Goal: Task Accomplishment & Management: Complete application form

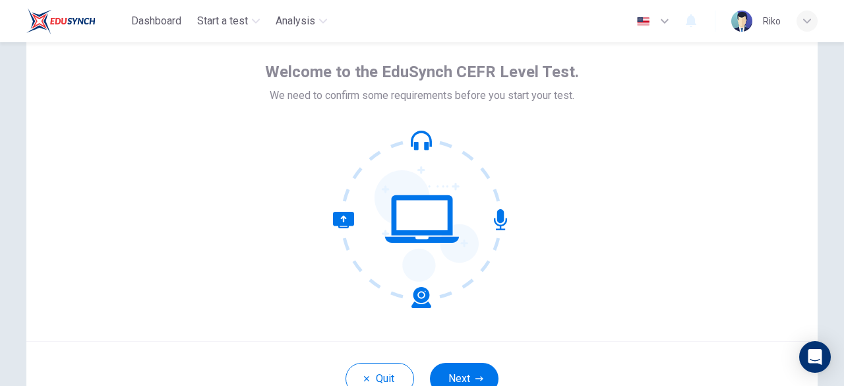
click at [424, 204] on icon at bounding box center [422, 219] width 178 height 178
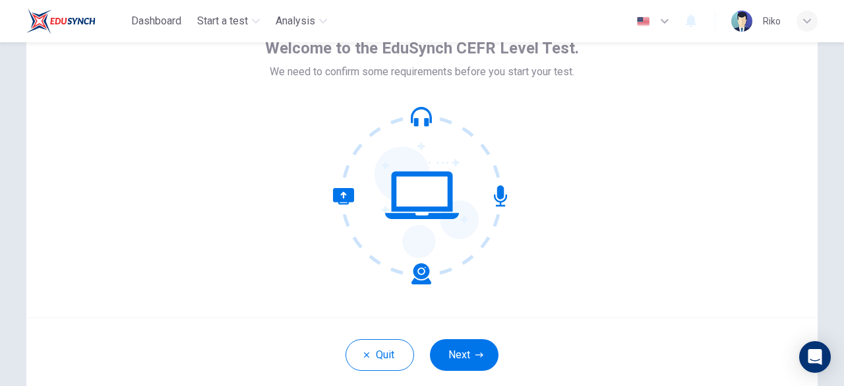
scroll to position [89, 0]
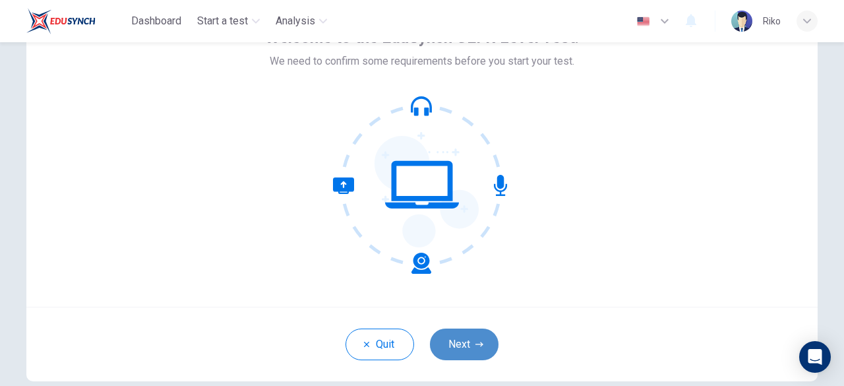
click at [459, 345] on button "Next" at bounding box center [464, 344] width 69 height 32
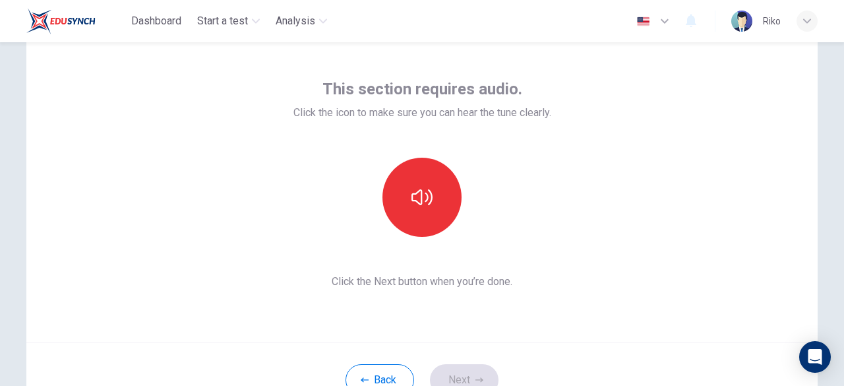
scroll to position [63, 0]
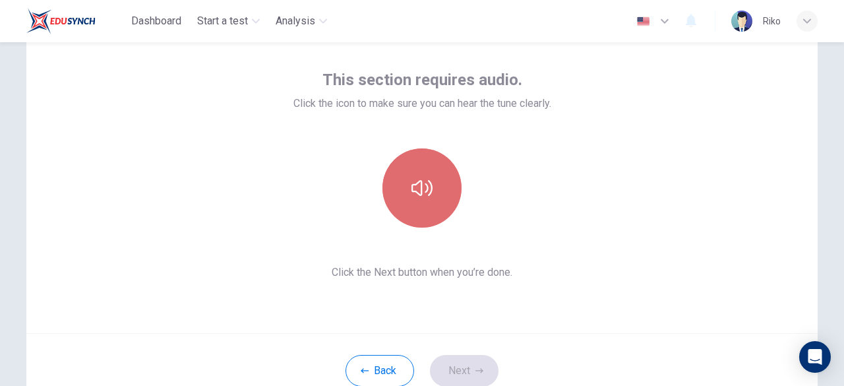
click at [429, 181] on button "button" at bounding box center [421, 187] width 79 height 79
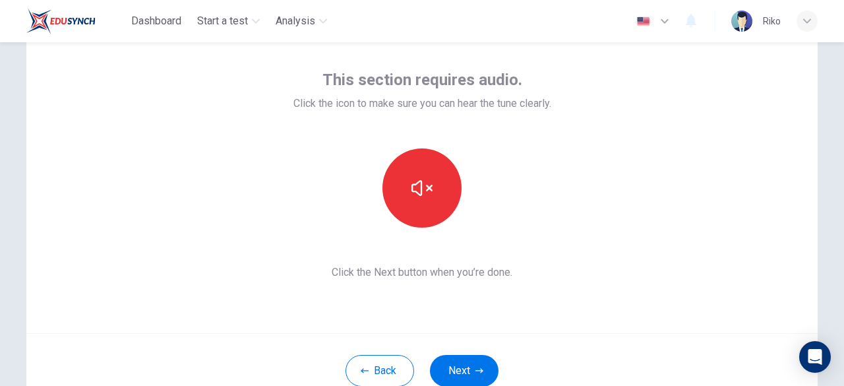
drag, startPoint x: 429, startPoint y: 182, endPoint x: 371, endPoint y: 212, distance: 65.4
click at [371, 212] on div at bounding box center [422, 187] width 142 height 79
click at [506, 305] on div "This section requires audio. Click the icon to make sure you can hear the tune …" at bounding box center [421, 174] width 791 height 316
click at [465, 364] on button "Next" at bounding box center [464, 371] width 69 height 32
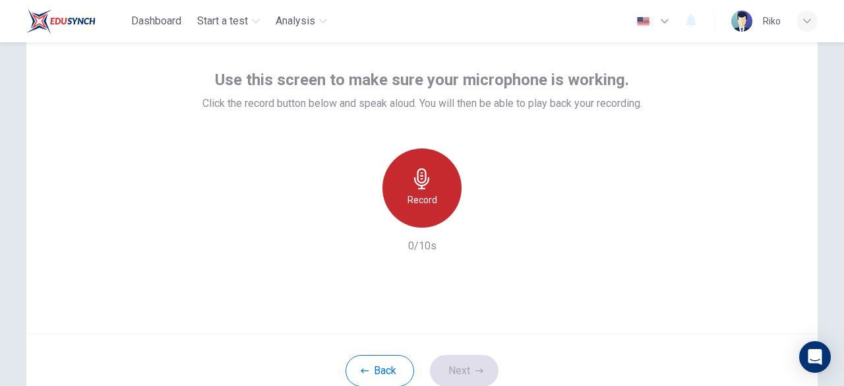
click at [416, 196] on h6 "Record" at bounding box center [422, 200] width 30 height 16
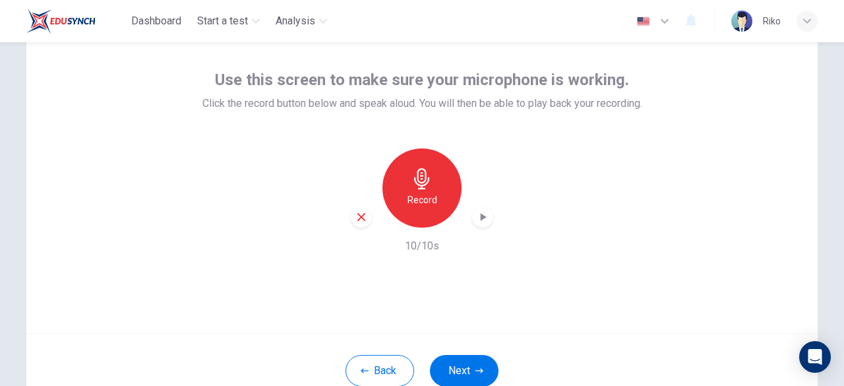
click at [356, 219] on icon "button" at bounding box center [361, 217] width 12 height 12
click at [439, 208] on div "Record" at bounding box center [421, 187] width 79 height 79
click at [480, 217] on icon "button" at bounding box center [483, 217] width 6 height 8
click at [466, 368] on button "Next" at bounding box center [464, 371] width 69 height 32
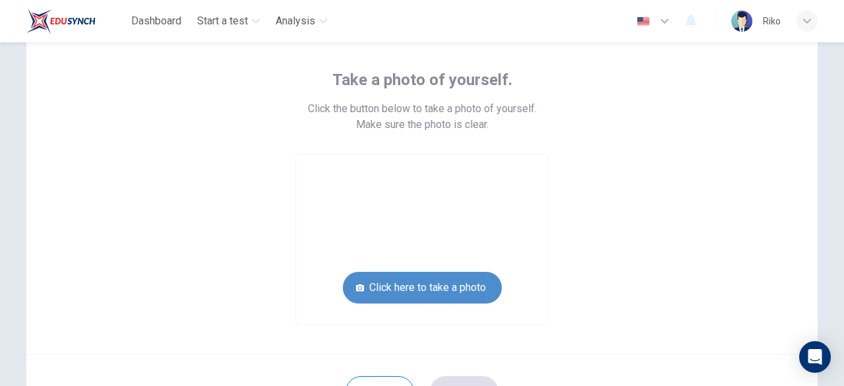
click at [428, 284] on button "Click here to take a photo" at bounding box center [422, 288] width 159 height 32
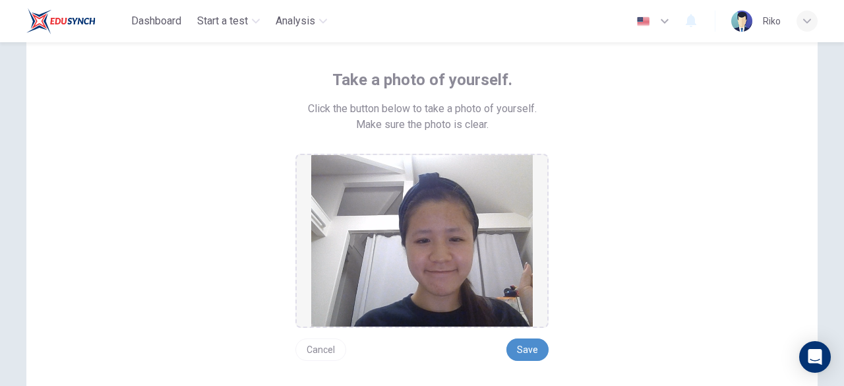
click at [533, 351] on button "Save" at bounding box center [527, 349] width 42 height 22
click at [527, 339] on button "Save" at bounding box center [527, 349] width 42 height 22
click at [526, 350] on button "Save" at bounding box center [527, 349] width 42 height 22
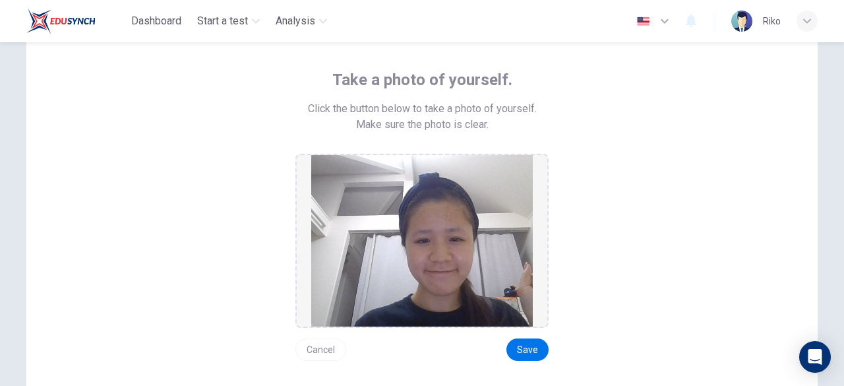
click at [436, 233] on img at bounding box center [421, 240] width 221 height 171
click at [318, 347] on button "Cancel" at bounding box center [320, 349] width 51 height 22
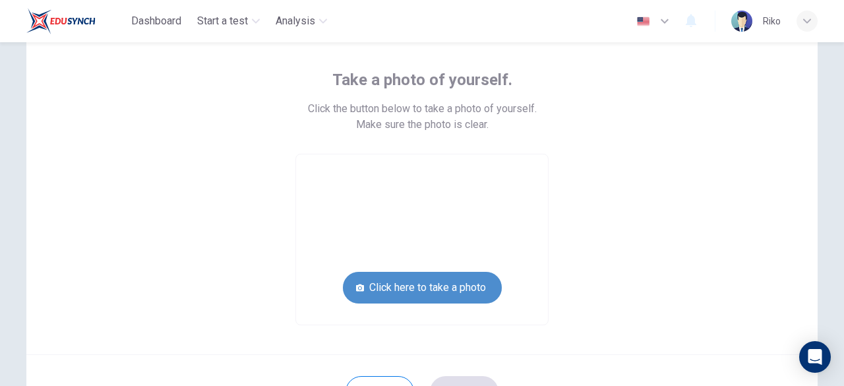
click at [380, 289] on button "Click here to take a photo" at bounding box center [422, 288] width 159 height 32
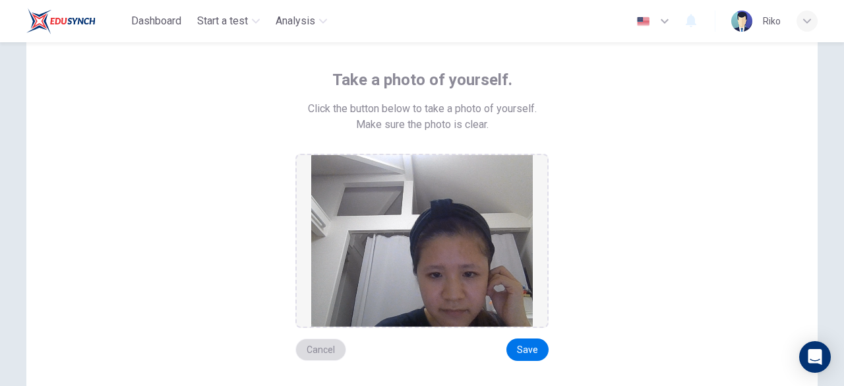
click at [322, 345] on button "Cancel" at bounding box center [320, 349] width 51 height 22
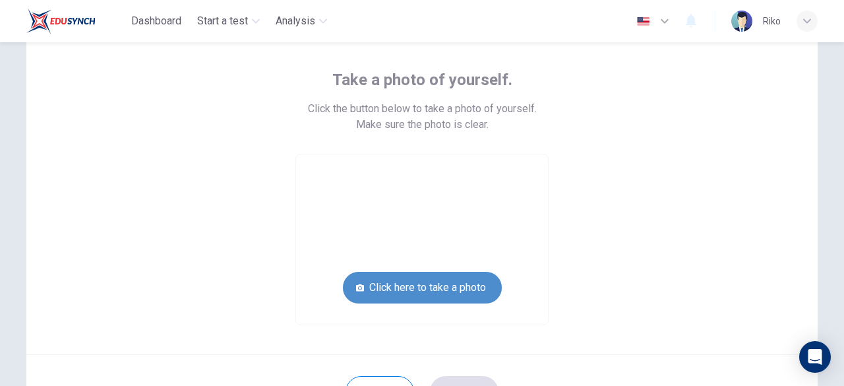
click at [407, 291] on button "Click here to take a photo" at bounding box center [422, 288] width 159 height 32
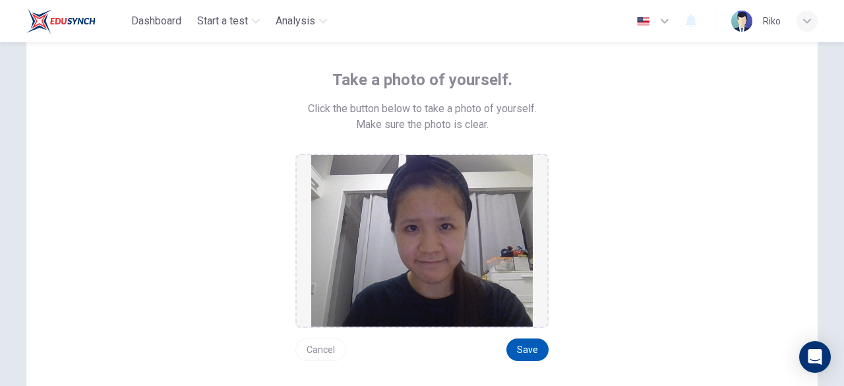
click at [520, 353] on button "Save" at bounding box center [527, 349] width 42 height 22
click at [522, 350] on button "Save" at bounding box center [527, 349] width 42 height 22
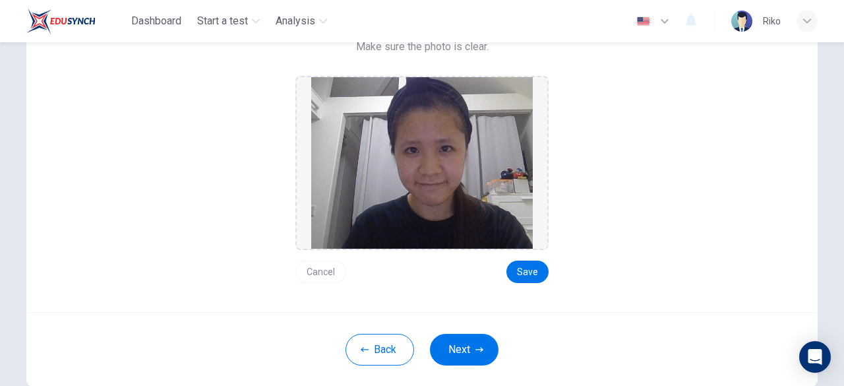
scroll to position [169, 0]
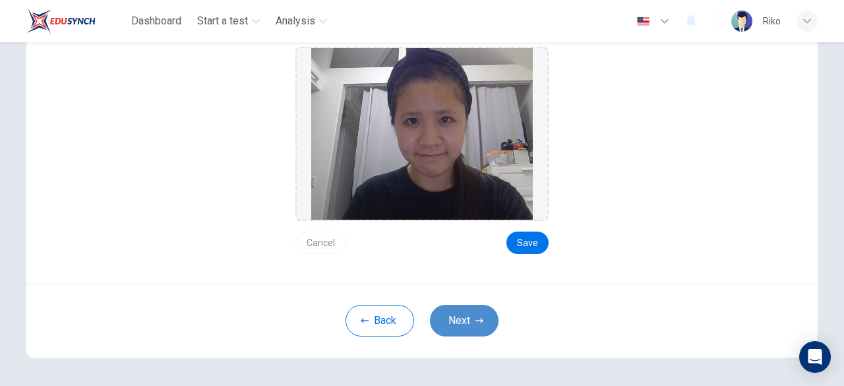
click at [450, 322] on button "Next" at bounding box center [464, 320] width 69 height 32
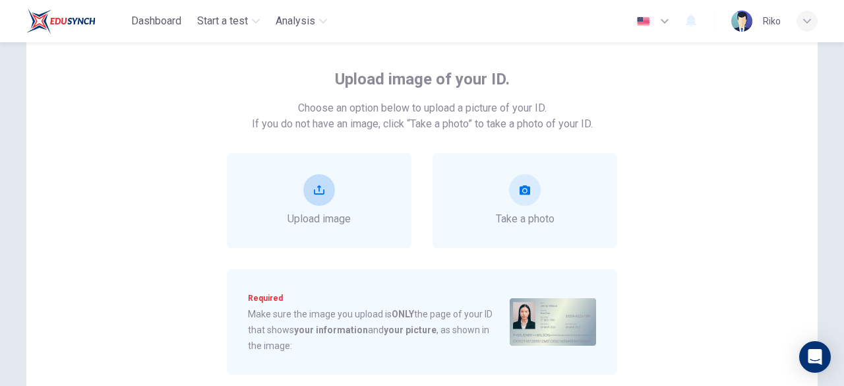
scroll to position [64, 0]
click at [519, 198] on button "take photo" at bounding box center [525, 189] width 32 height 32
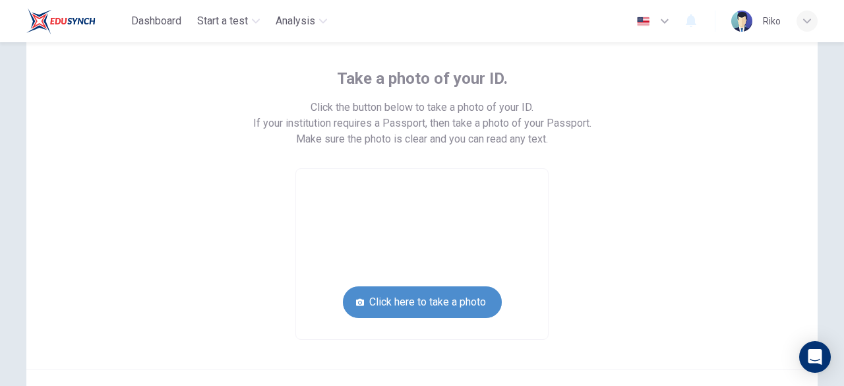
click at [467, 300] on button "Click here to take a photo" at bounding box center [422, 302] width 159 height 32
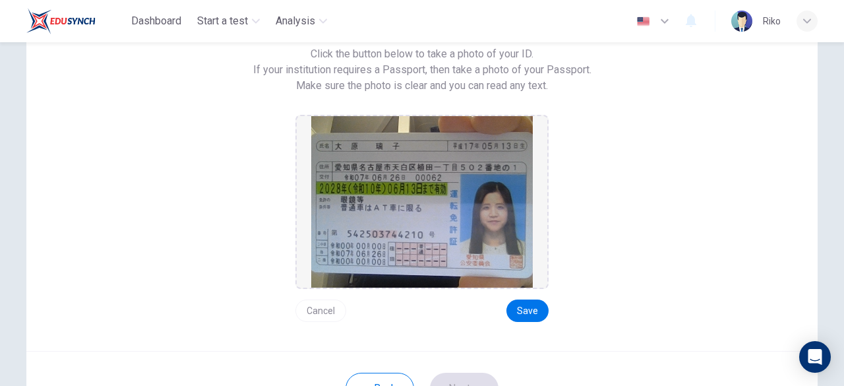
scroll to position [119, 0]
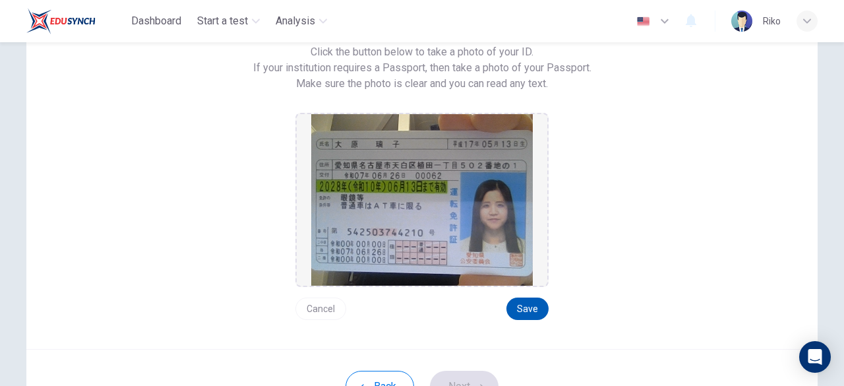
click at [535, 310] on button "Save" at bounding box center [527, 308] width 42 height 22
click at [457, 374] on button "Next" at bounding box center [464, 386] width 69 height 32
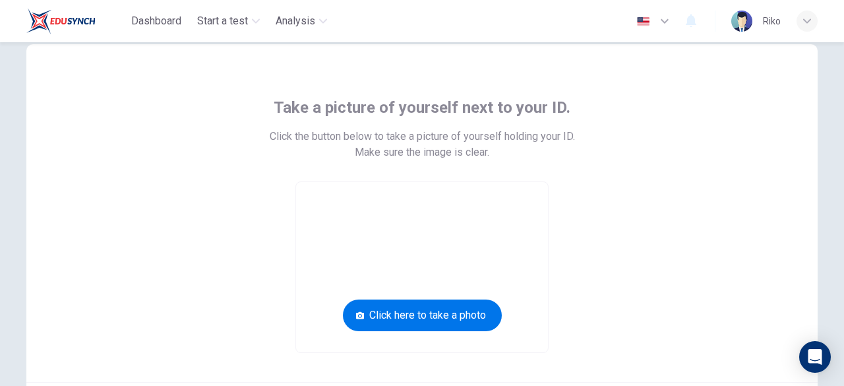
scroll to position [31, 0]
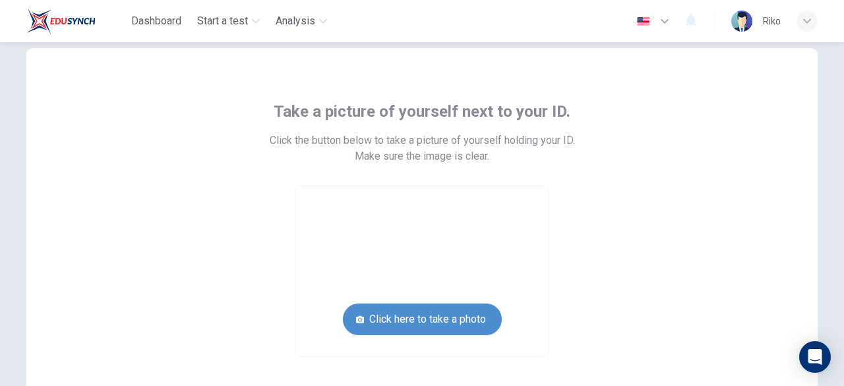
click at [463, 324] on button "Click here to take a photo" at bounding box center [422, 319] width 159 height 32
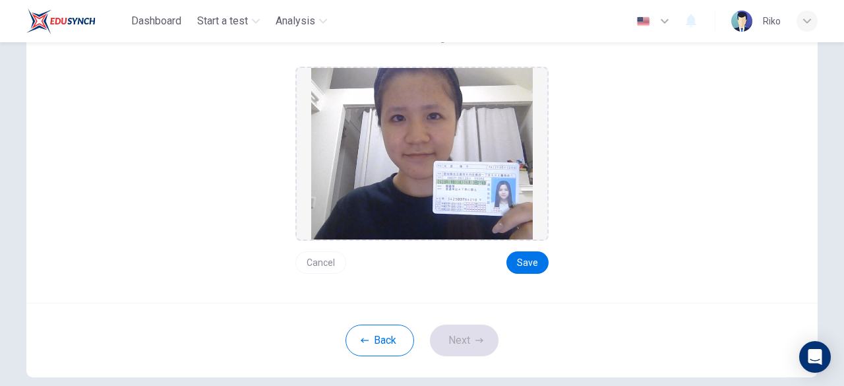
scroll to position [156, 0]
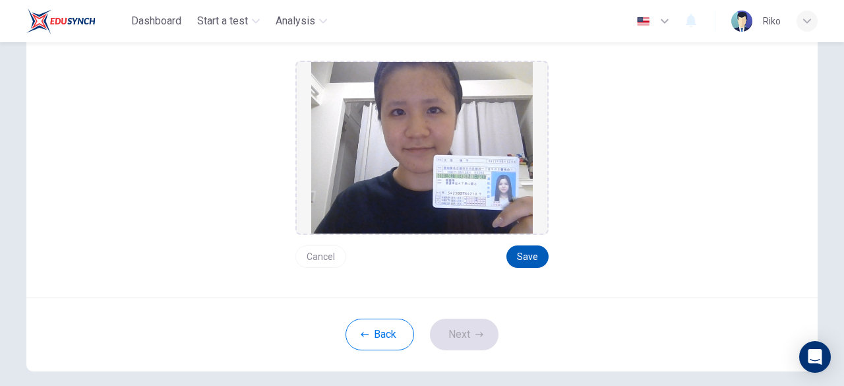
click at [536, 254] on button "Save" at bounding box center [527, 256] width 42 height 22
click at [469, 328] on button "Next" at bounding box center [464, 334] width 69 height 32
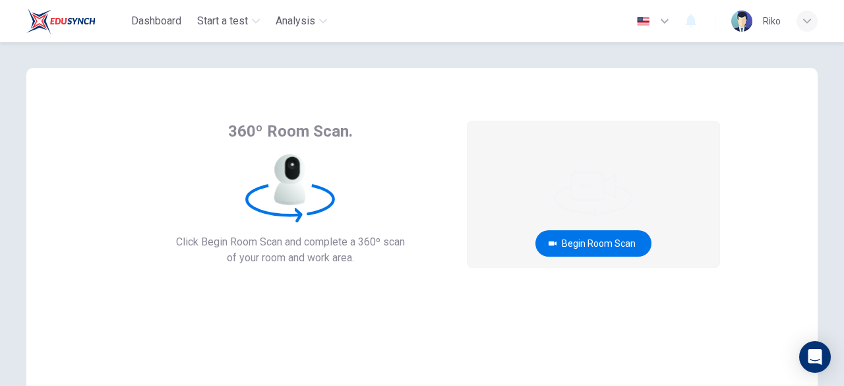
scroll to position [14, 0]
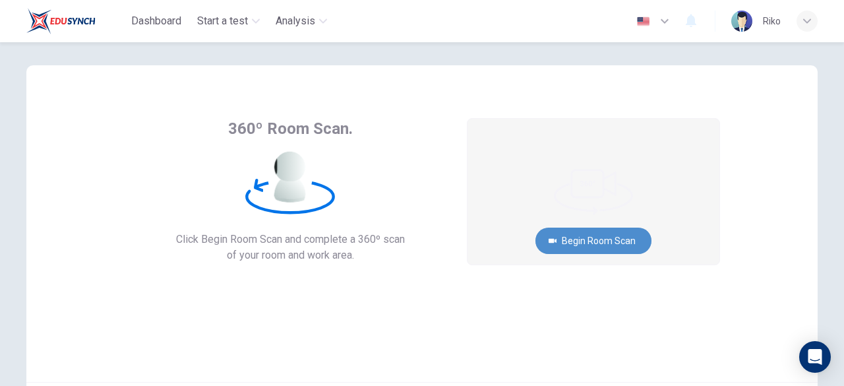
click at [625, 233] on button "Begin Room Scan" at bounding box center [593, 240] width 116 height 26
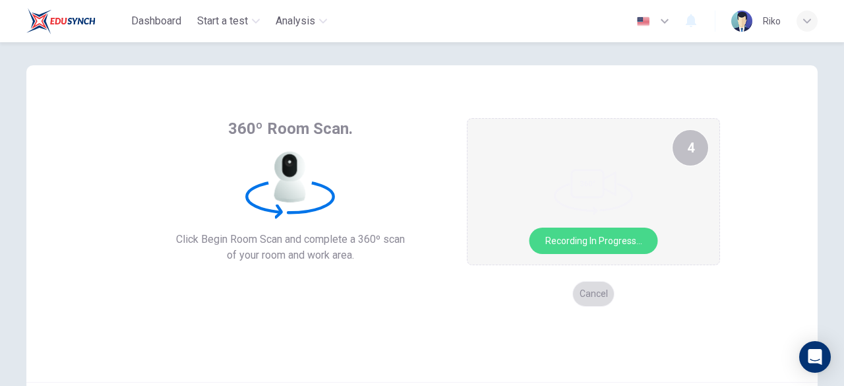
click at [594, 291] on button "Cancel" at bounding box center [593, 294] width 42 height 26
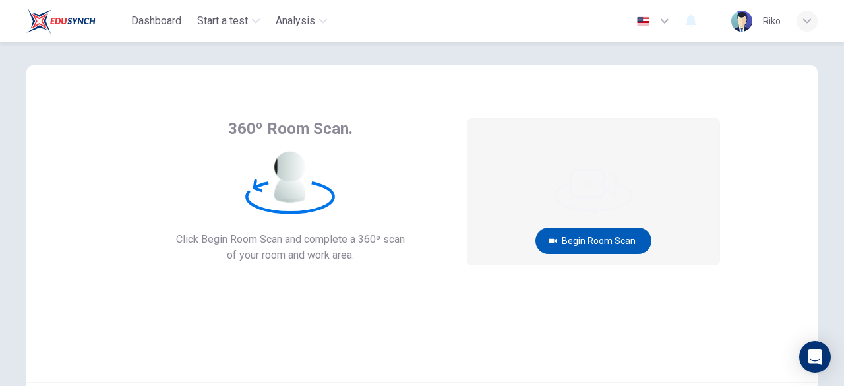
click at [600, 239] on button "Begin Room Scan" at bounding box center [593, 240] width 116 height 26
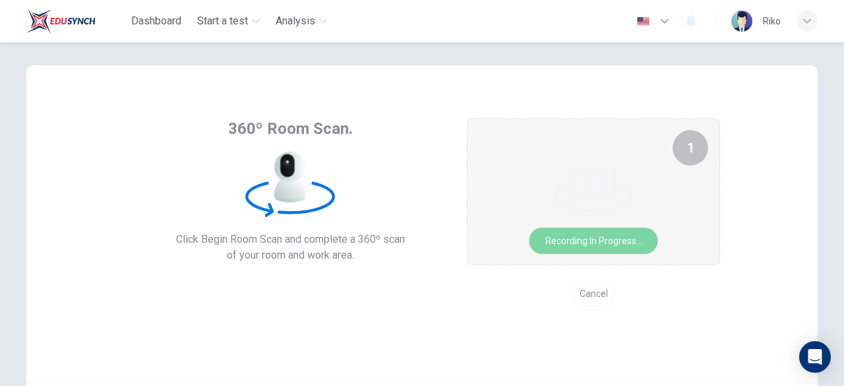
click at [600, 239] on button "Recording in progress..." at bounding box center [593, 240] width 129 height 26
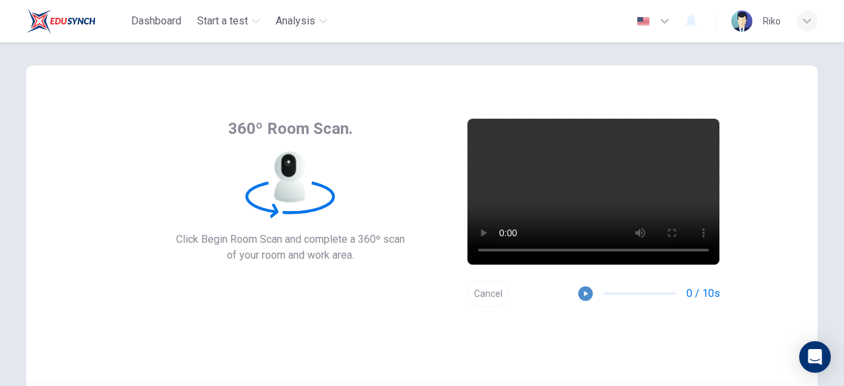
click at [583, 289] on icon "button" at bounding box center [585, 293] width 9 height 9
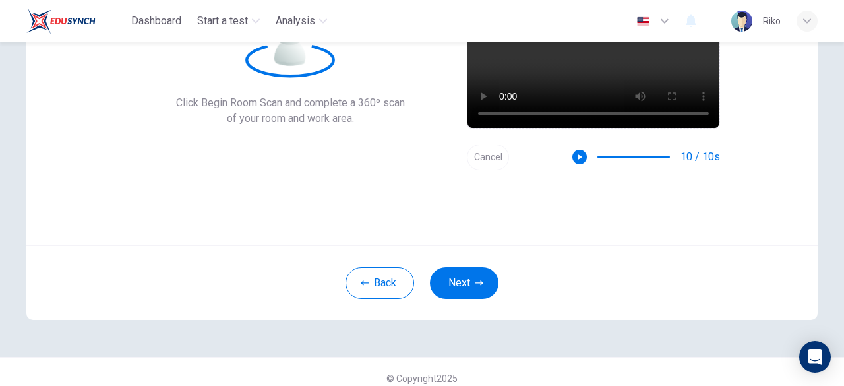
scroll to position [151, 0]
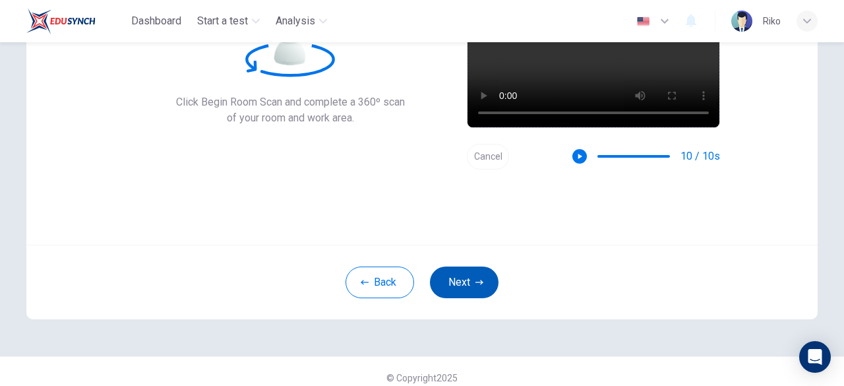
click at [476, 283] on icon "button" at bounding box center [479, 282] width 8 height 8
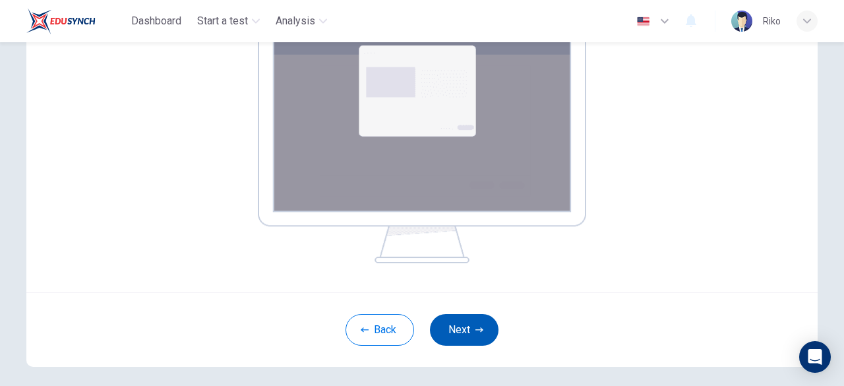
scroll to position [239, 0]
click at [465, 326] on button "Next" at bounding box center [464, 329] width 69 height 32
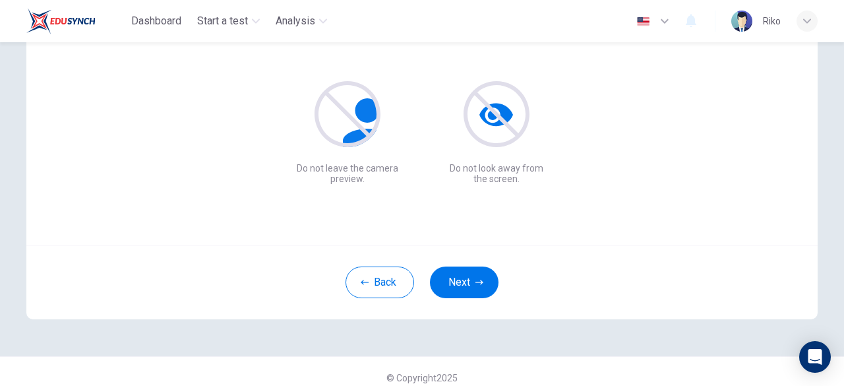
scroll to position [152, 0]
click at [463, 266] on button "Next" at bounding box center [464, 282] width 69 height 32
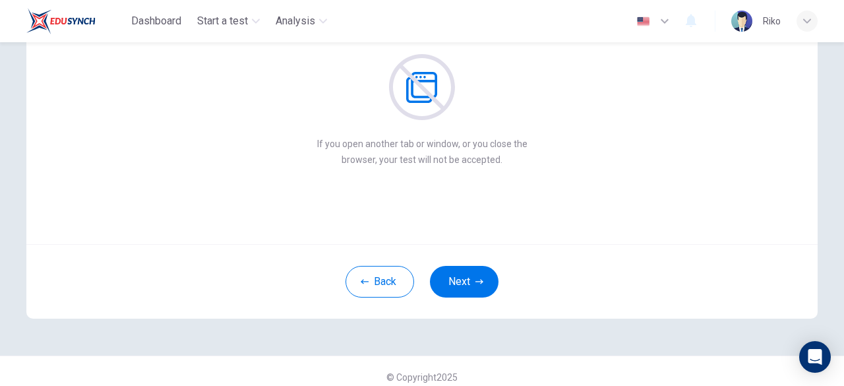
click at [522, 168] on div "Do not leave your web browser If you open another tab or window, or you close t…" at bounding box center [421, 86] width 791 height 316
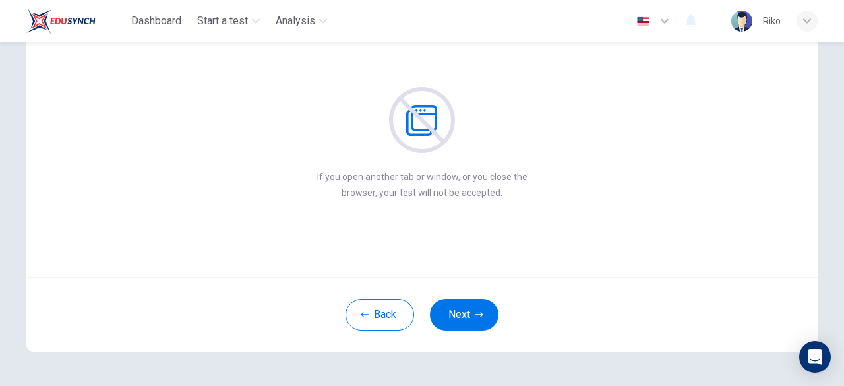
scroll to position [141, 0]
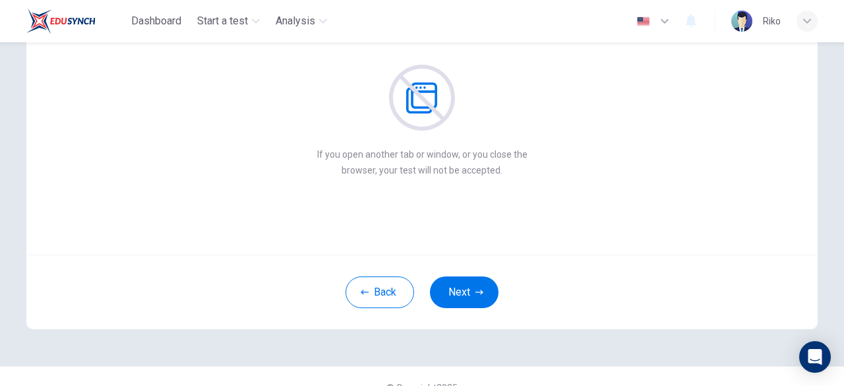
drag, startPoint x: 430, startPoint y: 316, endPoint x: 473, endPoint y: 272, distance: 61.5
click at [473, 272] on div "Back Next" at bounding box center [421, 291] width 791 height 74
click at [469, 292] on button "Next" at bounding box center [464, 292] width 69 height 32
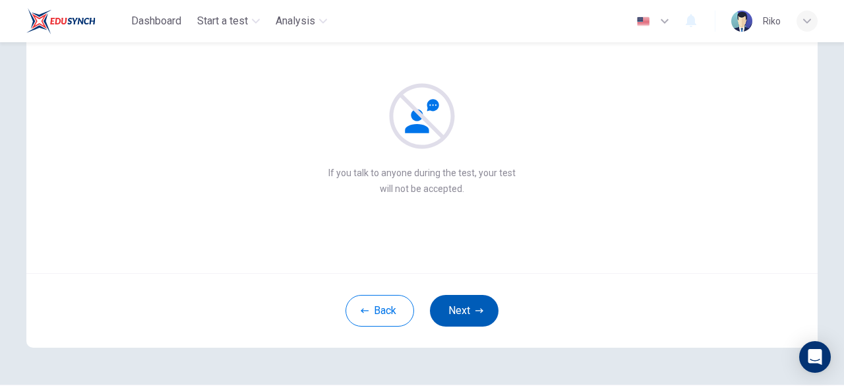
scroll to position [123, 0]
click at [469, 301] on button "Next" at bounding box center [464, 310] width 69 height 32
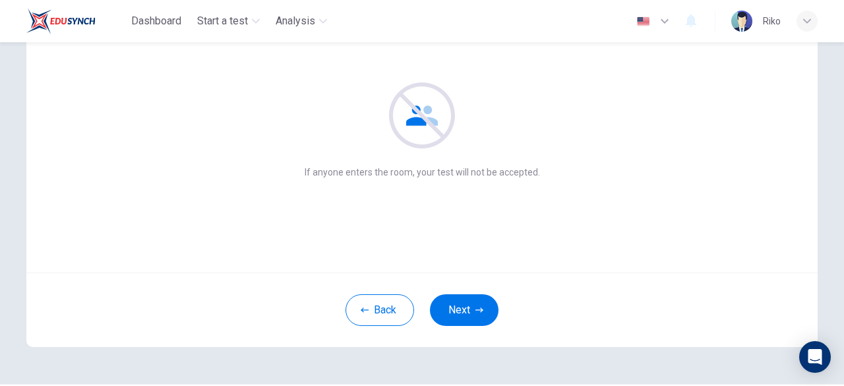
click at [465, 292] on div "Back Next" at bounding box center [421, 309] width 791 height 74
click at [467, 310] on button "Next" at bounding box center [464, 310] width 69 height 32
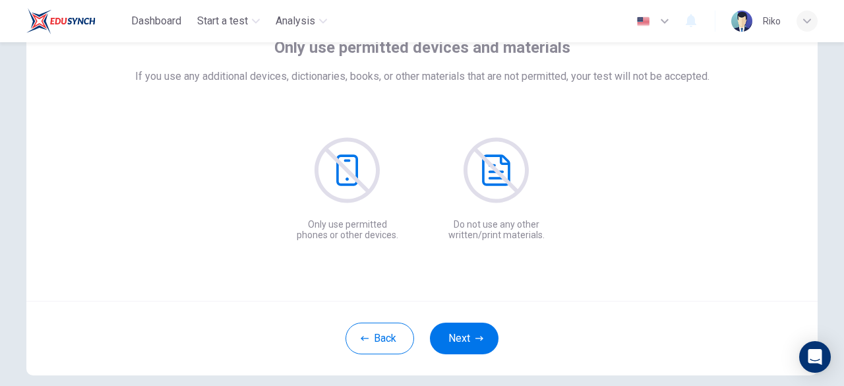
scroll to position [106, 0]
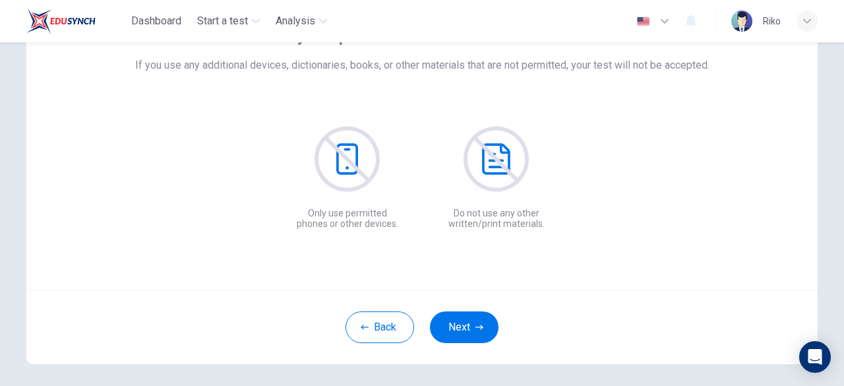
click at [471, 310] on div "Back Next" at bounding box center [421, 326] width 791 height 74
click at [481, 333] on button "Next" at bounding box center [464, 327] width 69 height 32
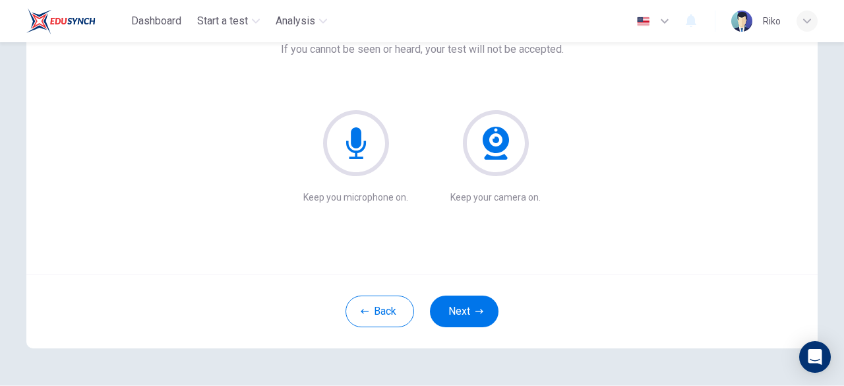
scroll to position [122, 0]
click at [482, 304] on button "Next" at bounding box center [464, 311] width 69 height 32
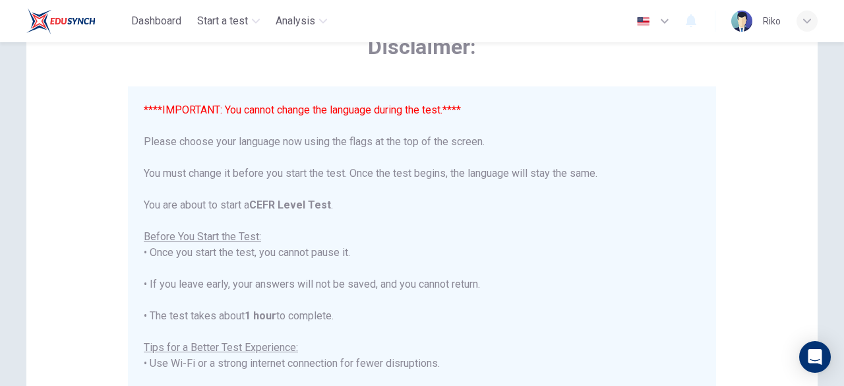
scroll to position [15, 0]
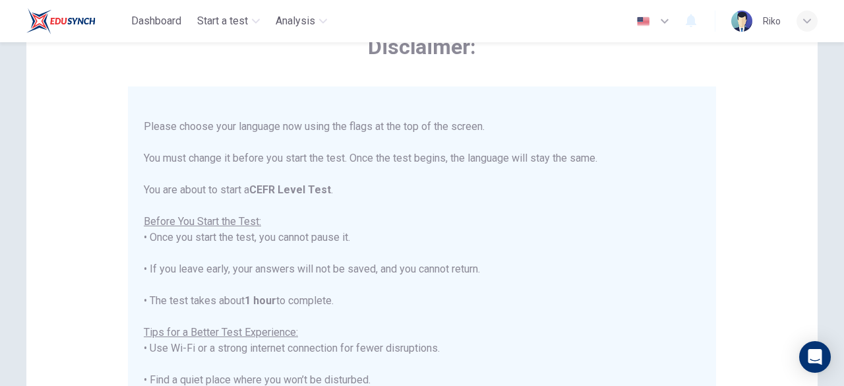
click at [663, 28] on icon "button" at bounding box center [664, 21] width 16 height 16
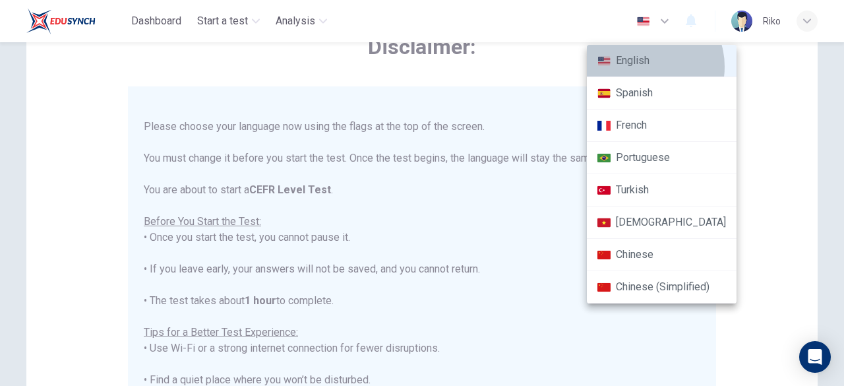
click at [644, 67] on li "English" at bounding box center [662, 61] width 150 height 32
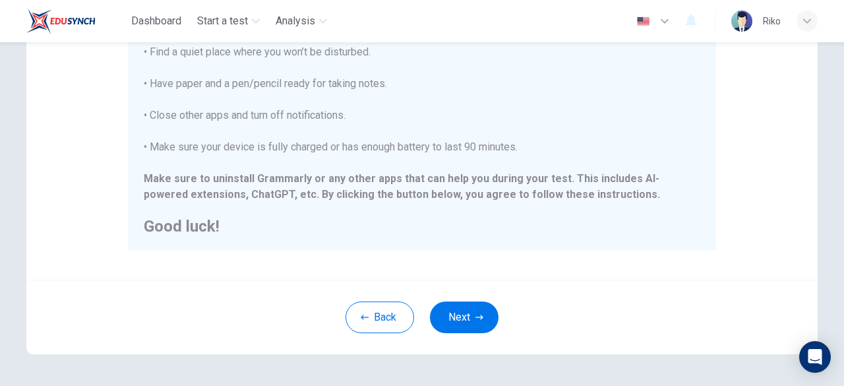
scroll to position [301, 0]
click at [444, 313] on button "Next" at bounding box center [464, 317] width 69 height 32
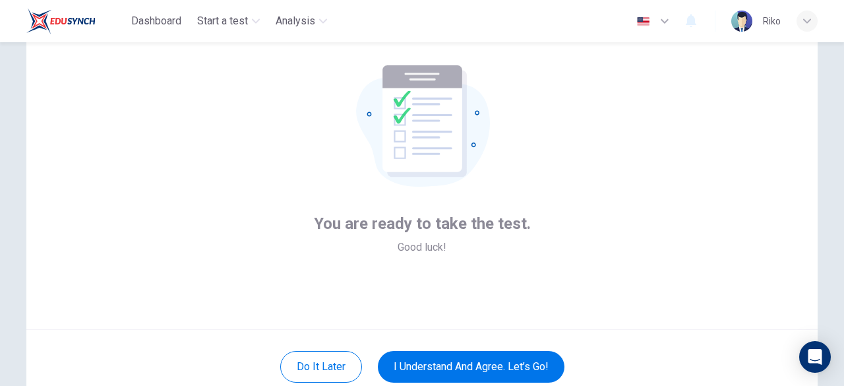
scroll to position [67, 0]
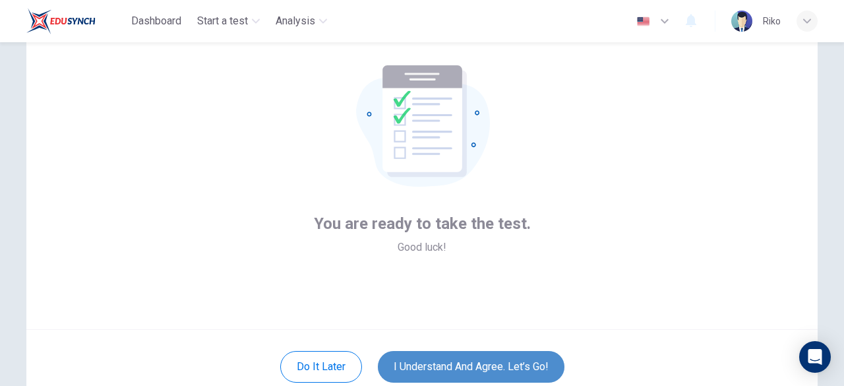
click at [488, 361] on button "I understand and agree. Let’s go!" at bounding box center [471, 367] width 187 height 32
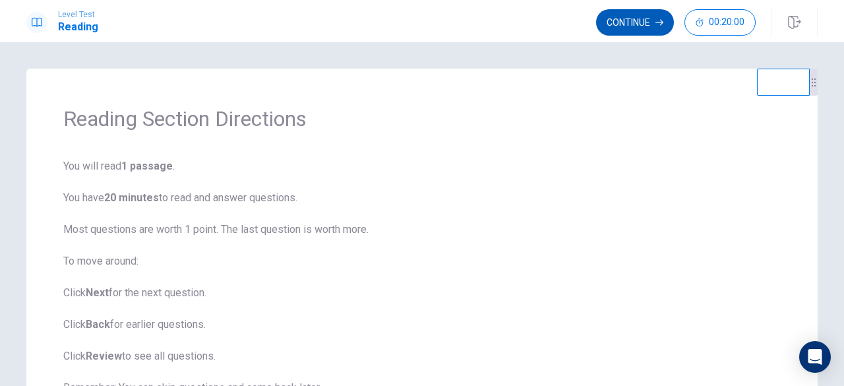
click at [633, 20] on button "Continue" at bounding box center [635, 22] width 78 height 26
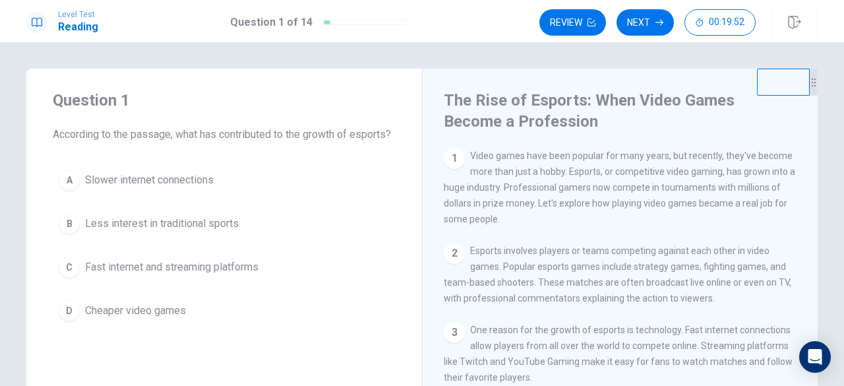
scroll to position [1, 0]
drag, startPoint x: 795, startPoint y: 92, endPoint x: 819, endPoint y: 5, distance: 90.2
click at [819, 5] on div "Level Test Reading Question 1 of 14 Review Next 00:19:49 Question 1 of 14 00:19…" at bounding box center [422, 193] width 844 height 386
drag, startPoint x: 812, startPoint y: 96, endPoint x: 840, endPoint y: 43, distance: 59.5
click at [840, 43] on div "Question 1 According to the passage, what has contributed to the growth of espo…" at bounding box center [422, 213] width 844 height 343
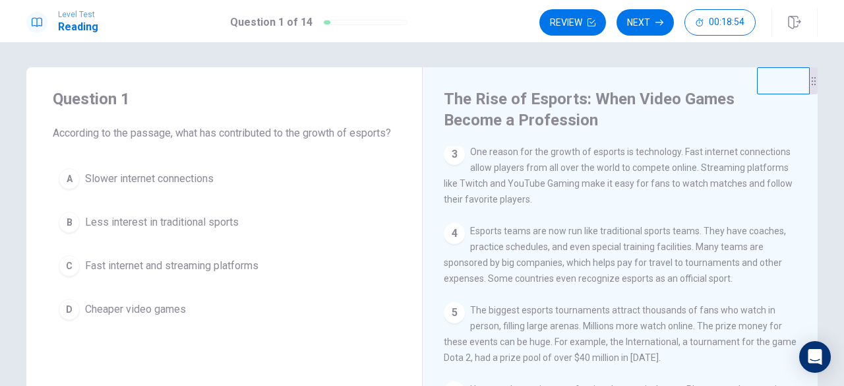
scroll to position [177, 0]
click at [66, 276] on div "C" at bounding box center [69, 265] width 21 height 21
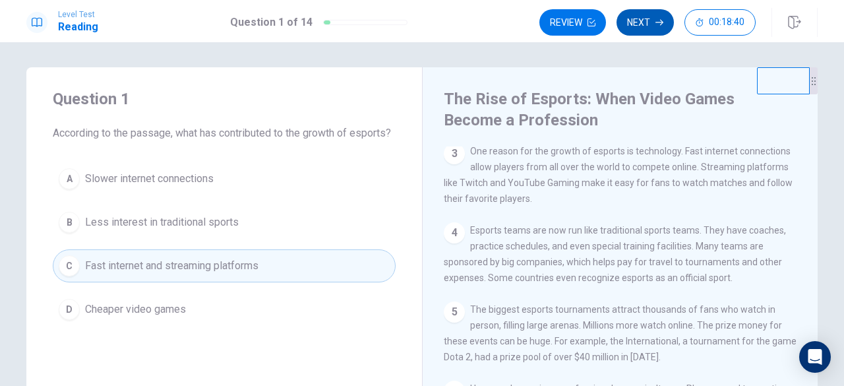
click at [639, 26] on button "Next" at bounding box center [644, 22] width 57 height 26
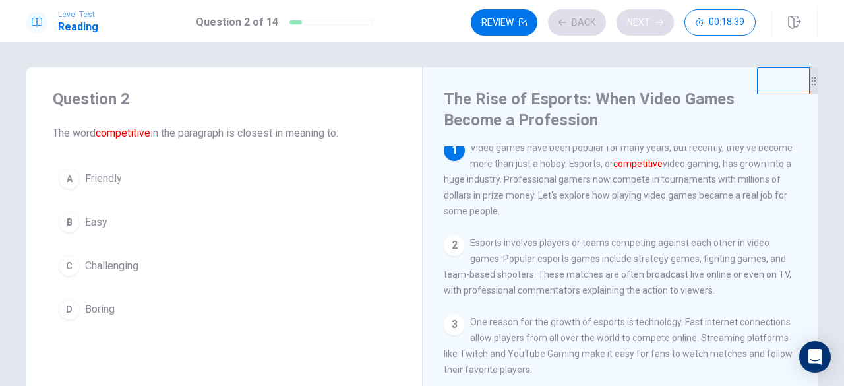
scroll to position [0, 0]
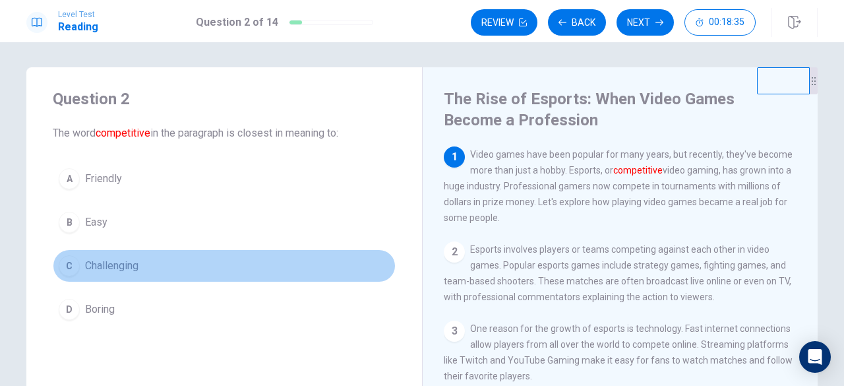
click at [69, 264] on div "C" at bounding box center [69, 265] width 21 height 21
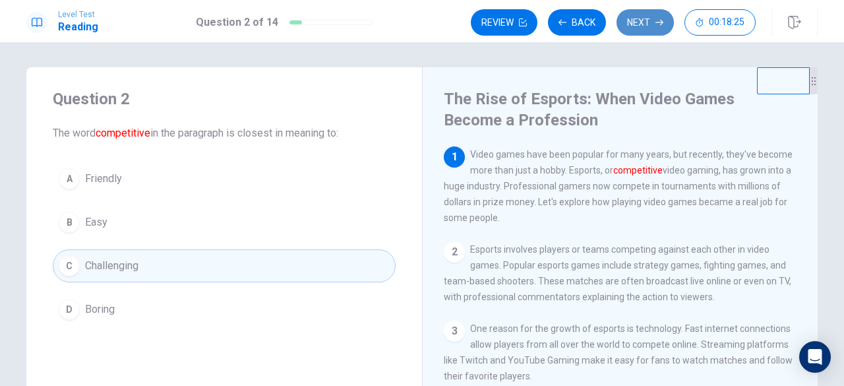
click at [641, 20] on button "Next" at bounding box center [644, 22] width 57 height 26
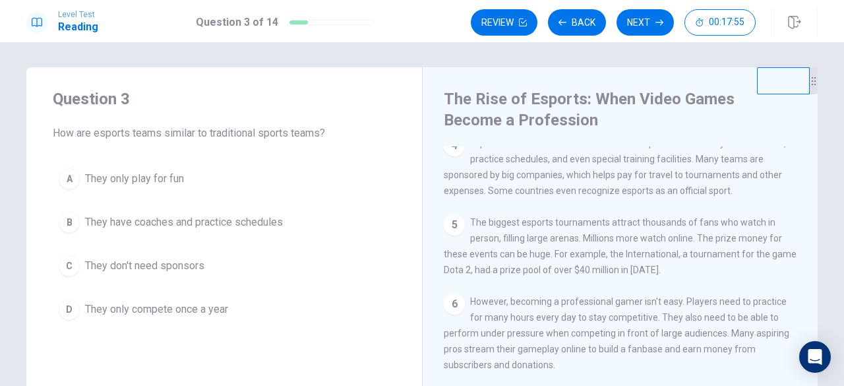
scroll to position [265, 0]
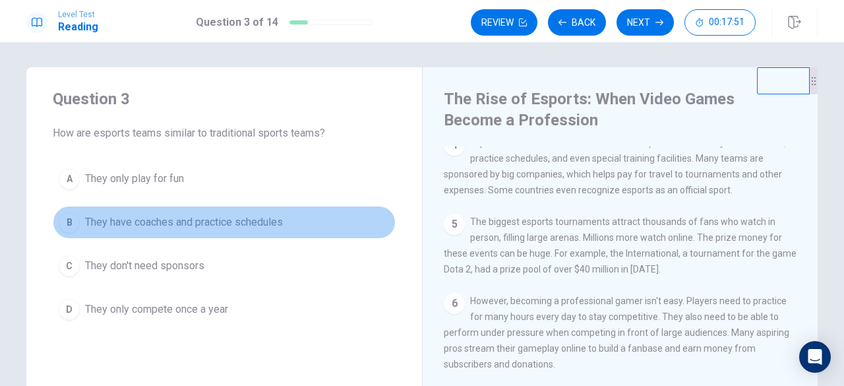
click at [67, 225] on div "B" at bounding box center [69, 222] width 21 height 21
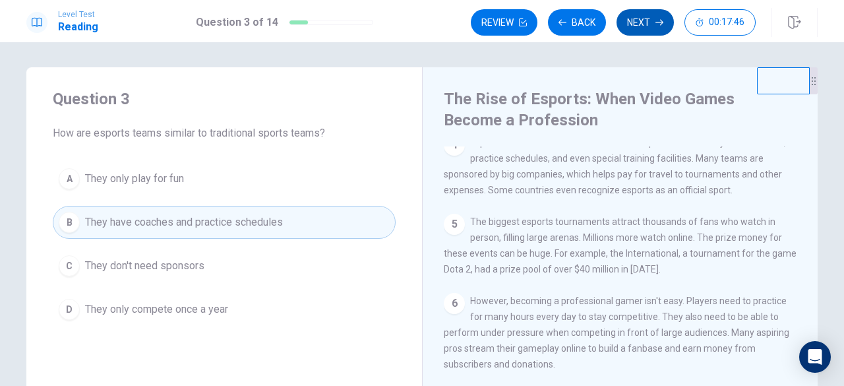
click at [644, 22] on button "Next" at bounding box center [644, 22] width 57 height 26
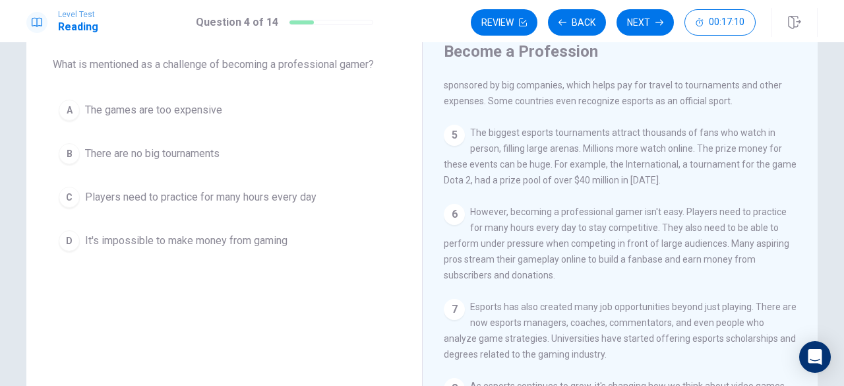
scroll to position [300, 0]
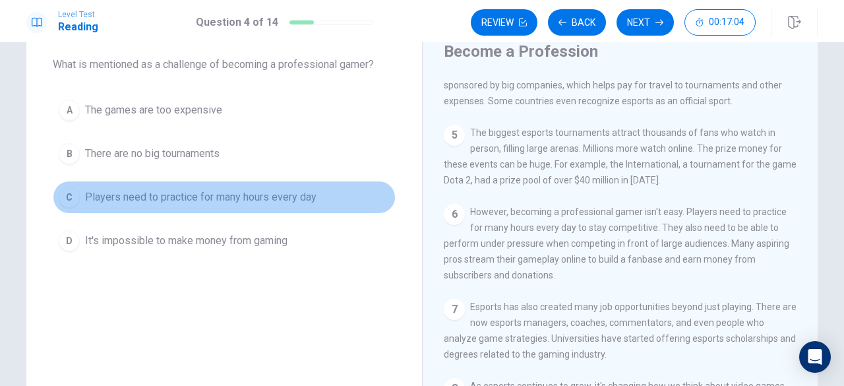
click at [72, 192] on div "C" at bounding box center [69, 197] width 21 height 21
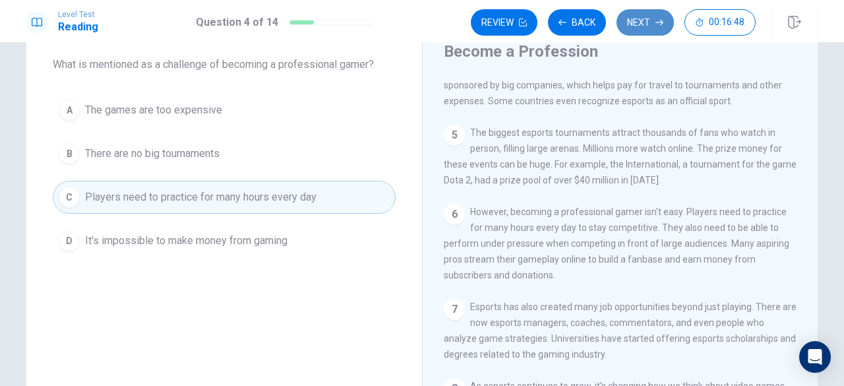
click at [649, 27] on button "Next" at bounding box center [644, 22] width 57 height 26
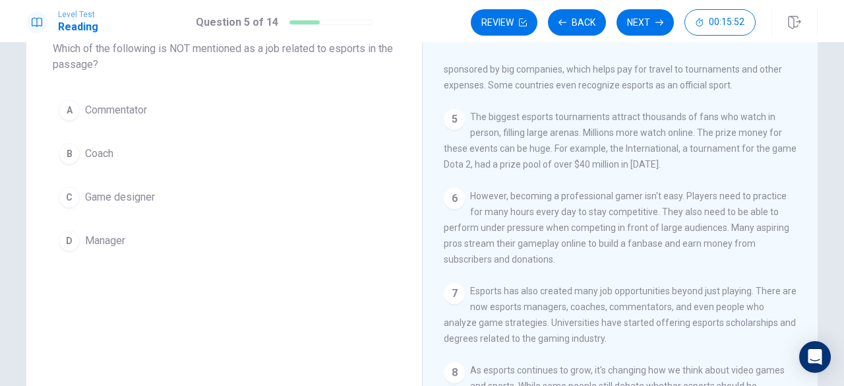
scroll to position [86, 0]
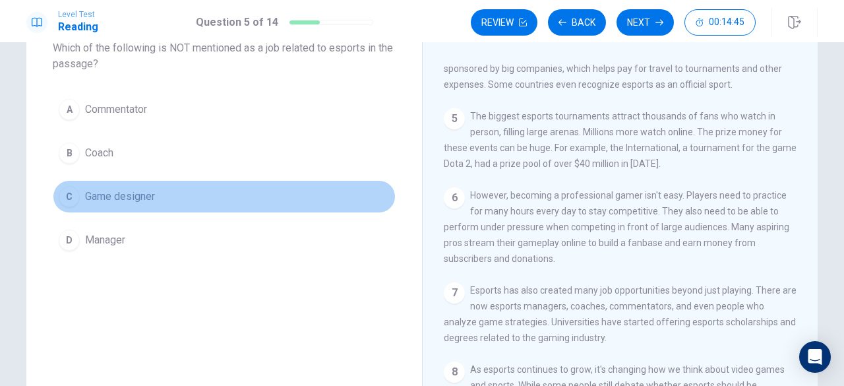
click at [63, 194] on div "C" at bounding box center [69, 196] width 21 height 21
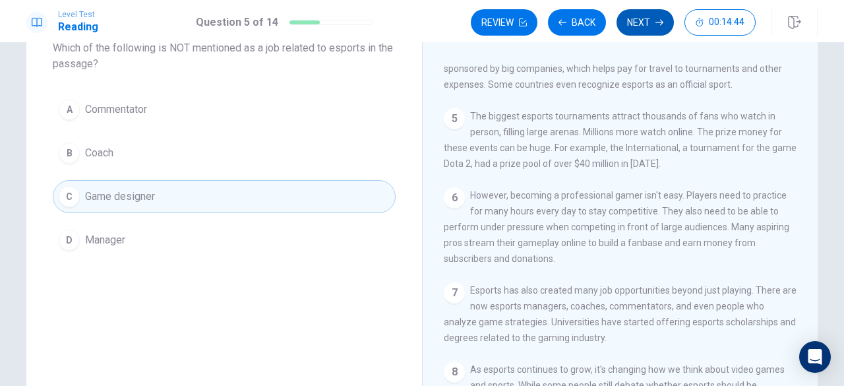
click at [650, 26] on button "Next" at bounding box center [644, 22] width 57 height 26
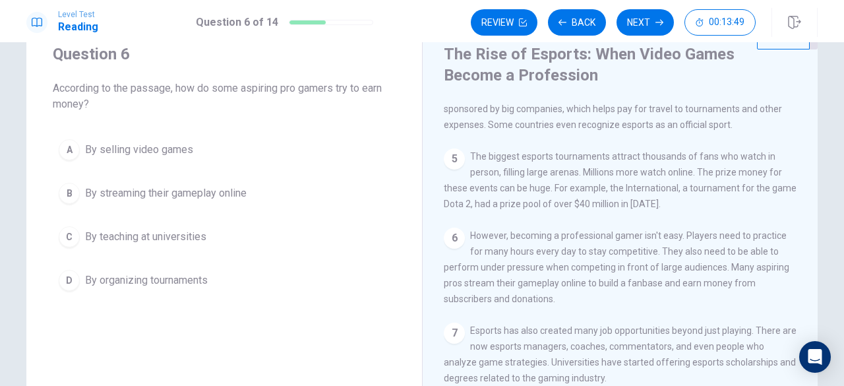
scroll to position [300, 0]
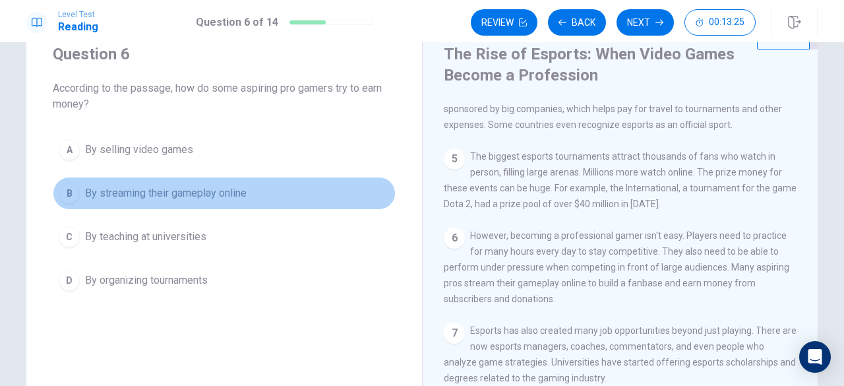
click at [63, 197] on div "B" at bounding box center [69, 193] width 21 height 21
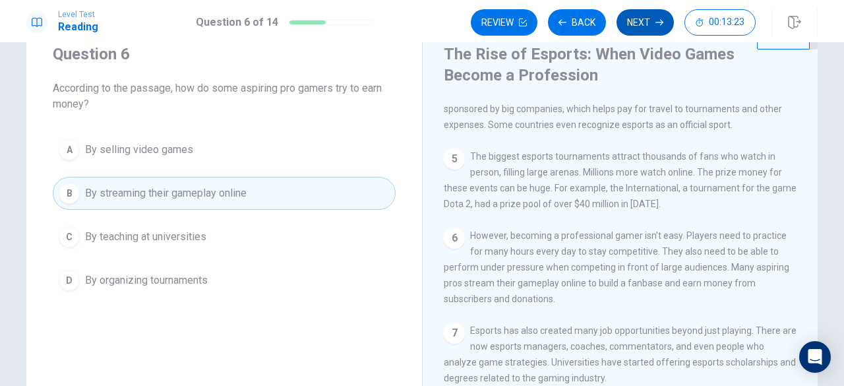
click at [648, 24] on button "Next" at bounding box center [644, 22] width 57 height 26
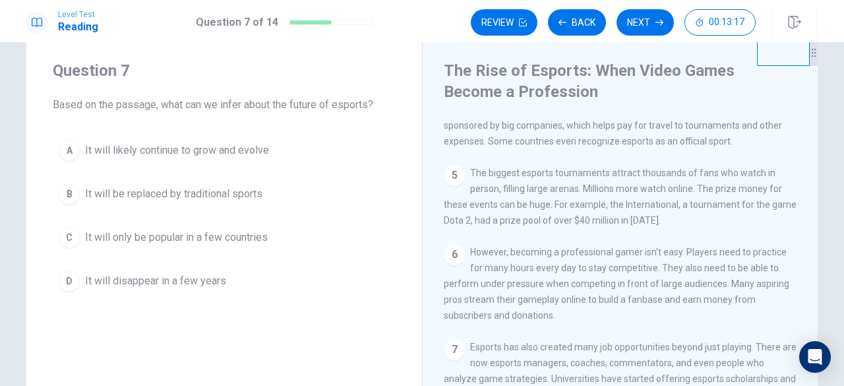
scroll to position [32, 0]
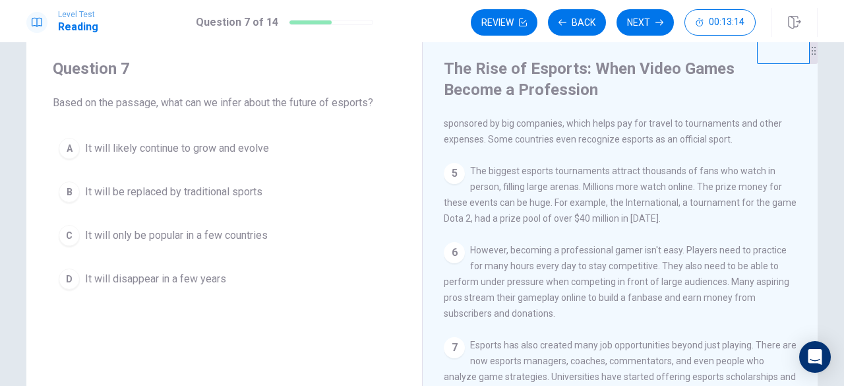
click at [59, 151] on div "A" at bounding box center [69, 148] width 21 height 21
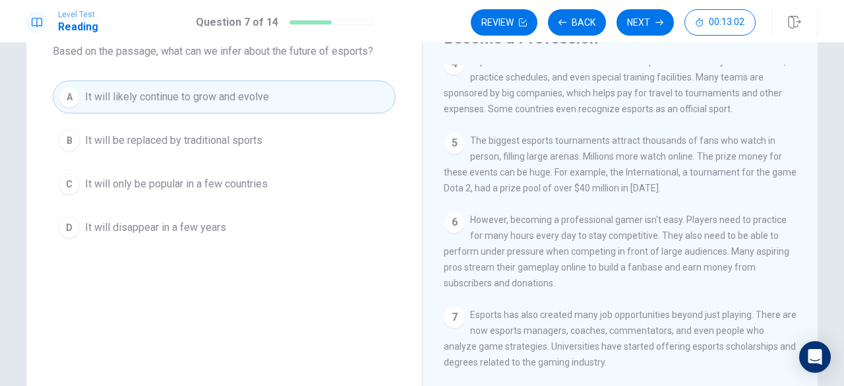
scroll to position [84, 0]
click at [645, 28] on button "Next" at bounding box center [644, 22] width 57 height 26
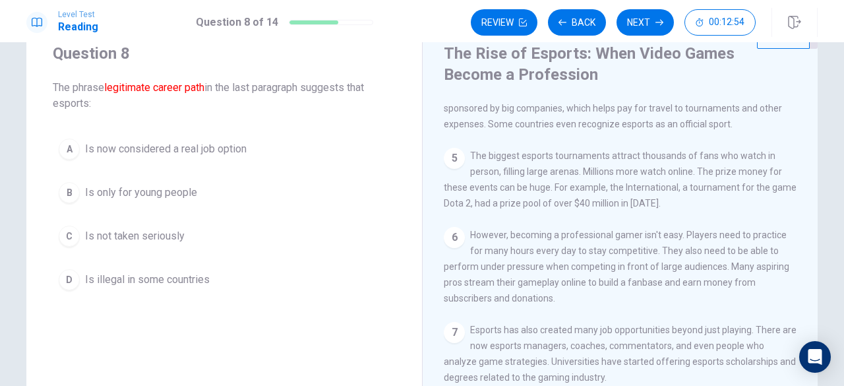
scroll to position [51, 0]
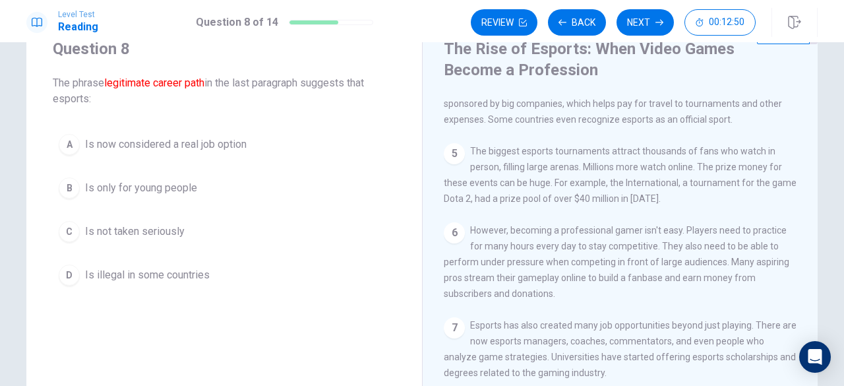
click at [65, 146] on div "A" at bounding box center [69, 144] width 21 height 21
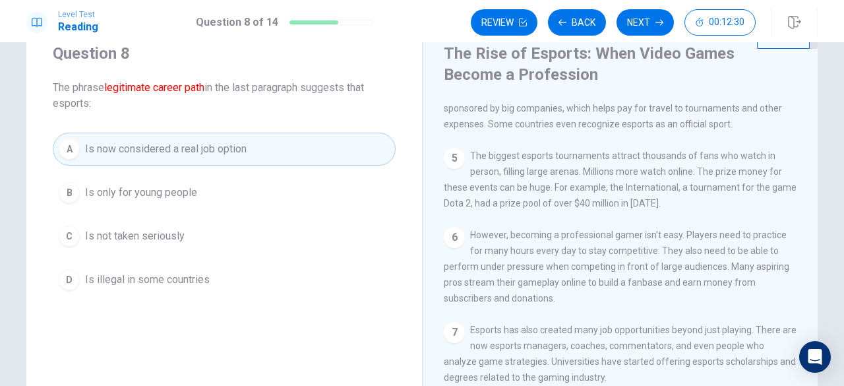
scroll to position [45, 0]
click at [643, 26] on button "Next" at bounding box center [644, 22] width 57 height 26
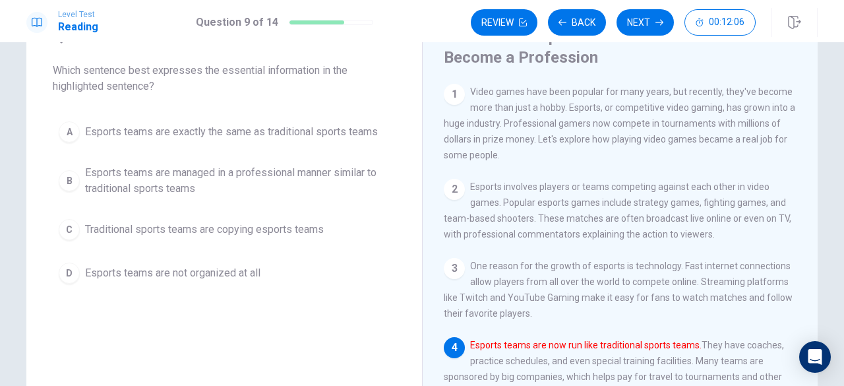
scroll to position [64, 0]
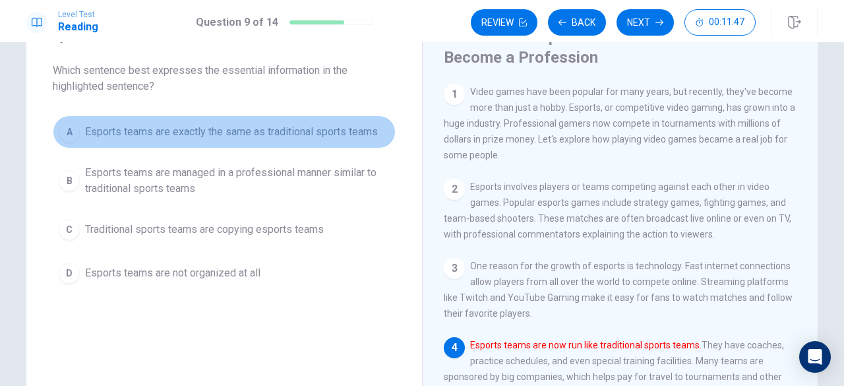
click at [68, 129] on div "A" at bounding box center [69, 131] width 21 height 21
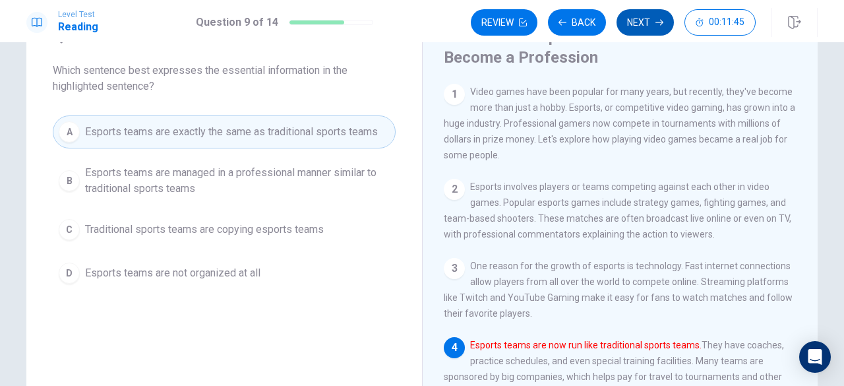
click at [638, 23] on button "Next" at bounding box center [644, 22] width 57 height 26
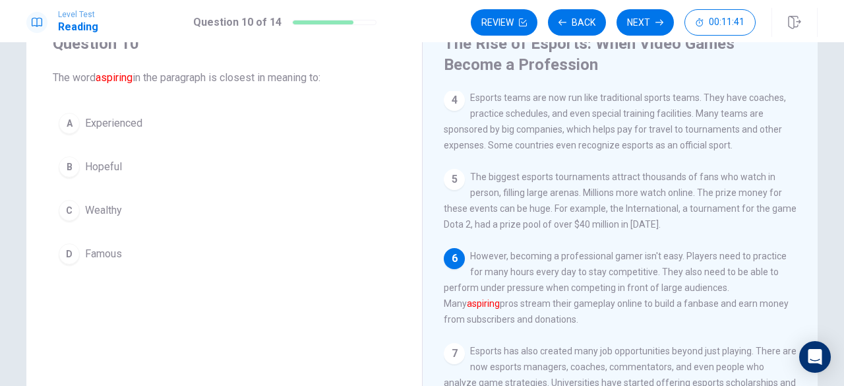
scroll to position [57, 0]
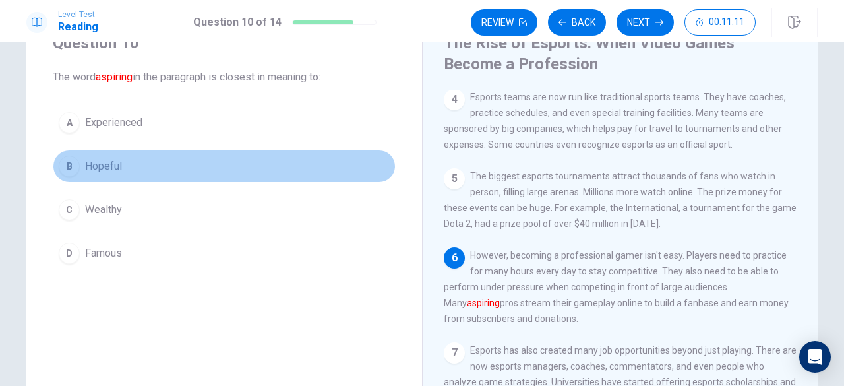
click at [71, 166] on div "B" at bounding box center [69, 166] width 21 height 21
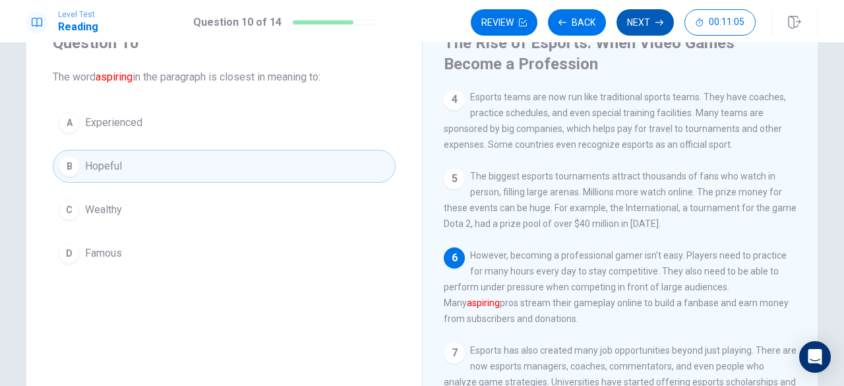
click at [637, 29] on button "Next" at bounding box center [644, 22] width 57 height 26
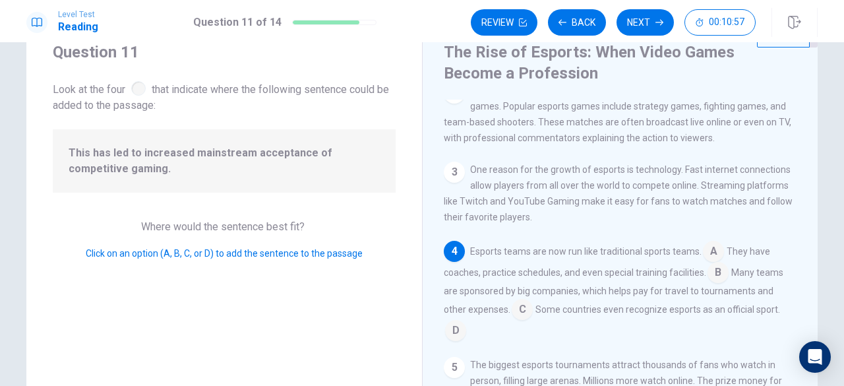
scroll to position [49, 0]
click at [519, 315] on input at bounding box center [521, 309] width 21 height 21
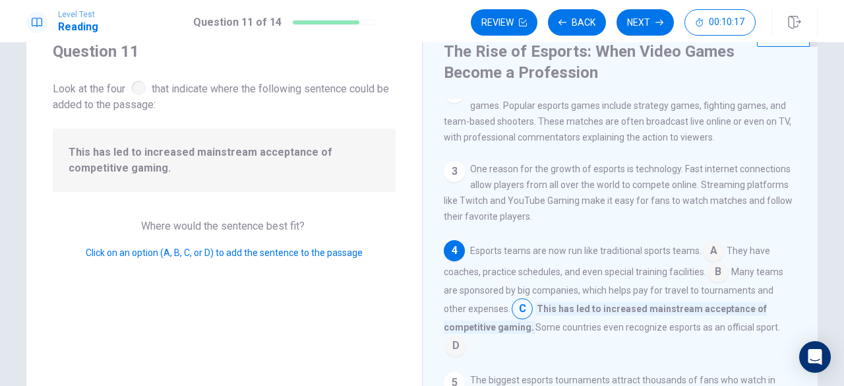
click at [529, 314] on input at bounding box center [521, 309] width 21 height 21
click at [453, 352] on input at bounding box center [455, 346] width 21 height 21
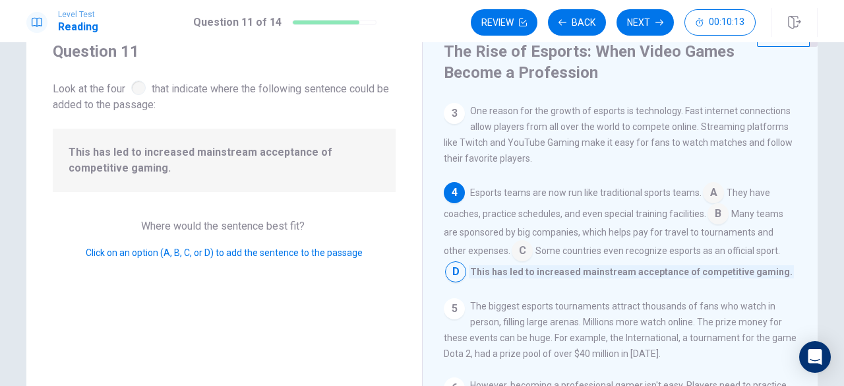
scroll to position [173, 0]
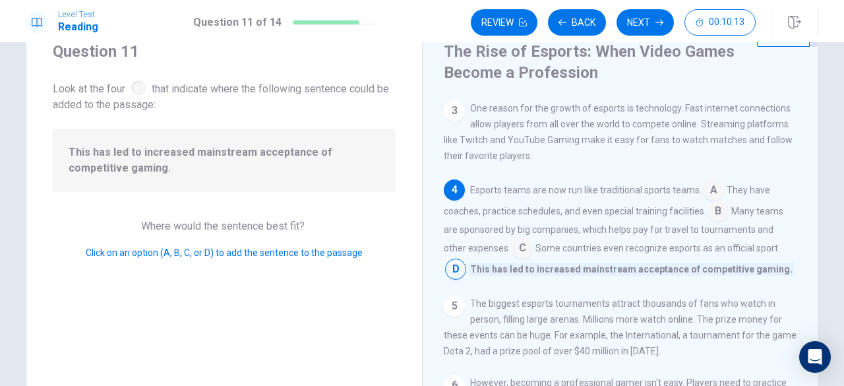
click at [497, 296] on div "1 Video games have been popular for many years, but recently, they've become mo…" at bounding box center [629, 288] width 370 height 379
click at [490, 275] on span "This has led to increased mainstream acceptance of competitive gaming." at bounding box center [631, 268] width 325 height 13
click at [518, 248] on input at bounding box center [521, 249] width 21 height 21
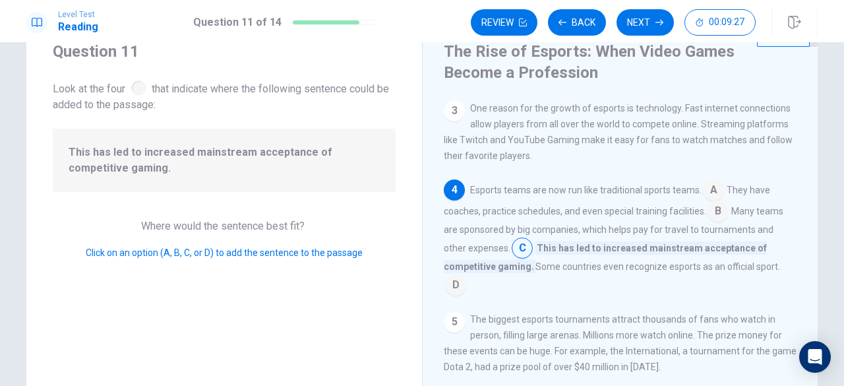
click at [453, 292] on input at bounding box center [455, 285] width 21 height 21
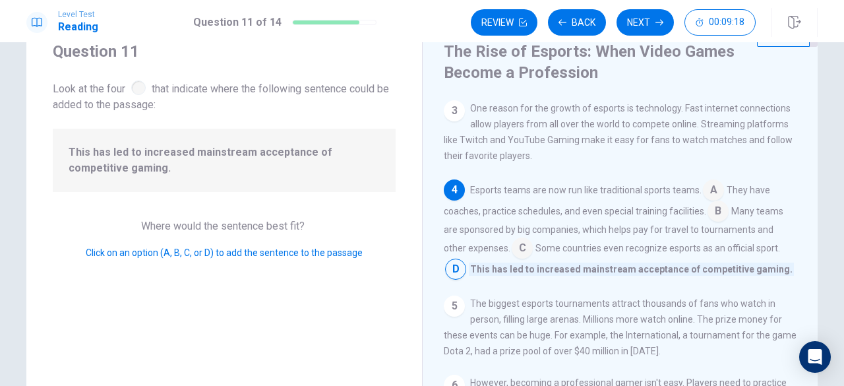
click at [521, 259] on input at bounding box center [521, 249] width 21 height 21
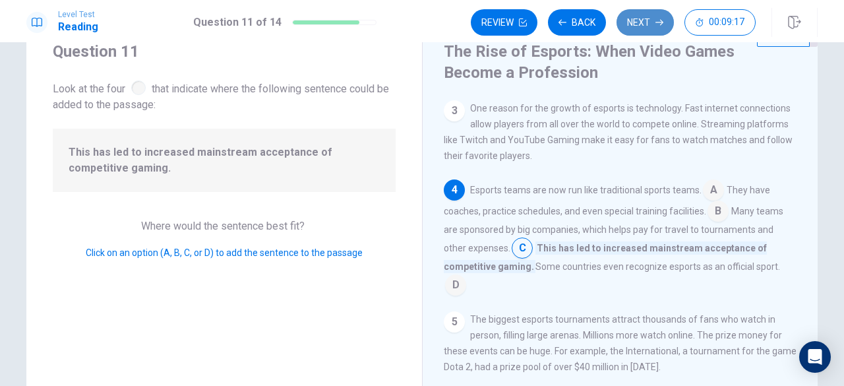
click at [647, 27] on button "Next" at bounding box center [644, 22] width 57 height 26
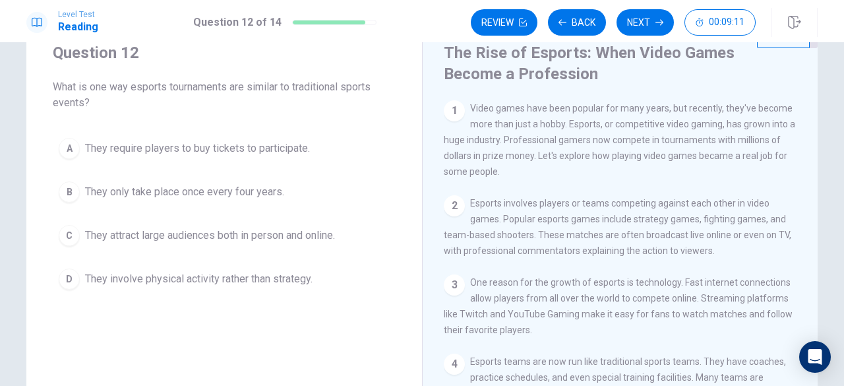
scroll to position [48, 0]
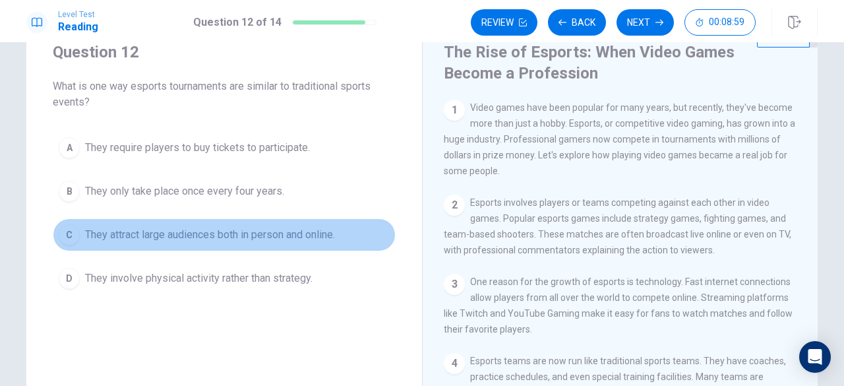
click at [64, 236] on div "C" at bounding box center [69, 234] width 21 height 21
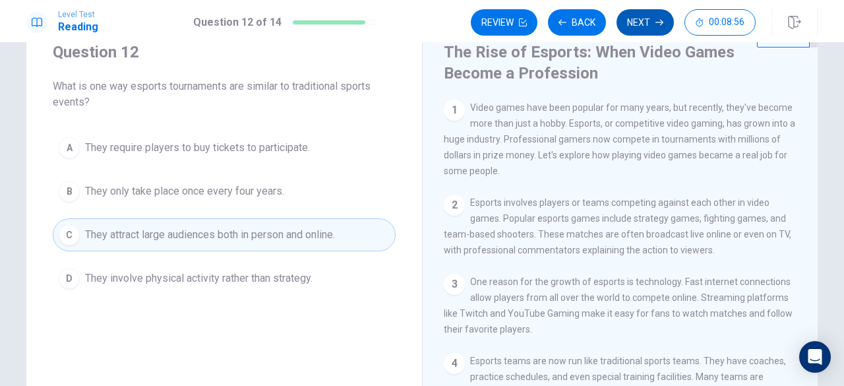
click at [634, 18] on button "Next" at bounding box center [644, 22] width 57 height 26
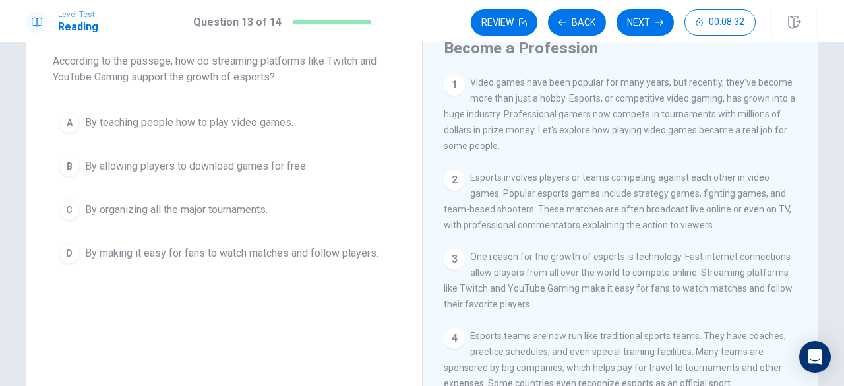
scroll to position [77, 0]
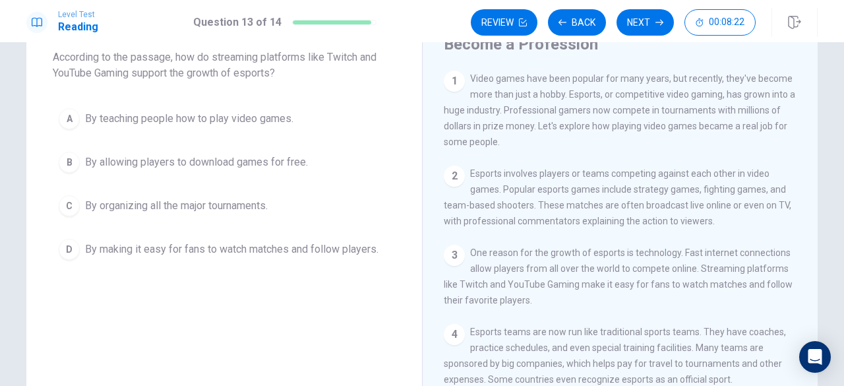
click at [69, 248] on div "D" at bounding box center [69, 249] width 21 height 21
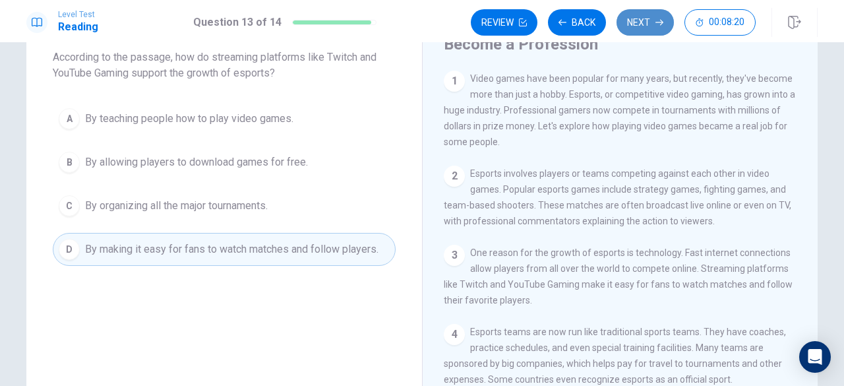
click at [651, 28] on button "Next" at bounding box center [644, 22] width 57 height 26
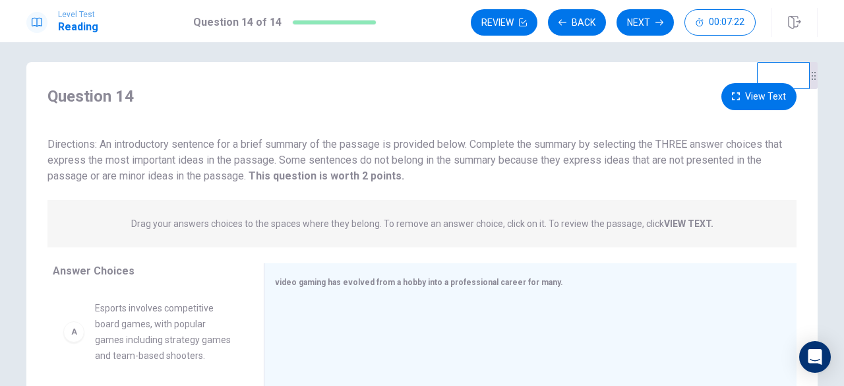
scroll to position [8, 0]
click at [527, 282] on span "video gaming has evolved from a hobby into a professional career for many." at bounding box center [419, 280] width 288 height 9
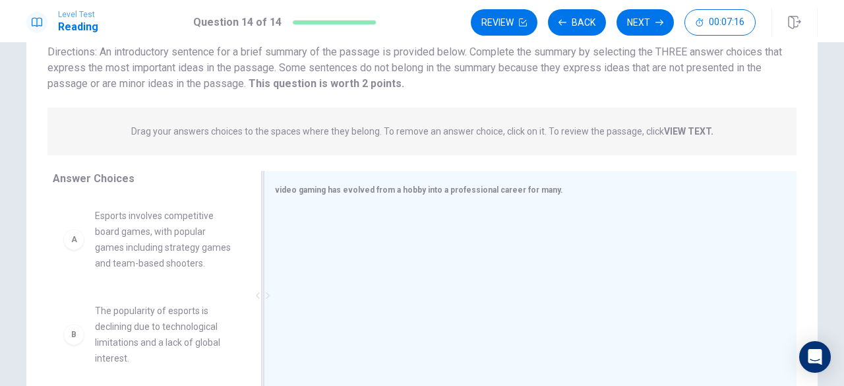
scroll to position [100, 0]
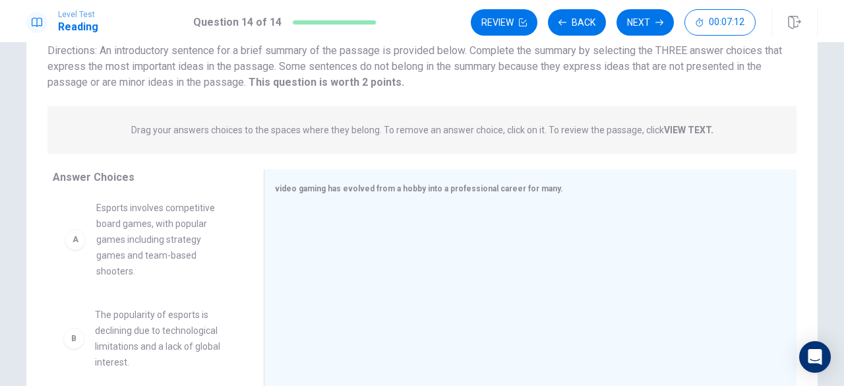
drag, startPoint x: 188, startPoint y: 250, endPoint x: 199, endPoint y: 243, distance: 13.0
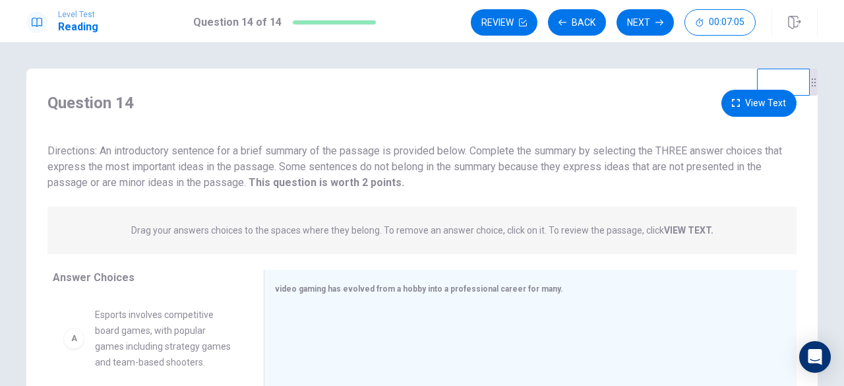
scroll to position [3, 0]
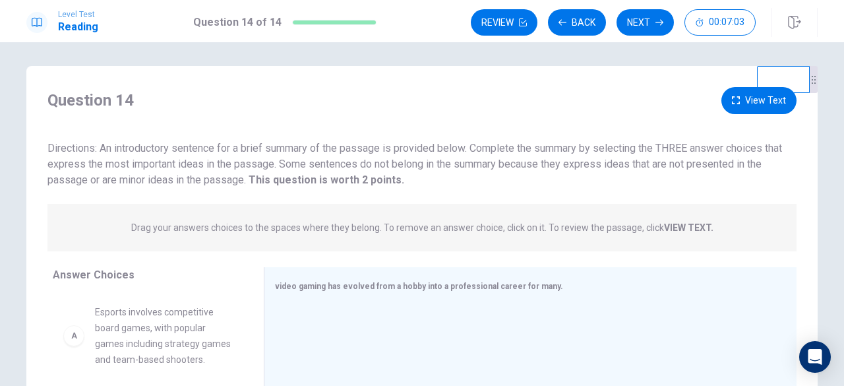
drag, startPoint x: 814, startPoint y: 94, endPoint x: 791, endPoint y: 165, distance: 75.4
click at [791, 165] on div "Question 14 View Text Directions: An introductory sentence for a brief summary …" at bounding box center [421, 295] width 833 height 458
drag, startPoint x: 794, startPoint y: 79, endPoint x: 655, endPoint y: 119, distance: 144.8
click at [655, 119] on video at bounding box center [655, 124] width 53 height 27
click at [757, 107] on button "View Text" at bounding box center [758, 100] width 75 height 27
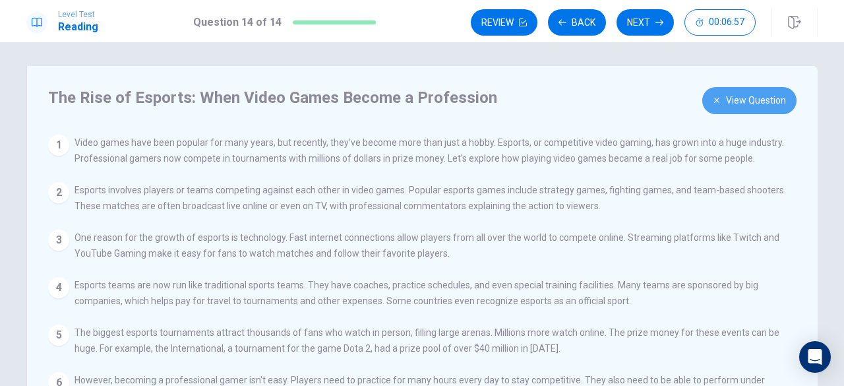
click at [754, 106] on button "View Question" at bounding box center [749, 100] width 94 height 27
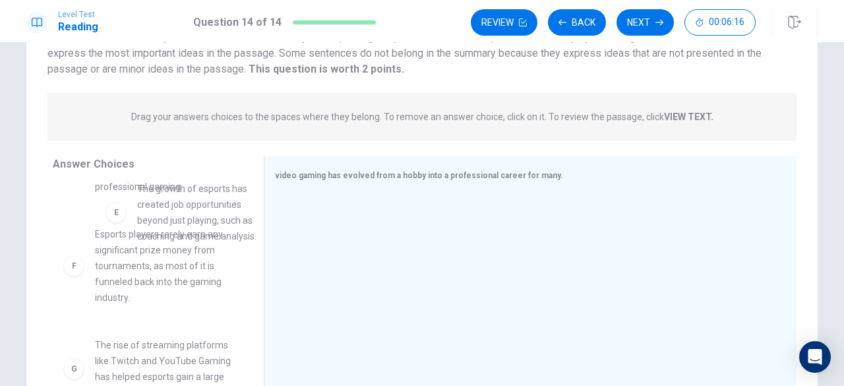
scroll to position [330, 0]
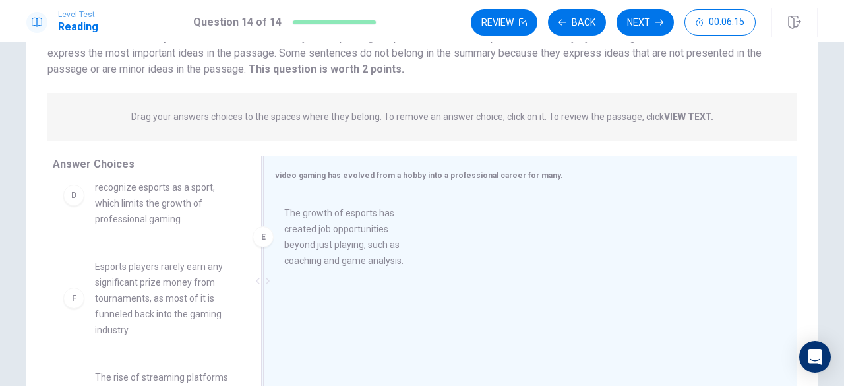
drag, startPoint x: 127, startPoint y: 242, endPoint x: 324, endPoint y: 262, distance: 198.0
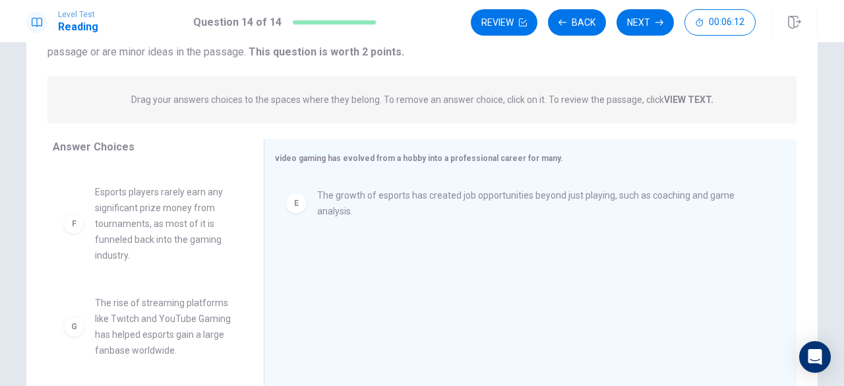
scroll to position [152, 0]
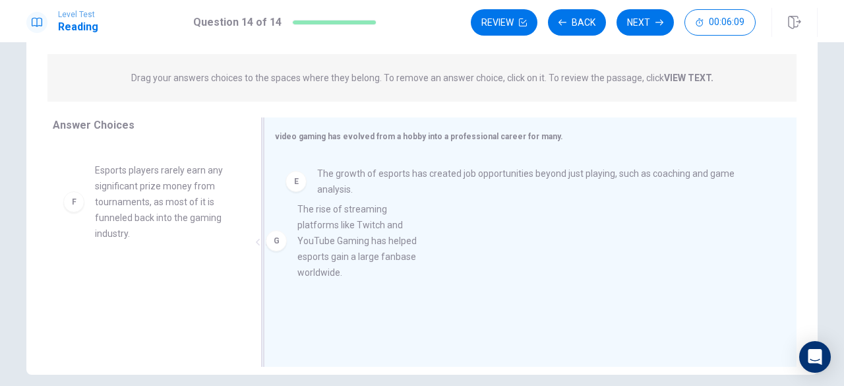
drag, startPoint x: 164, startPoint y: 314, endPoint x: 388, endPoint y: 230, distance: 238.8
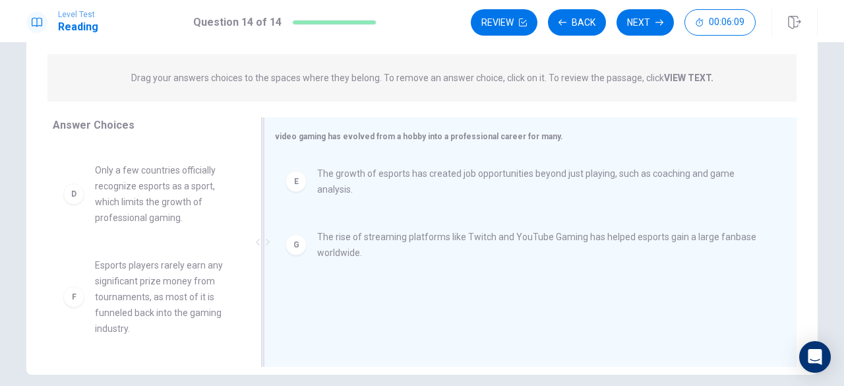
scroll to position [308, 0]
drag, startPoint x: 268, startPoint y: 244, endPoint x: 293, endPoint y: 239, distance: 26.1
click at [293, 239] on div "E The growth of esports has created job opportunities beyond just playing, such…" at bounding box center [524, 243] width 521 height 177
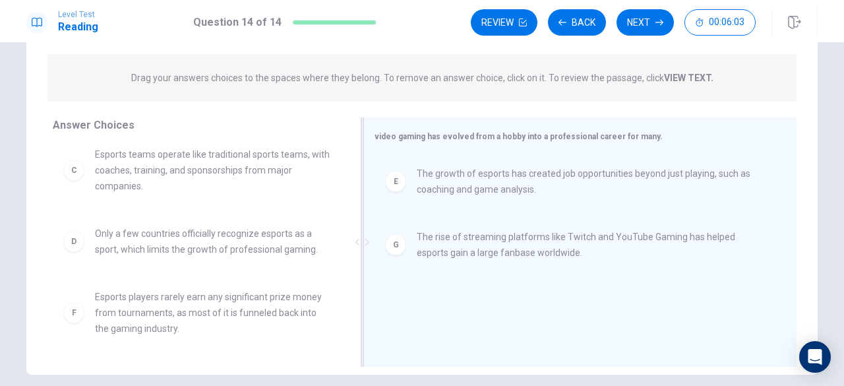
scroll to position [150, 0]
drag, startPoint x: 266, startPoint y: 245, endPoint x: 376, endPoint y: 246, distance: 109.4
click at [376, 246] on div "video gaming has evolved from a hobby into a professional career for many. E Th…" at bounding box center [583, 241] width 425 height 249
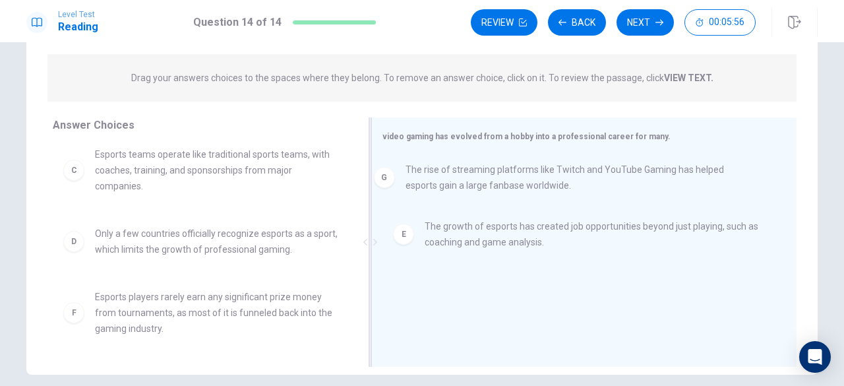
drag, startPoint x: 494, startPoint y: 241, endPoint x: 488, endPoint y: 171, distance: 70.8
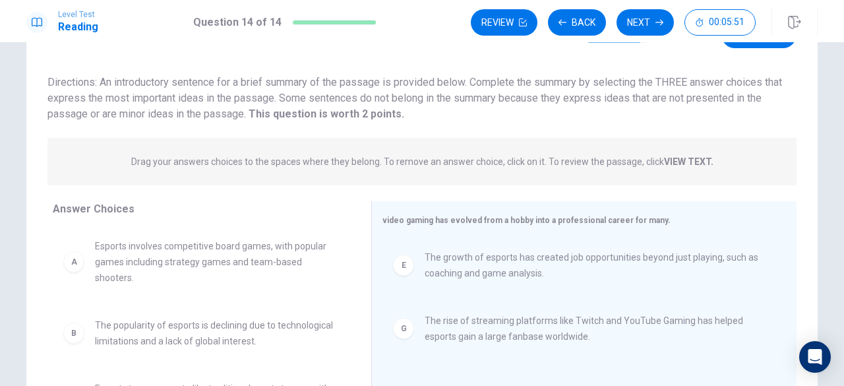
scroll to position [57, 0]
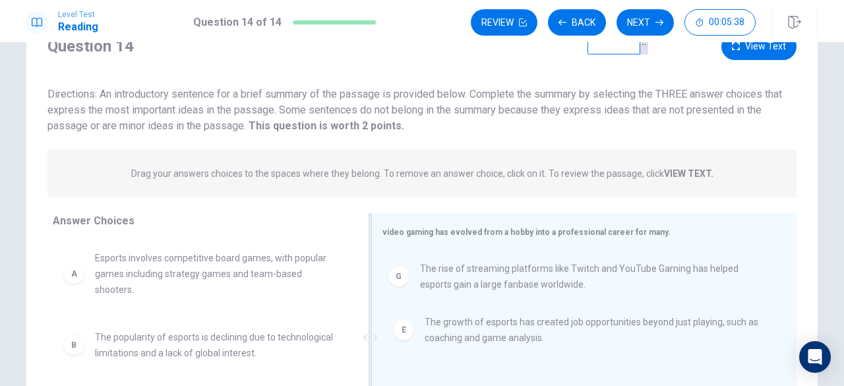
drag, startPoint x: 420, startPoint y: 347, endPoint x: 414, endPoint y: 279, distance: 68.8
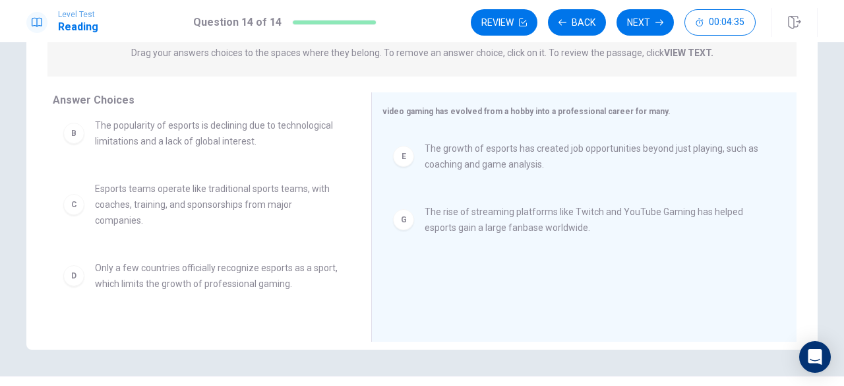
scroll to position [90, 0]
drag, startPoint x: 260, startPoint y: 221, endPoint x: 436, endPoint y: 258, distance: 179.9
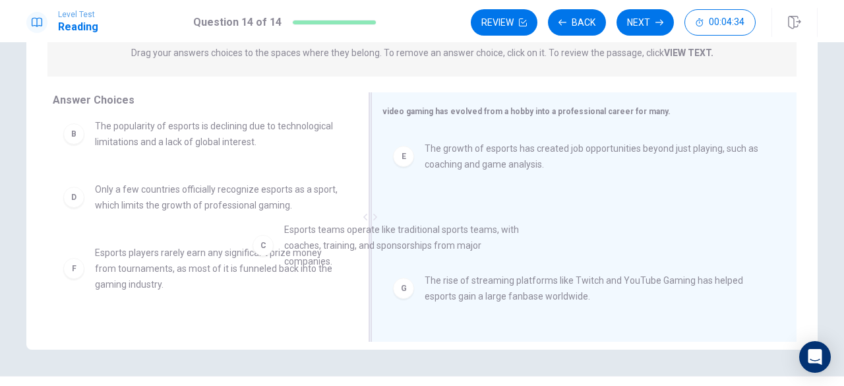
drag, startPoint x: 209, startPoint y: 202, endPoint x: 533, endPoint y: 279, distance: 332.7
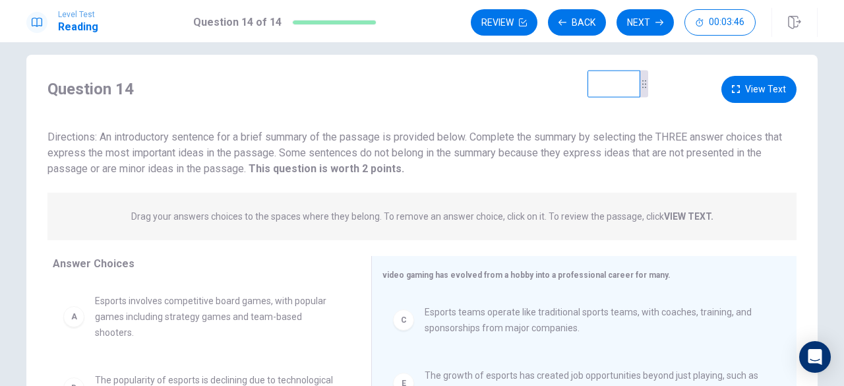
scroll to position [13, 0]
click at [585, 20] on button "Back" at bounding box center [577, 22] width 58 height 26
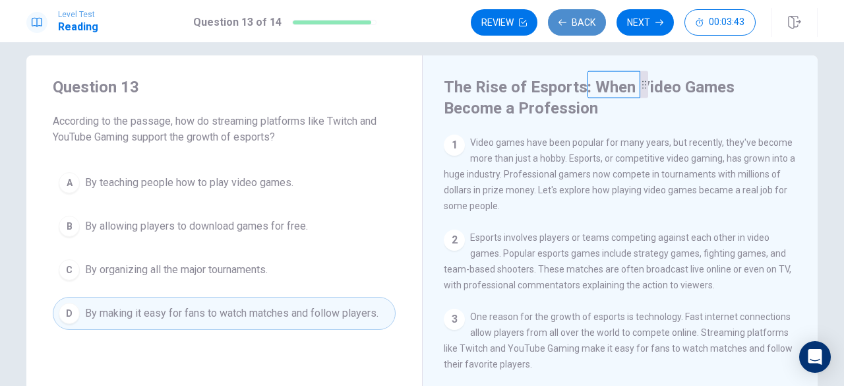
click at [585, 20] on button "Back" at bounding box center [577, 22] width 58 height 26
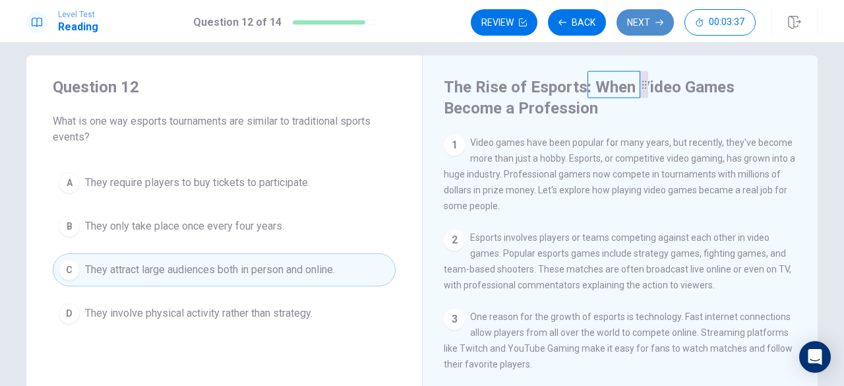
click at [663, 24] on icon "button" at bounding box center [659, 22] width 8 height 8
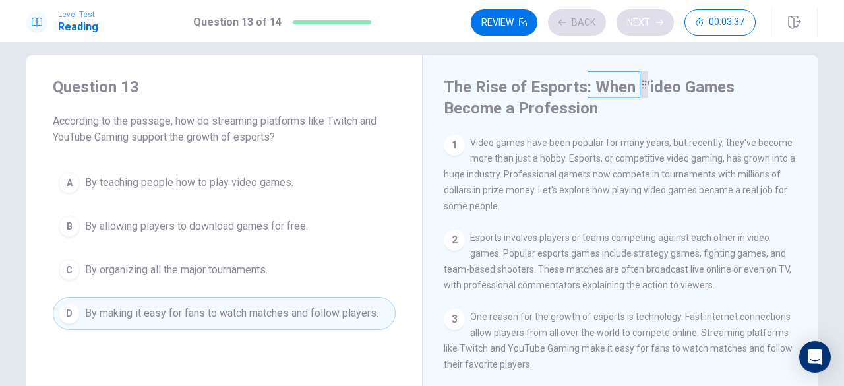
click at [663, 24] on div "Review Back Next 00:03:37" at bounding box center [613, 22] width 285 height 26
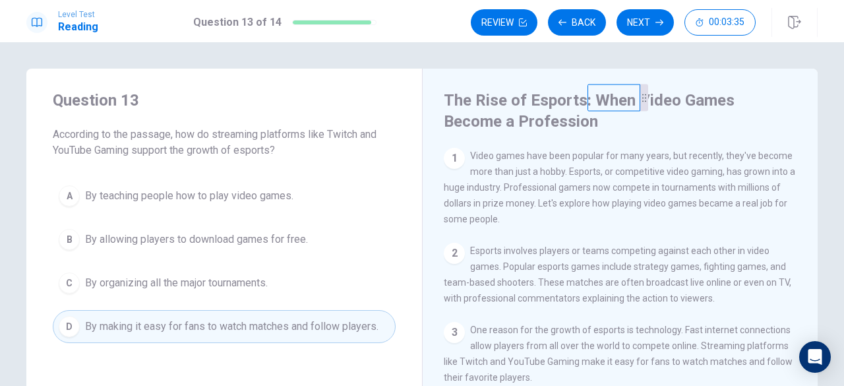
scroll to position [1, 0]
click at [578, 22] on button "Back" at bounding box center [577, 22] width 58 height 26
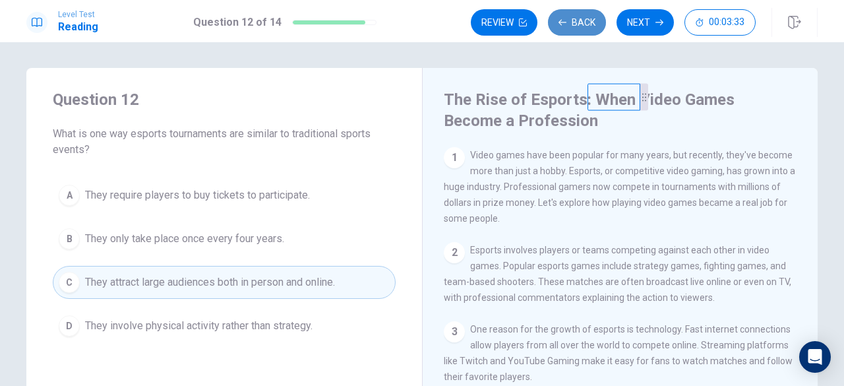
click at [578, 22] on button "Back" at bounding box center [577, 22] width 58 height 26
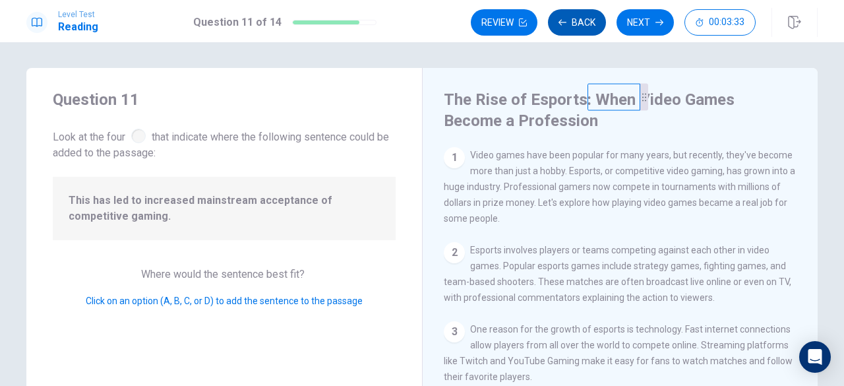
scroll to position [128, 0]
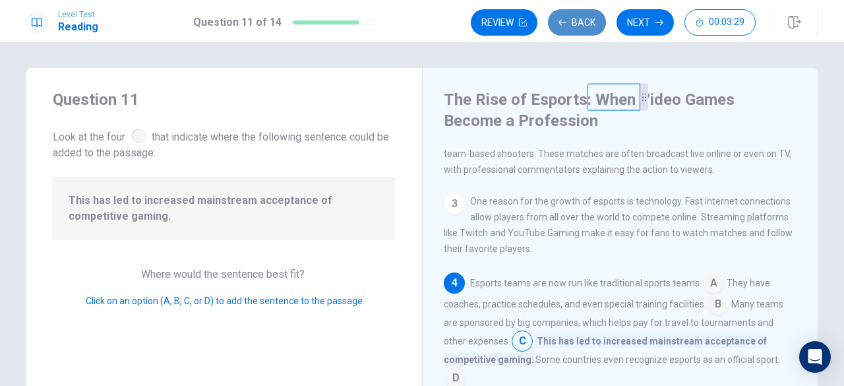
click at [578, 22] on button "Back" at bounding box center [577, 22] width 58 height 26
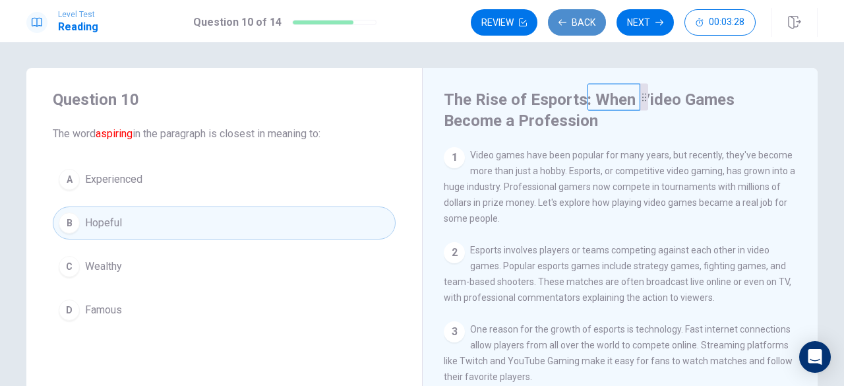
click at [578, 22] on button "Back" at bounding box center [577, 22] width 58 height 26
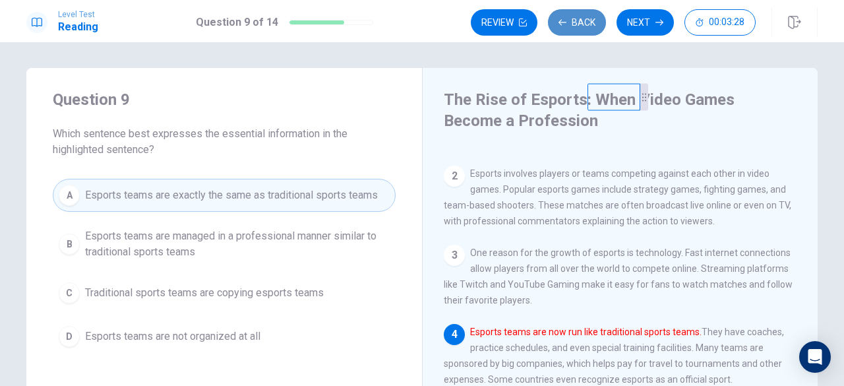
click at [578, 22] on button "Back" at bounding box center [577, 22] width 58 height 26
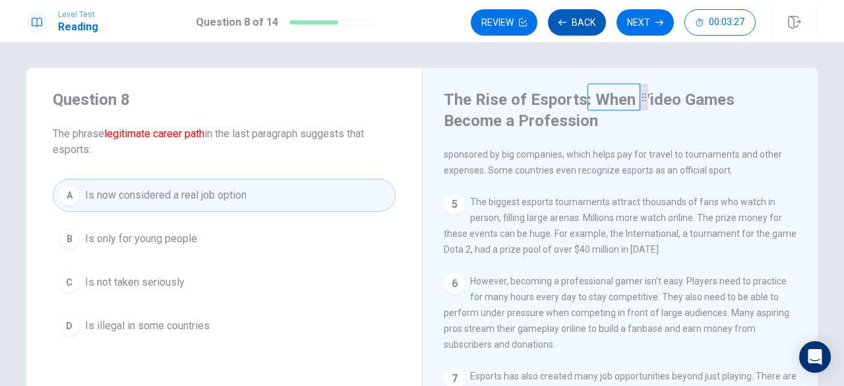
scroll to position [300, 0]
click at [578, 22] on button "Back" at bounding box center [577, 22] width 58 height 26
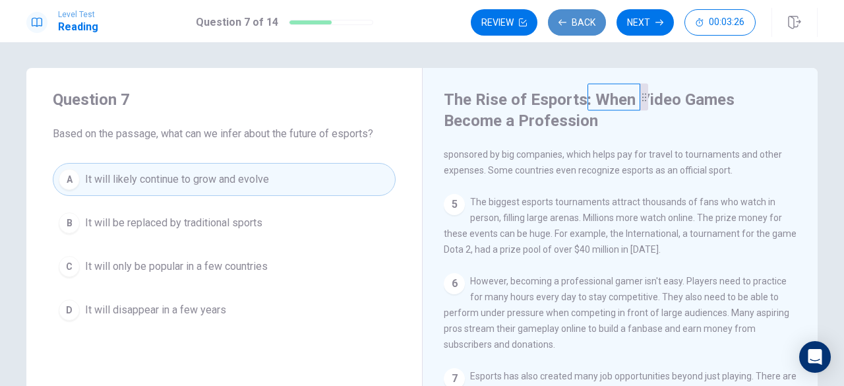
click at [578, 22] on button "Back" at bounding box center [577, 22] width 58 height 26
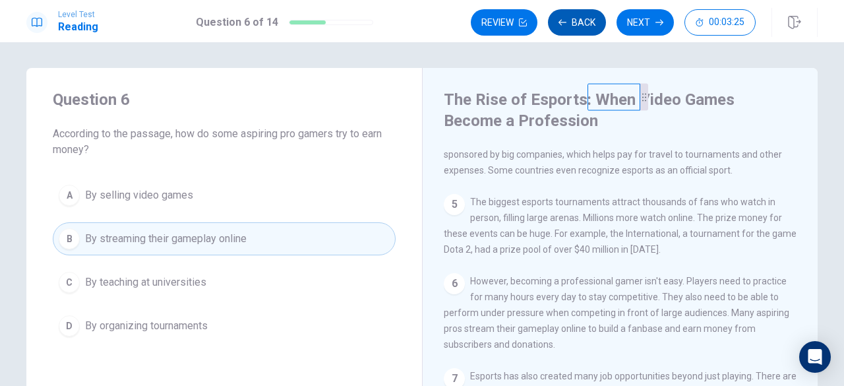
click at [578, 22] on button "Back" at bounding box center [577, 22] width 58 height 26
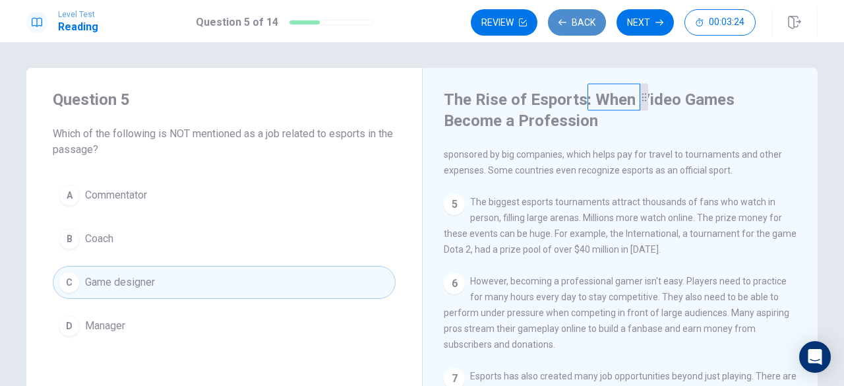
click at [578, 22] on button "Back" at bounding box center [577, 22] width 58 height 26
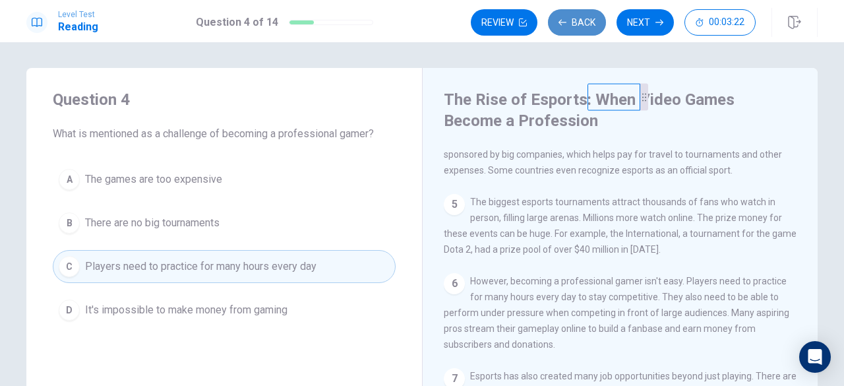
click at [578, 22] on button "Back" at bounding box center [577, 22] width 58 height 26
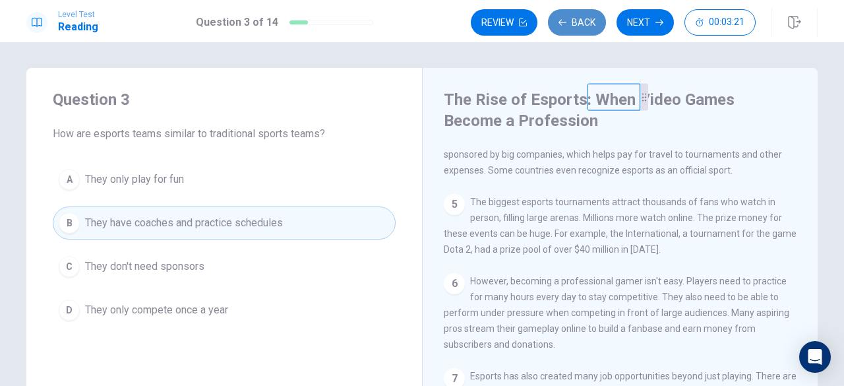
click at [578, 22] on button "Back" at bounding box center [577, 22] width 58 height 26
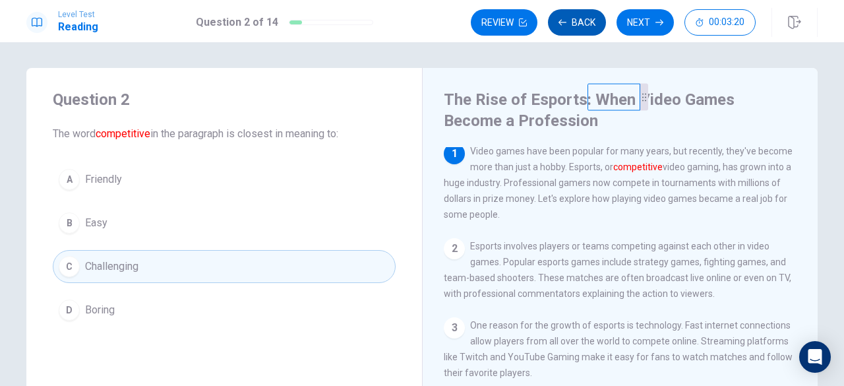
scroll to position [0, 0]
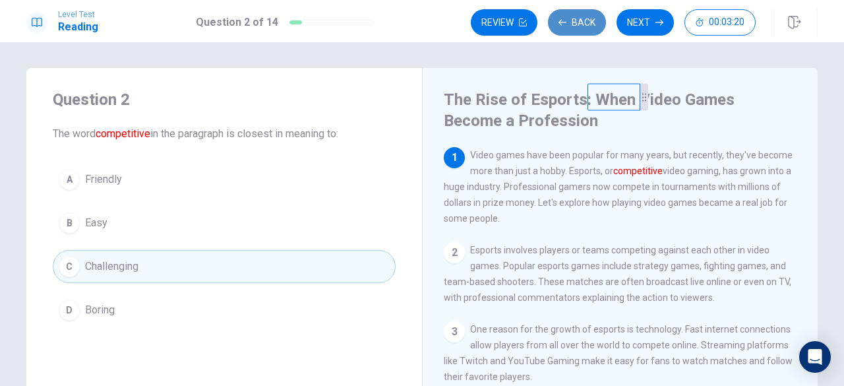
click at [578, 22] on button "Back" at bounding box center [577, 22] width 58 height 26
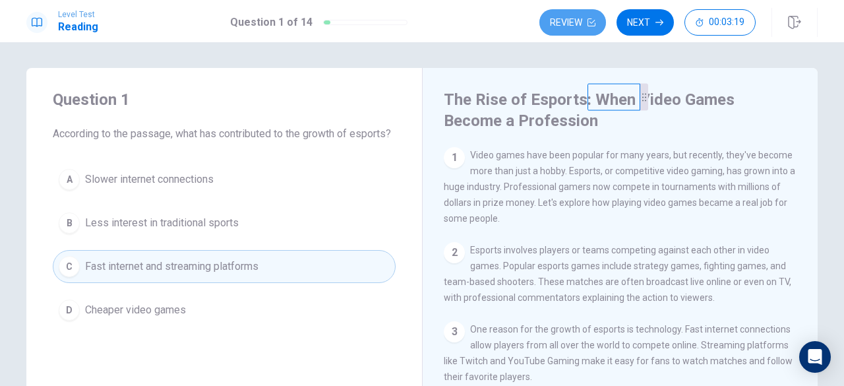
click at [578, 22] on button "Review" at bounding box center [572, 22] width 67 height 26
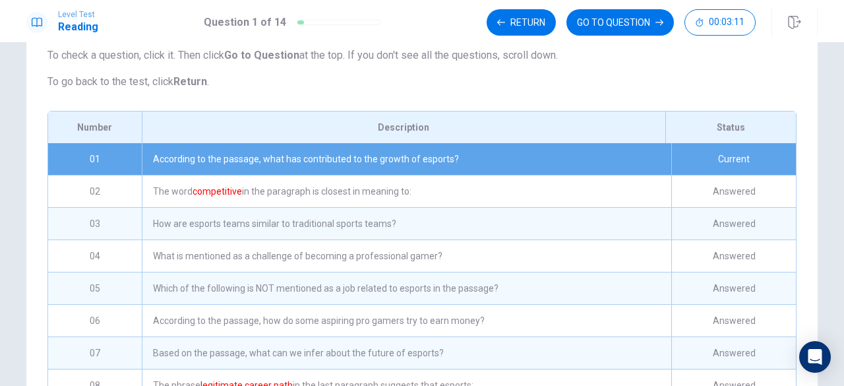
scroll to position [111, 0]
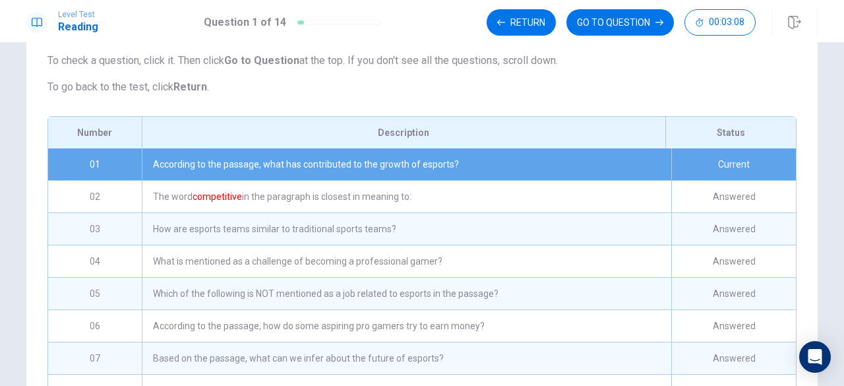
drag, startPoint x: 536, startPoint y: 26, endPoint x: 567, endPoint y: 86, distance: 67.5
click at [567, 86] on div "Level Test Reading Question 1 of 14 Return GO TO QUESTION 00:03:08 Question 1 o…" at bounding box center [422, 193] width 844 height 386
click at [592, 20] on button "GO TO QUESTION" at bounding box center [619, 22] width 107 height 26
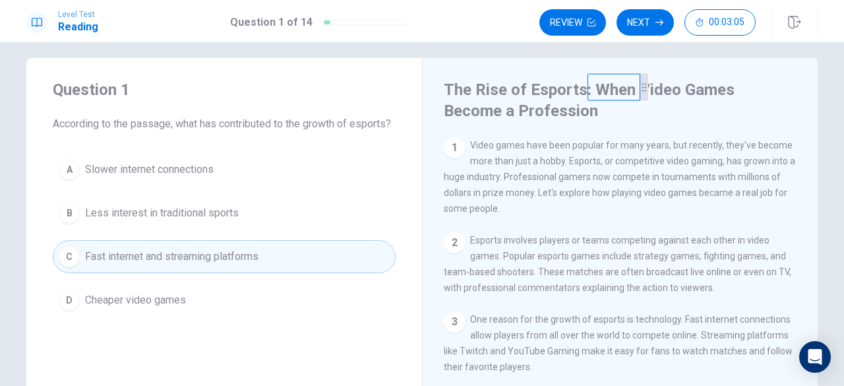
scroll to position [11, 0]
click at [658, 20] on icon "button" at bounding box center [659, 22] width 8 height 8
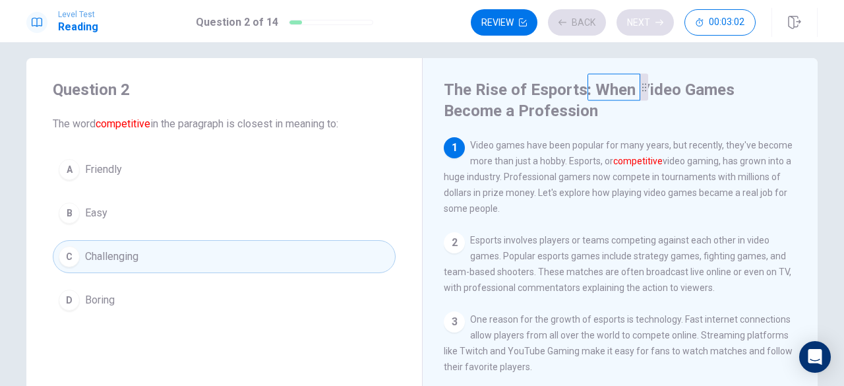
click at [658, 20] on div "Review Back Next 00:03:02" at bounding box center [613, 22] width 285 height 26
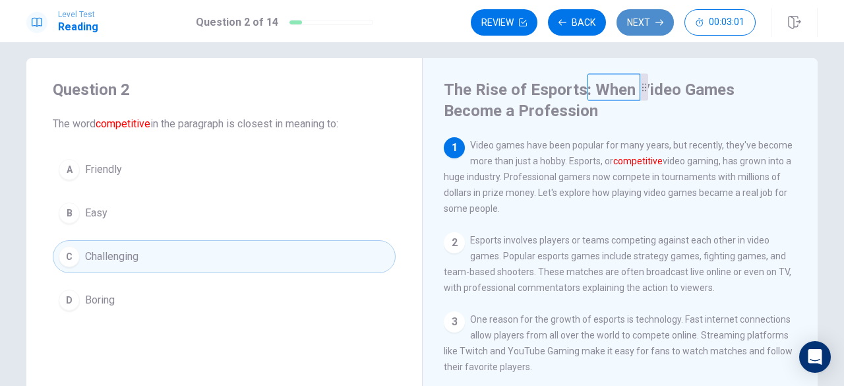
click at [658, 20] on icon "button" at bounding box center [659, 22] width 8 height 8
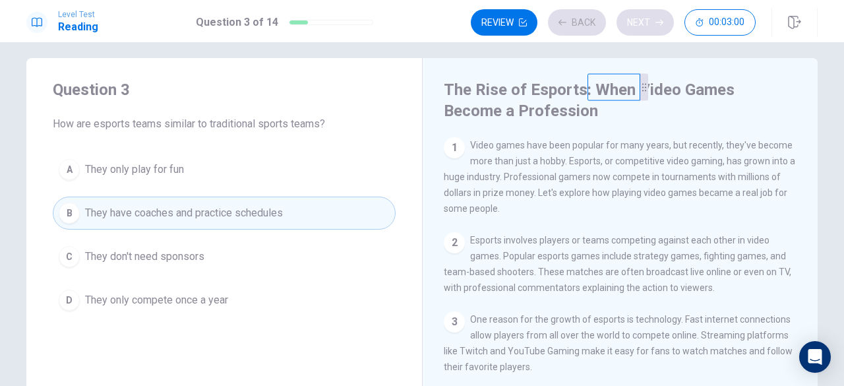
click at [658, 20] on div "Review Back Next 00:03:00" at bounding box center [613, 22] width 285 height 26
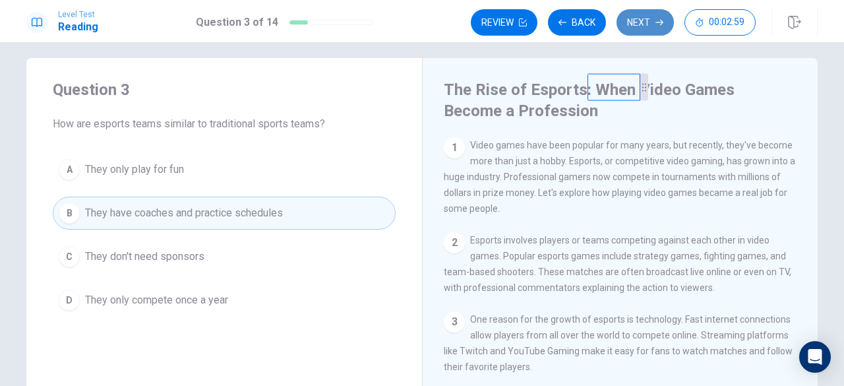
click at [658, 20] on icon "button" at bounding box center [659, 22] width 8 height 8
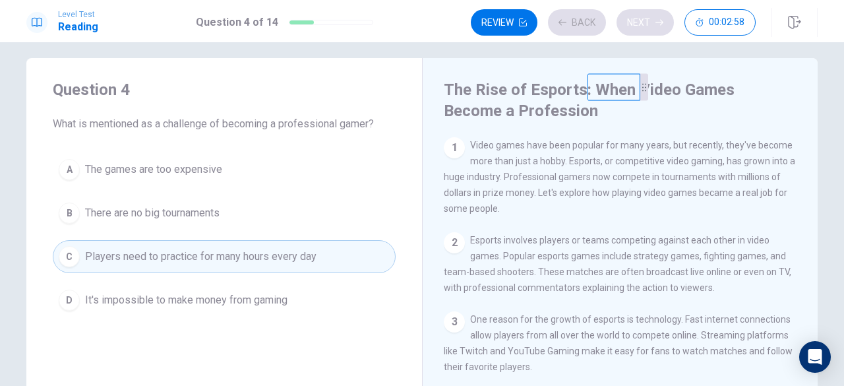
click at [658, 20] on div "Review Back Next 00:02:58" at bounding box center [613, 22] width 285 height 26
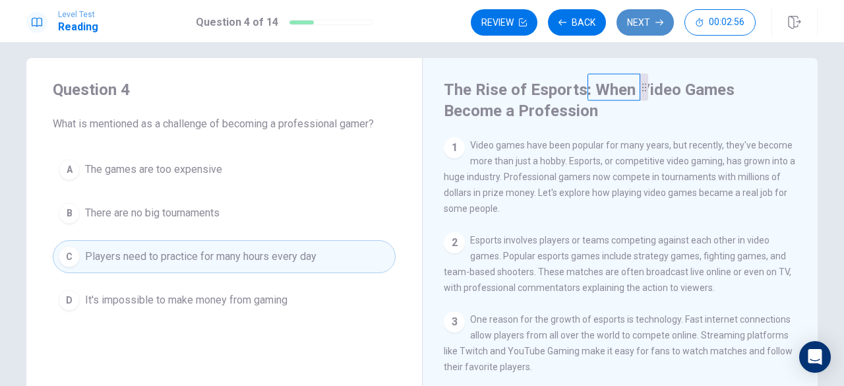
click at [658, 20] on icon "button" at bounding box center [659, 22] width 8 height 8
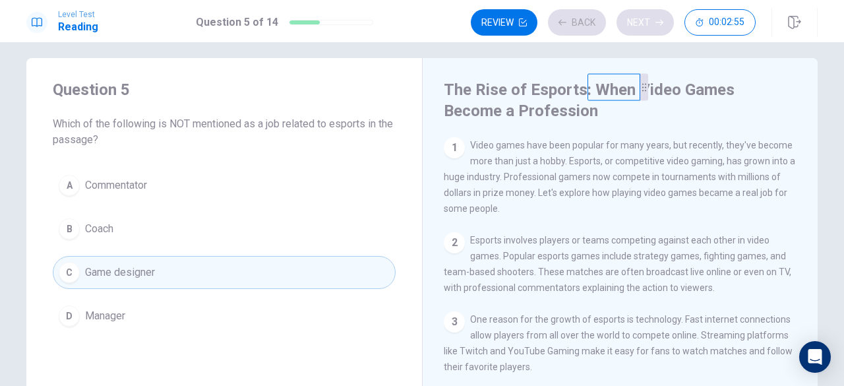
click at [658, 20] on div "Review Back Next 00:02:55" at bounding box center [613, 22] width 285 height 26
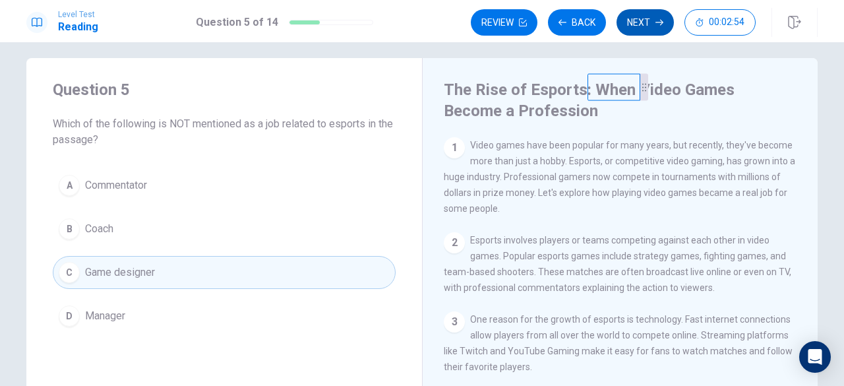
click at [658, 20] on icon "button" at bounding box center [659, 22] width 8 height 8
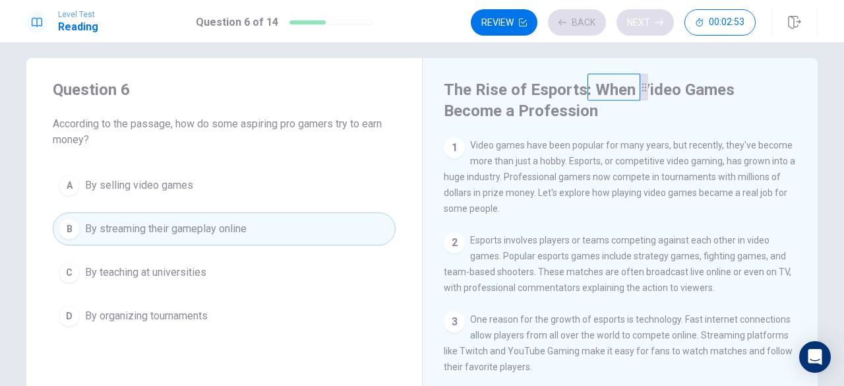
click at [658, 20] on div "Review Back Next 00:02:53" at bounding box center [613, 22] width 285 height 26
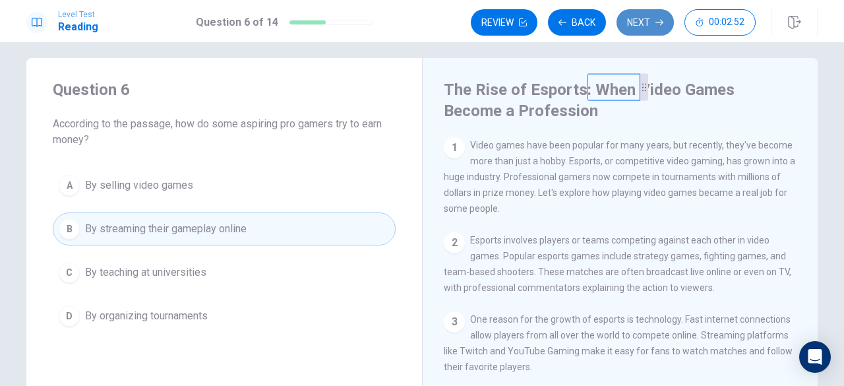
click at [658, 20] on icon "button" at bounding box center [659, 22] width 8 height 8
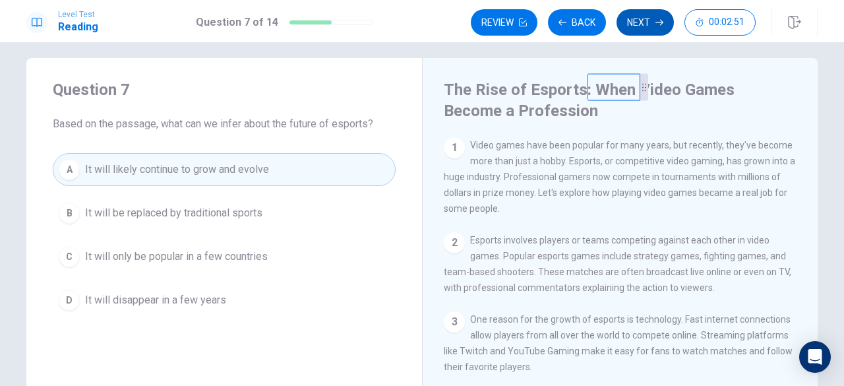
click at [658, 20] on icon "button" at bounding box center [659, 22] width 8 height 8
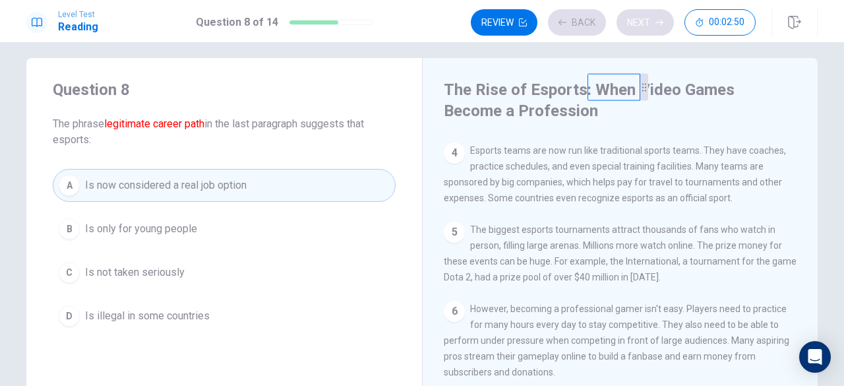
scroll to position [300, 0]
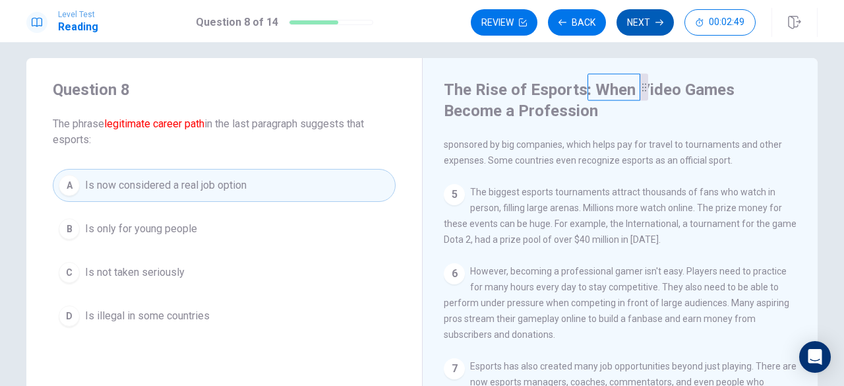
click at [658, 20] on div "Review Back Next 00:02:49" at bounding box center [613, 22] width 285 height 26
click at [658, 20] on icon "button" at bounding box center [659, 22] width 8 height 8
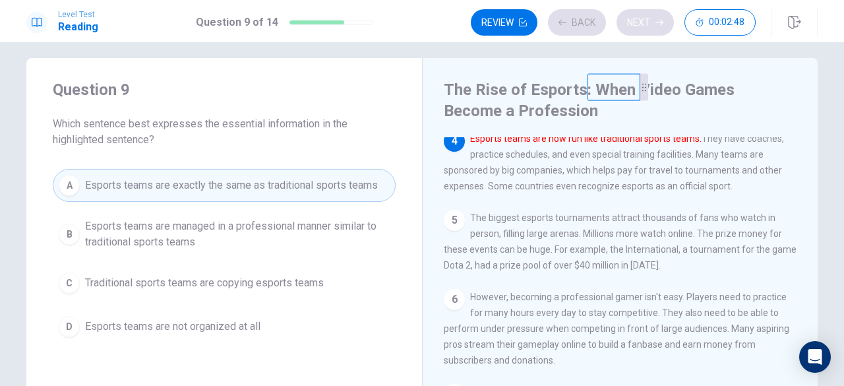
scroll to position [258, 0]
click at [658, 20] on icon "button" at bounding box center [659, 22] width 8 height 8
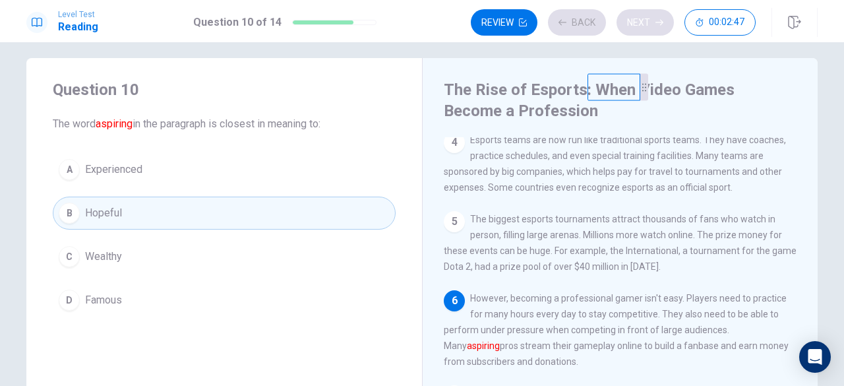
scroll to position [254, 0]
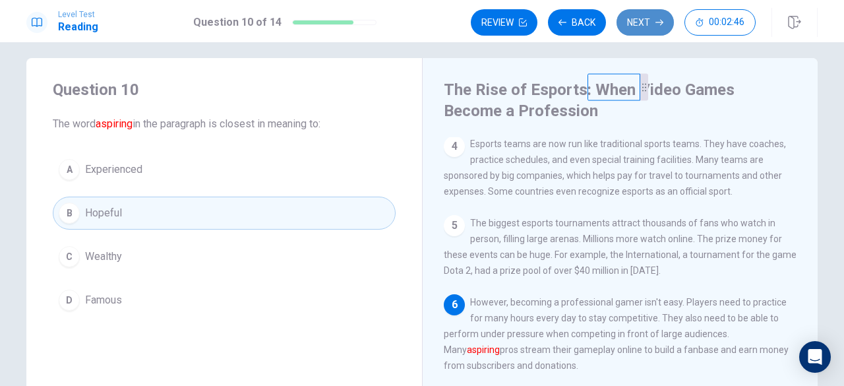
click at [658, 20] on icon "button" at bounding box center [659, 22] width 8 height 8
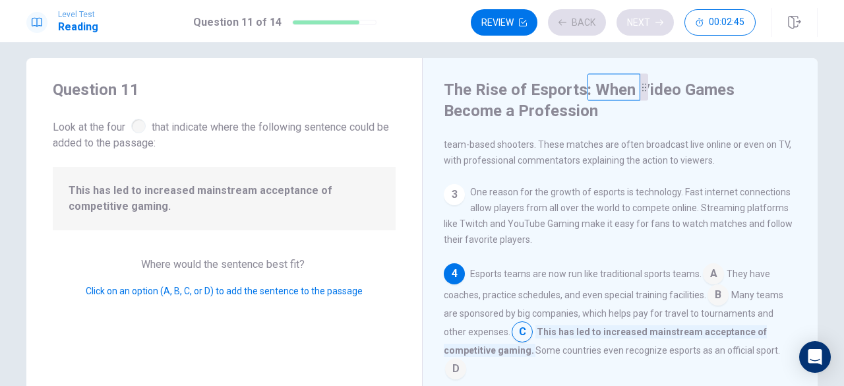
scroll to position [128, 0]
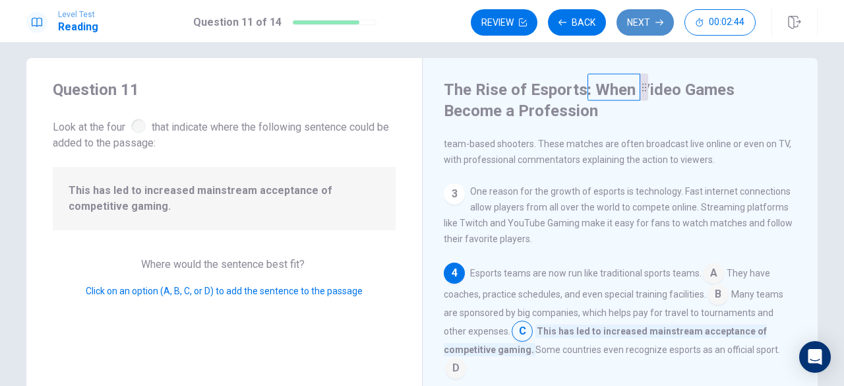
click at [658, 20] on icon "button" at bounding box center [659, 22] width 8 height 8
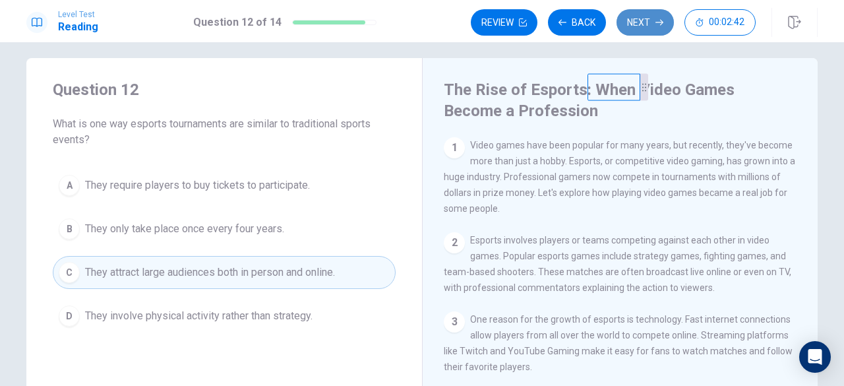
click at [658, 20] on icon "button" at bounding box center [659, 22] width 8 height 8
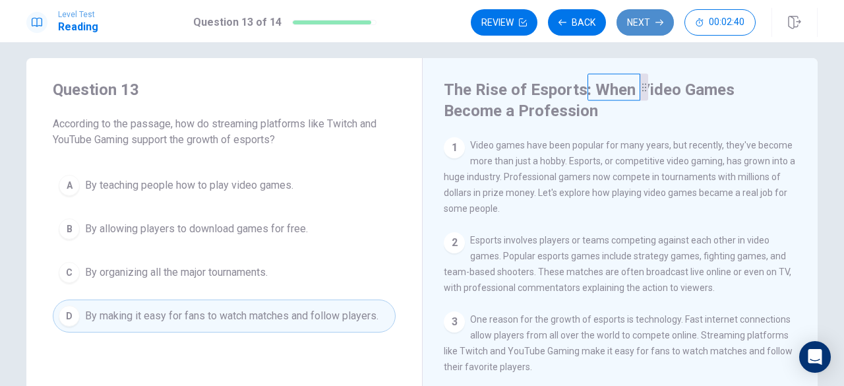
click at [658, 20] on icon "button" at bounding box center [659, 22] width 8 height 8
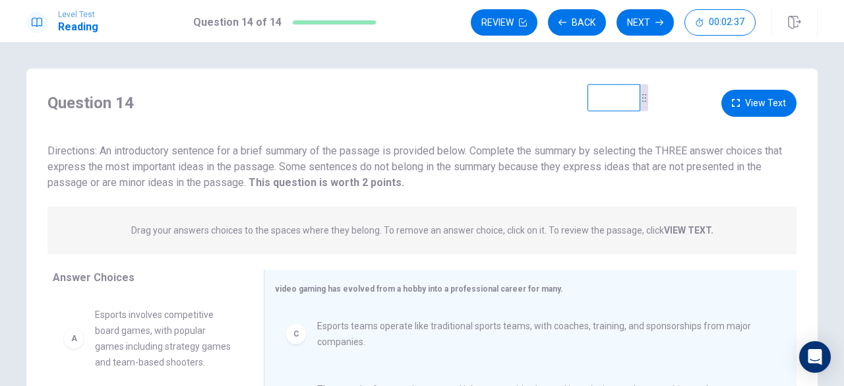
scroll to position [1, 0]
click at [654, 21] on button "Next" at bounding box center [644, 22] width 57 height 26
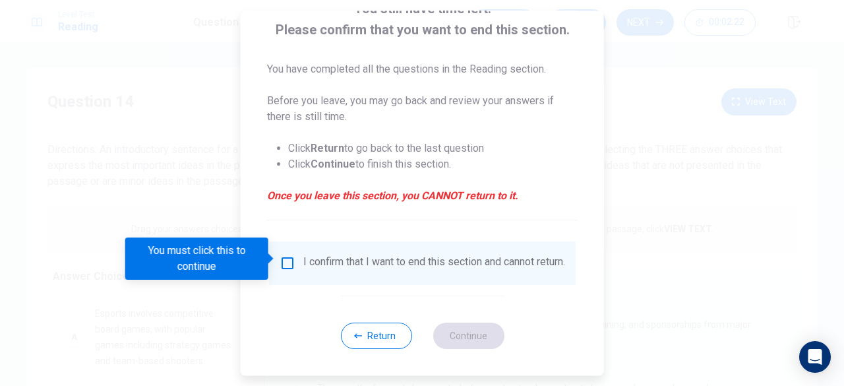
scroll to position [101, 0]
click at [282, 259] on input "You must click this to continue" at bounding box center [287, 263] width 16 height 16
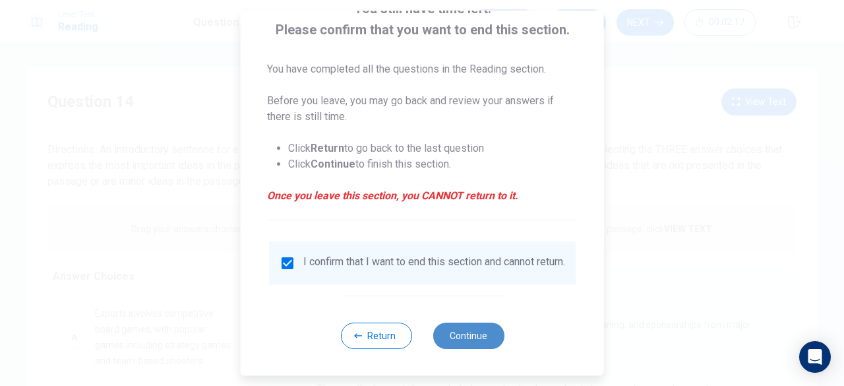
click at [476, 339] on button "Continue" at bounding box center [467, 335] width 71 height 26
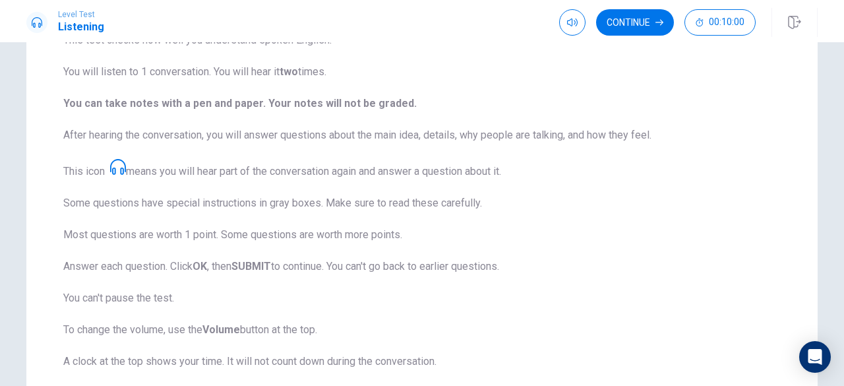
scroll to position [150, 0]
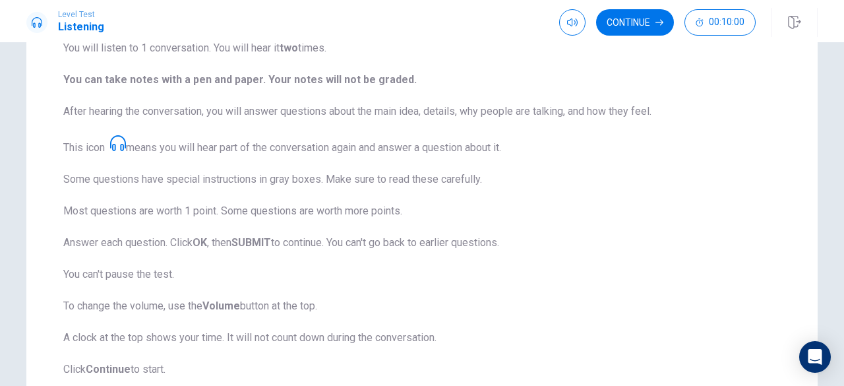
drag, startPoint x: 285, startPoint y: 184, endPoint x: 188, endPoint y: 200, distance: 98.8
click at [188, 200] on span "This test checks how well you understand spoken English. You will listen to 1 c…" at bounding box center [421, 193] width 717 height 368
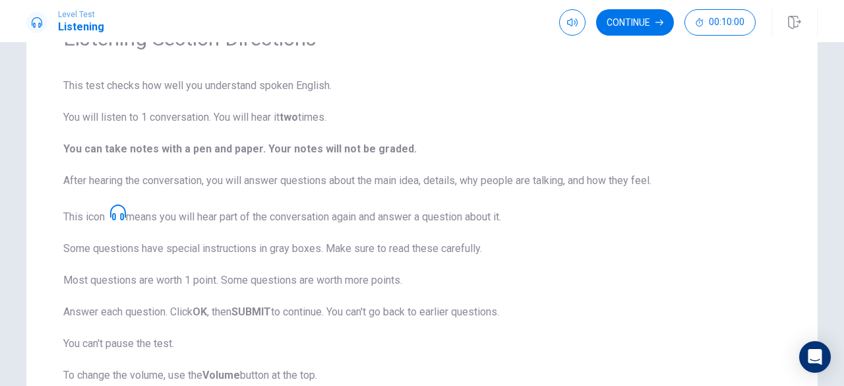
scroll to position [80, 0]
click at [561, 22] on button "button" at bounding box center [572, 22] width 26 height 26
click at [600, 51] on span at bounding box center [596, 47] width 8 height 8
click at [642, 24] on button "Continue" at bounding box center [635, 22] width 78 height 26
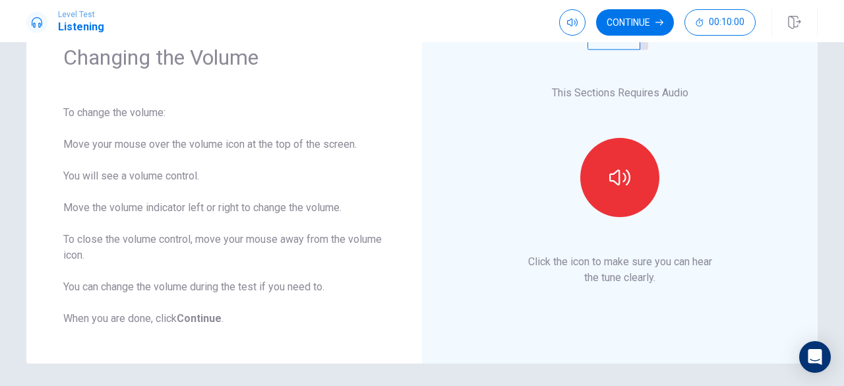
scroll to position [72, 0]
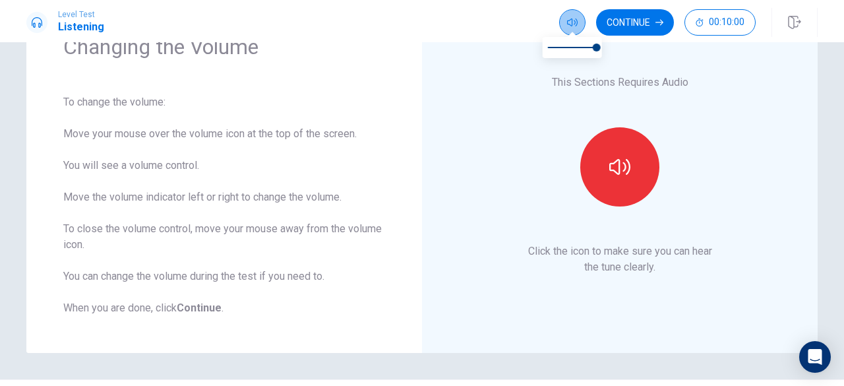
click at [575, 24] on icon "button" at bounding box center [572, 22] width 11 height 11
click at [560, 44] on span at bounding box center [572, 47] width 49 height 18
type input "1"
drag, startPoint x: 560, startPoint y: 44, endPoint x: 620, endPoint y: 40, distance: 60.1
click at [620, 40] on body "Level Test Listening Continue 00:10:00 00:10:00 Continue Changing the Volume To…" at bounding box center [422, 193] width 844 height 386
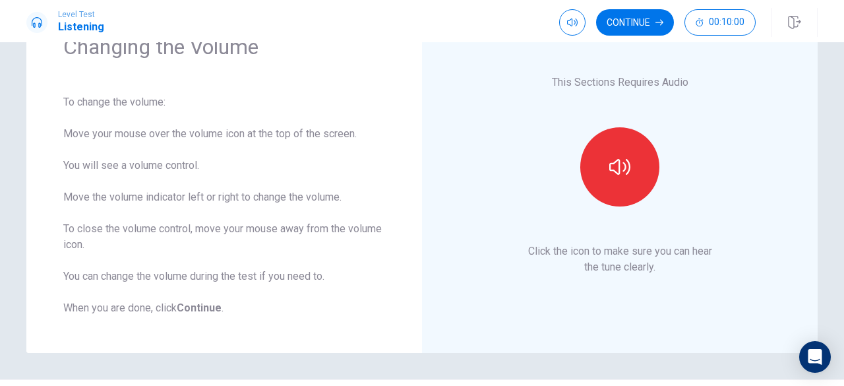
scroll to position [0, 0]
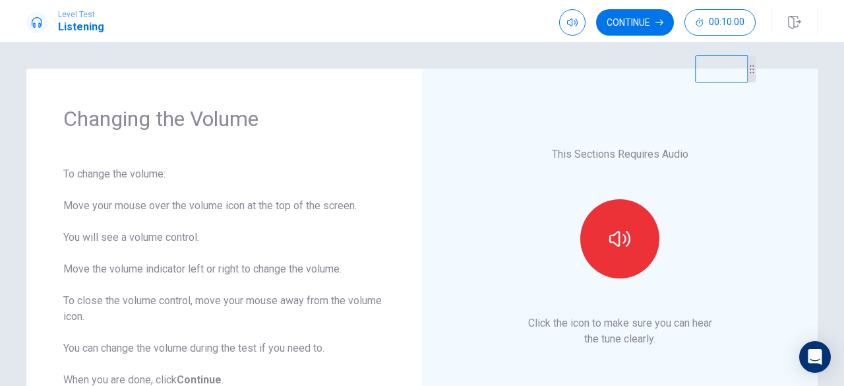
drag, startPoint x: 620, startPoint y: 110, endPoint x: 753, endPoint y: 50, distance: 146.6
click at [753, 50] on div "Changing the Volume To change the volume: Move your mouse over the volume icon …" at bounding box center [422, 213] width 844 height 343
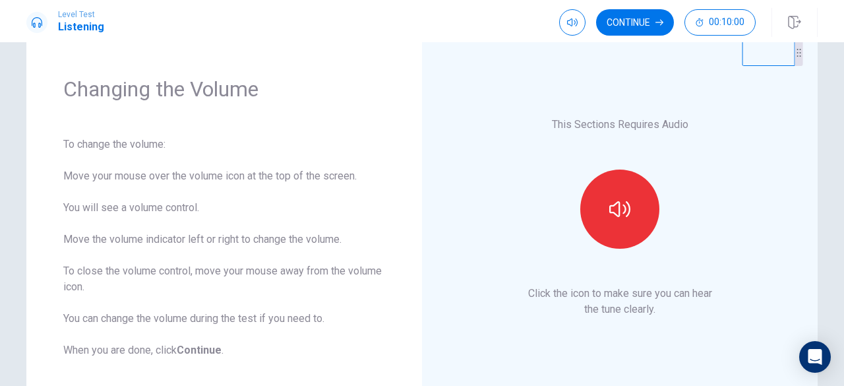
scroll to position [30, 0]
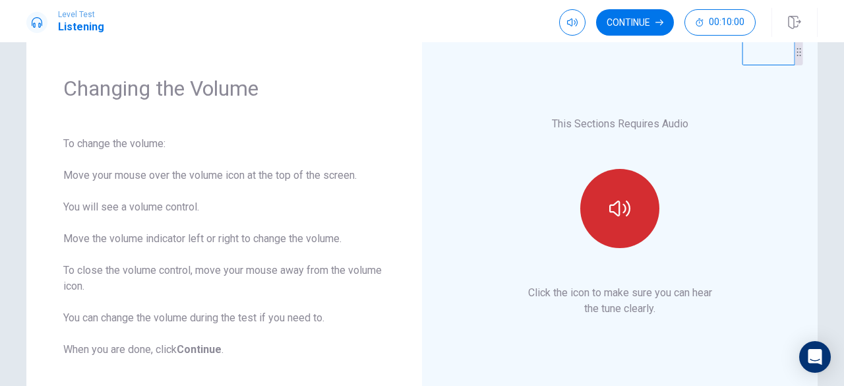
click at [618, 217] on icon "button" at bounding box center [619, 208] width 21 height 21
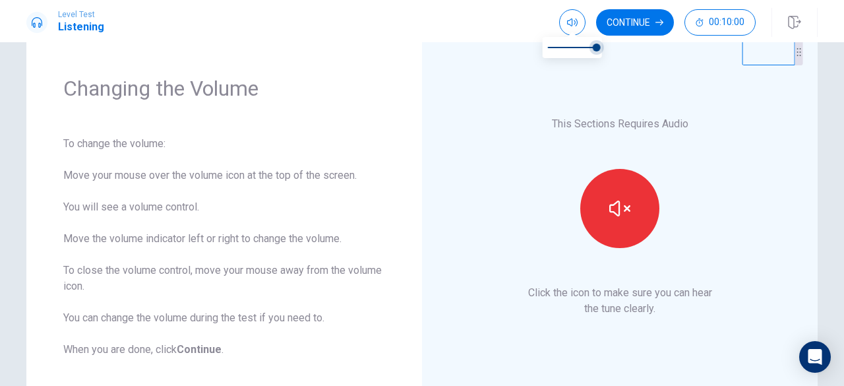
type input "0.9"
click at [592, 49] on span at bounding box center [596, 47] width 8 height 8
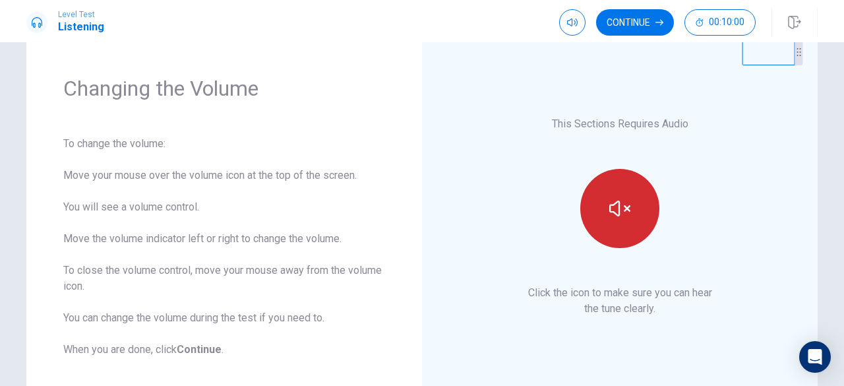
click at [613, 225] on button "button" at bounding box center [619, 208] width 79 height 79
click at [612, 225] on button "button" at bounding box center [619, 208] width 79 height 79
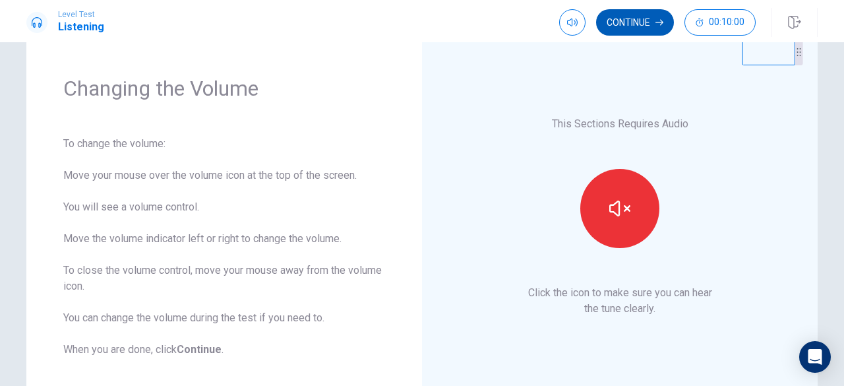
click at [636, 25] on button "Continue" at bounding box center [635, 22] width 78 height 26
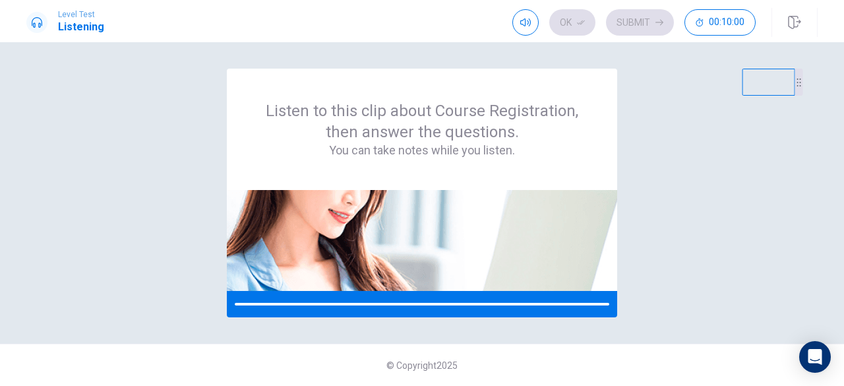
scroll to position [0, 0]
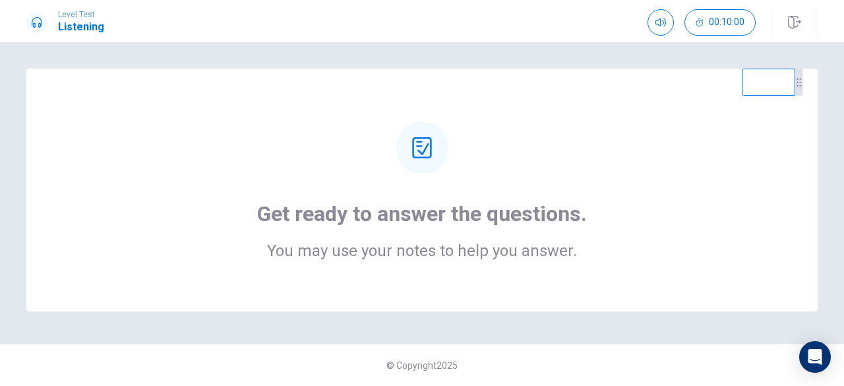
click at [468, 256] on h2 "You may use your notes to help you answer." at bounding box center [422, 251] width 330 height 16
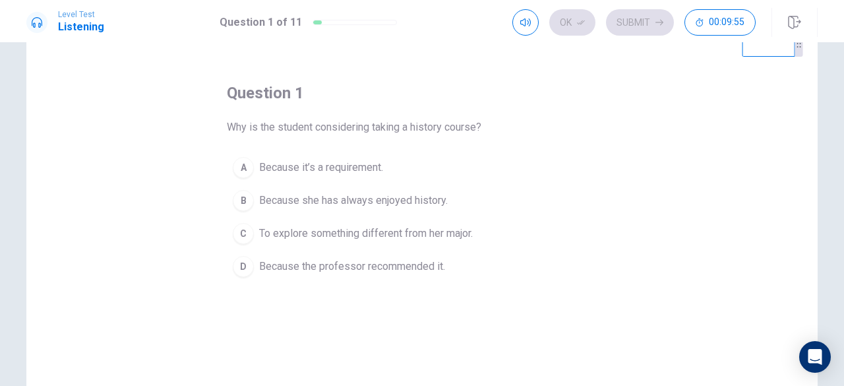
scroll to position [40, 0]
click at [240, 233] on div "C" at bounding box center [243, 232] width 21 height 21
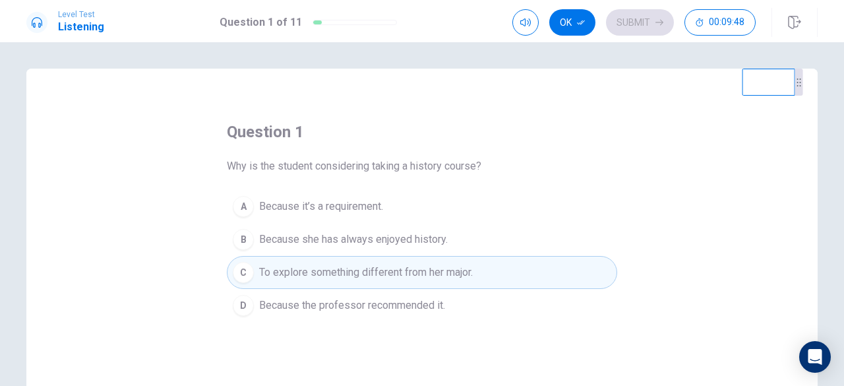
scroll to position [1, 0]
click at [583, 19] on icon "button" at bounding box center [581, 22] width 8 height 8
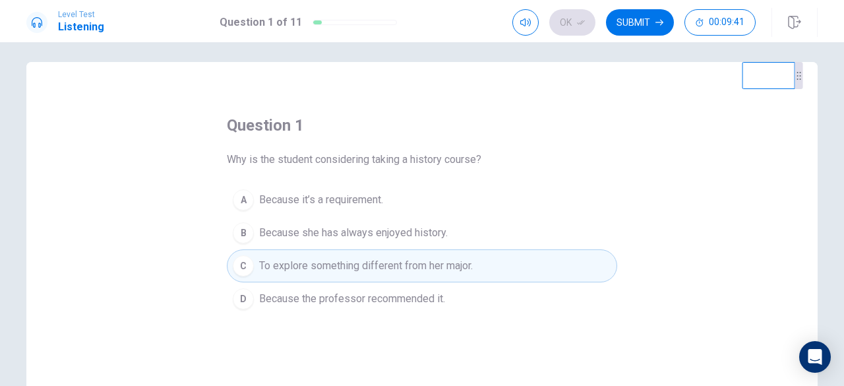
scroll to position [0, 0]
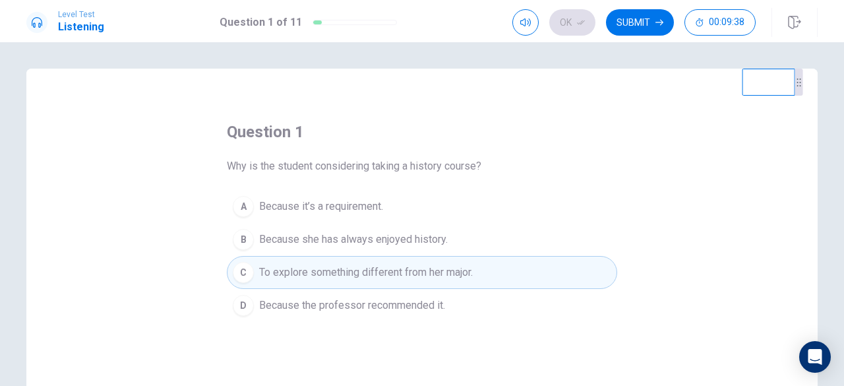
click at [594, 22] on div "Ok Submit 00:09:38" at bounding box center [633, 22] width 243 height 26
click at [587, 22] on div "Ok Submit 00:09:37" at bounding box center [633, 22] width 243 height 26
click at [634, 20] on button "Submit" at bounding box center [640, 22] width 68 height 26
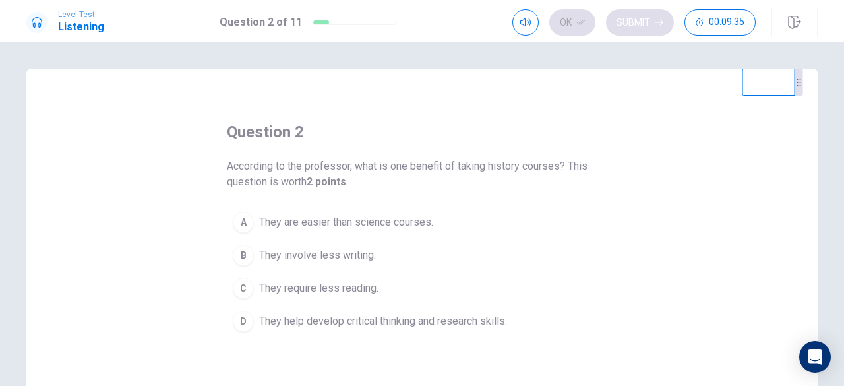
click at [634, 20] on div "Ok Submit 00:09:35" at bounding box center [633, 22] width 243 height 26
click at [250, 317] on button "D They help develop critical thinking and research skills." at bounding box center [422, 320] width 390 height 33
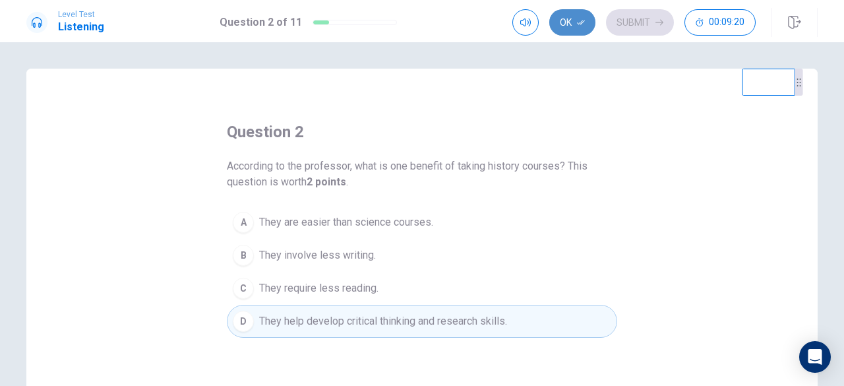
click at [573, 23] on button "Ok" at bounding box center [572, 22] width 46 height 26
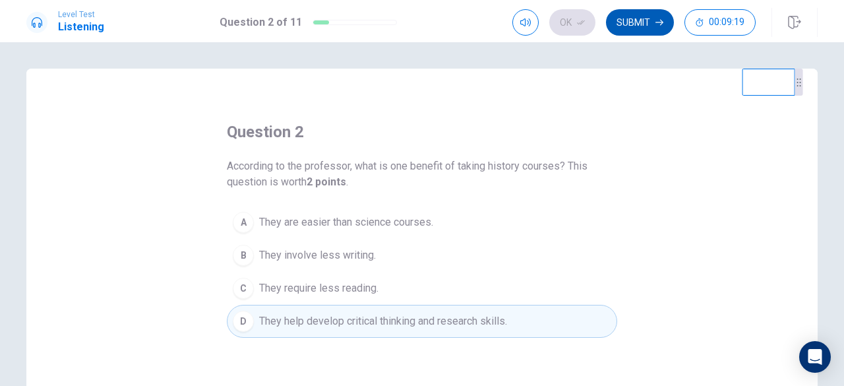
click at [638, 30] on button "Submit" at bounding box center [640, 22] width 68 height 26
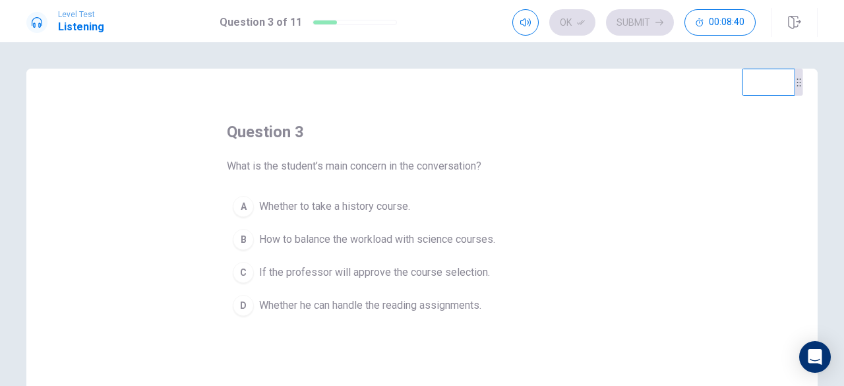
click at [239, 212] on div "A" at bounding box center [243, 206] width 21 height 21
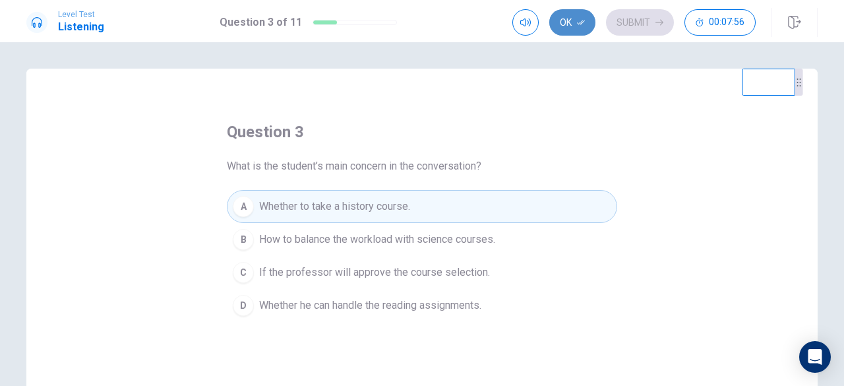
click at [575, 26] on button "Ok" at bounding box center [572, 22] width 46 height 26
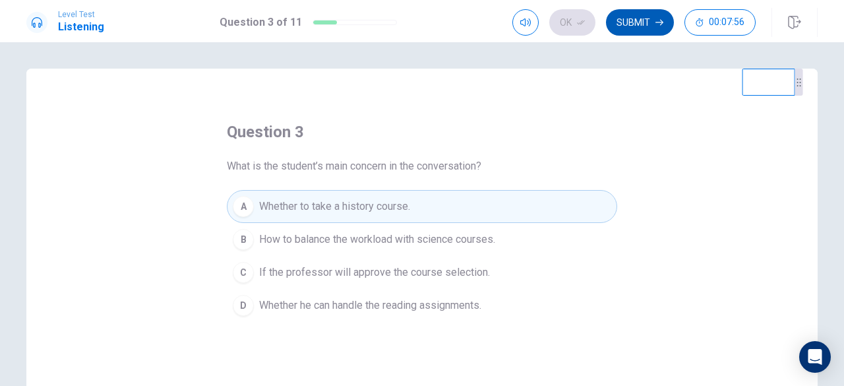
click at [620, 30] on button "Submit" at bounding box center [640, 22] width 68 height 26
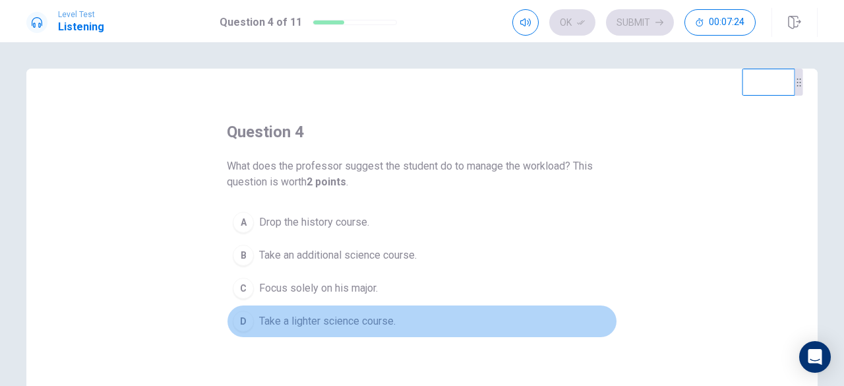
click at [234, 318] on div "D" at bounding box center [243, 320] width 21 height 21
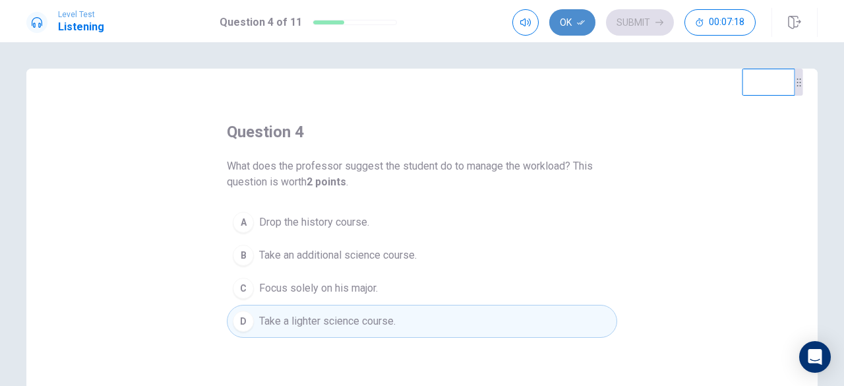
click at [575, 26] on button "Ok" at bounding box center [572, 22] width 46 height 26
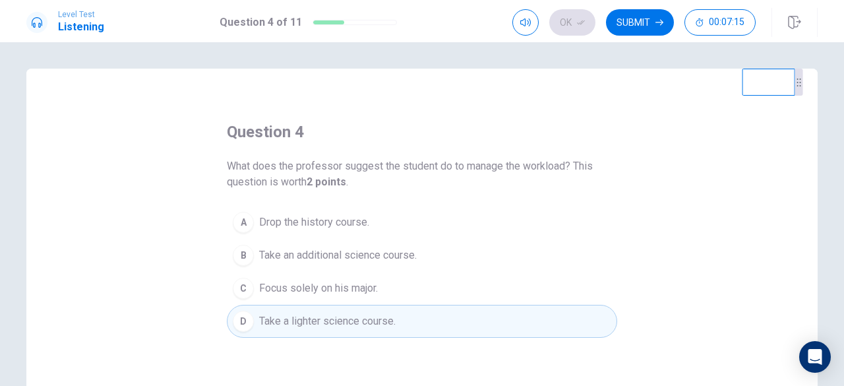
click at [265, 23] on h1 "Question 4 of 11" at bounding box center [260, 22] width 82 height 16
click at [295, 26] on h1 "Question 4 of 11" at bounding box center [260, 22] width 82 height 16
click at [639, 20] on button "Submit" at bounding box center [640, 22] width 68 height 26
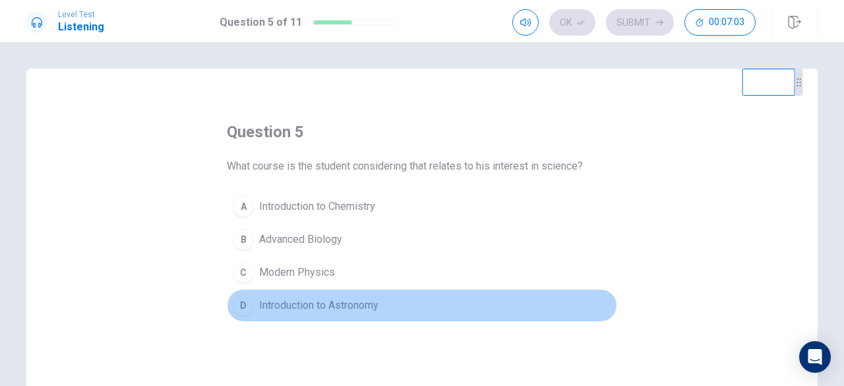
click at [248, 305] on div "D" at bounding box center [243, 305] width 21 height 21
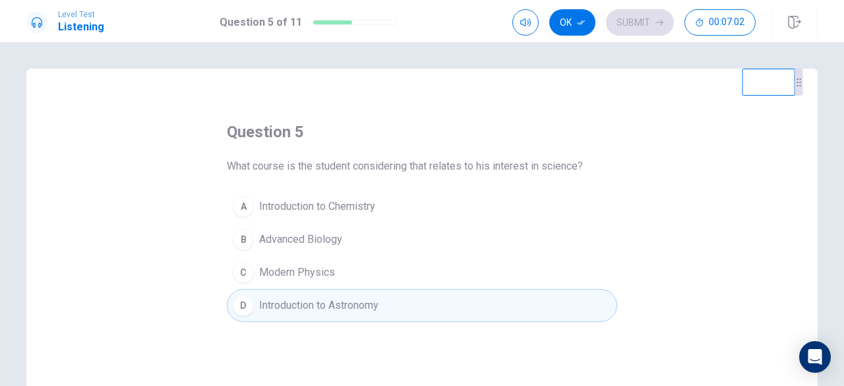
click at [324, 341] on div "question 5 What course is the student considering that relates to his interest …" at bounding box center [421, 298] width 791 height 458
click at [573, 29] on button "Ok" at bounding box center [572, 22] width 46 height 26
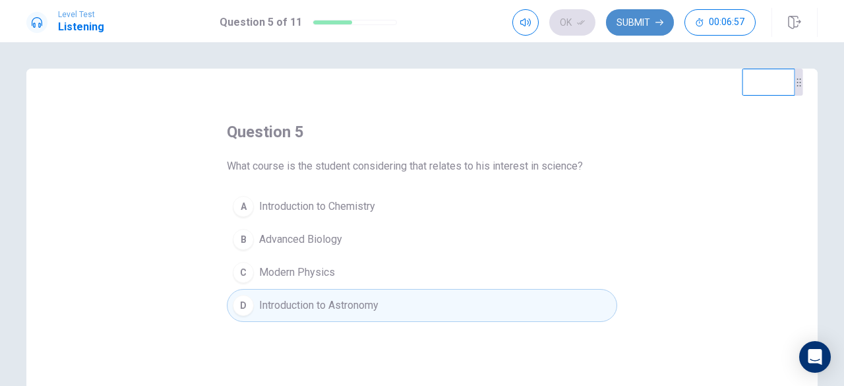
click at [631, 24] on button "Submit" at bounding box center [640, 22] width 68 height 26
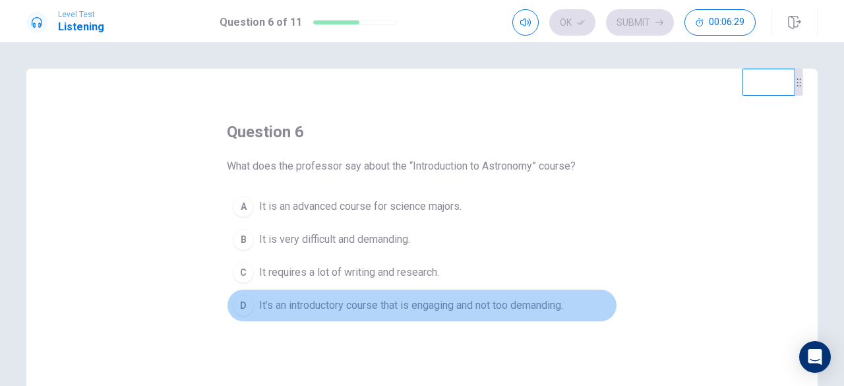
click at [235, 304] on div "D" at bounding box center [243, 305] width 21 height 21
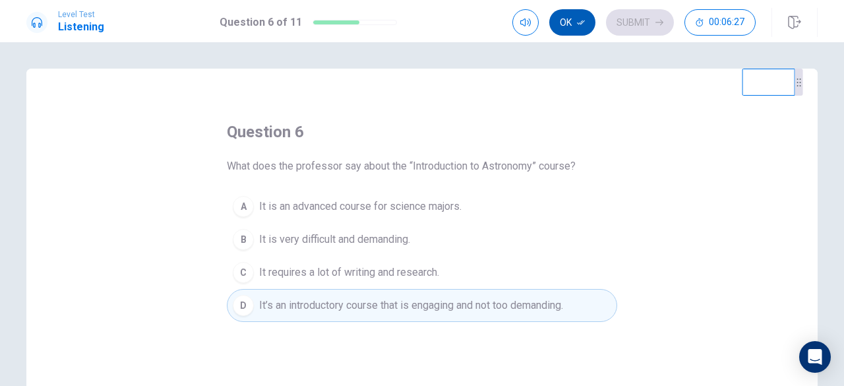
click at [571, 26] on button "Ok" at bounding box center [572, 22] width 46 height 26
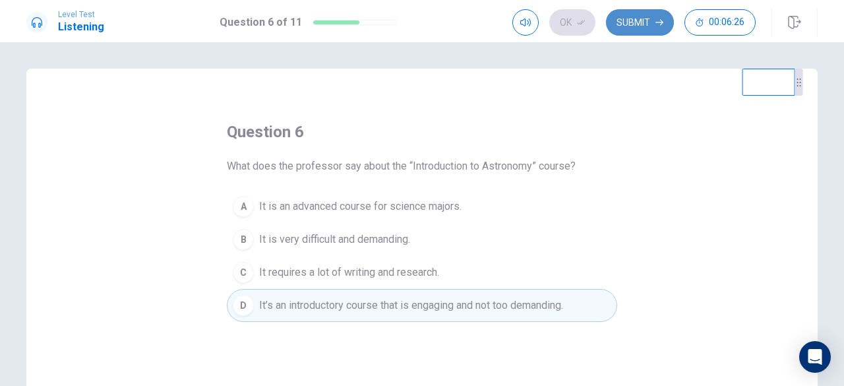
click at [626, 28] on button "Submit" at bounding box center [640, 22] width 68 height 26
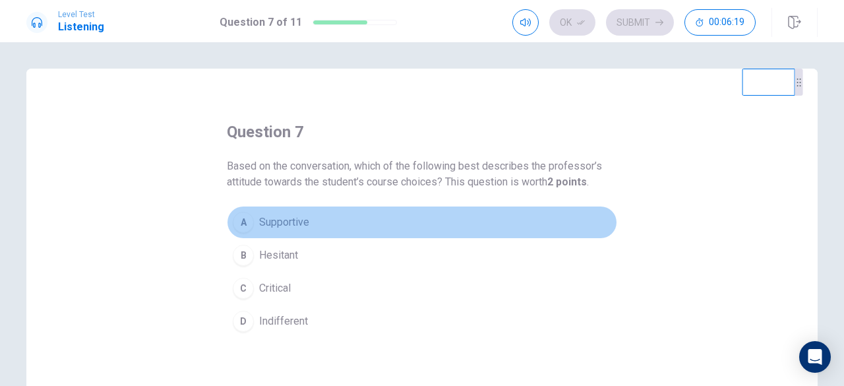
click at [242, 222] on div "A" at bounding box center [243, 222] width 21 height 21
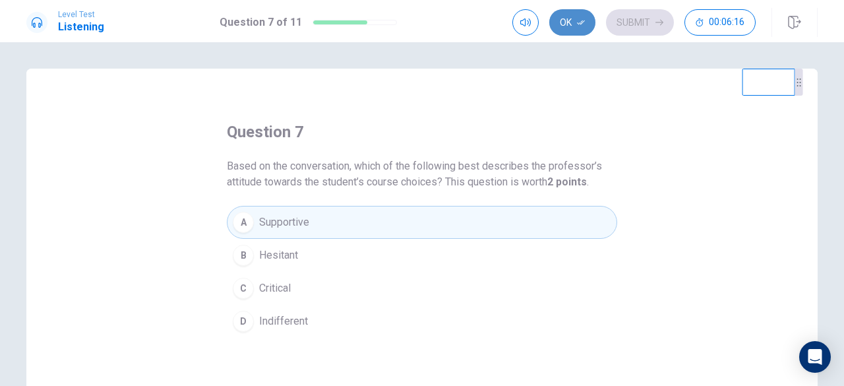
click at [573, 31] on button "Ok" at bounding box center [572, 22] width 46 height 26
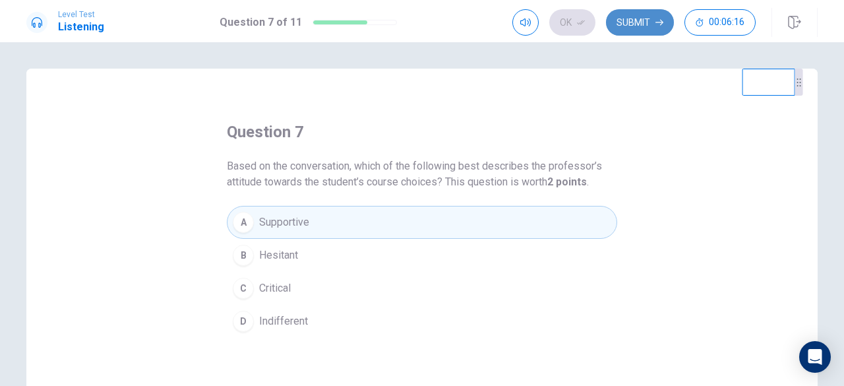
click at [623, 22] on button "Submit" at bounding box center [640, 22] width 68 height 26
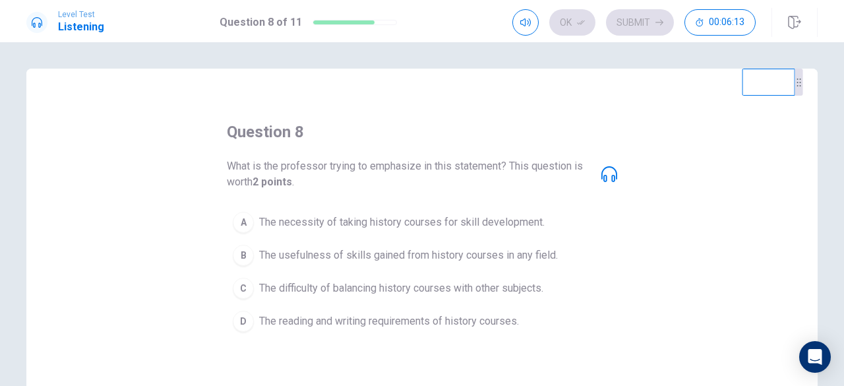
click at [601, 176] on icon at bounding box center [609, 174] width 16 height 16
click at [609, 171] on icon at bounding box center [609, 174] width 16 height 16
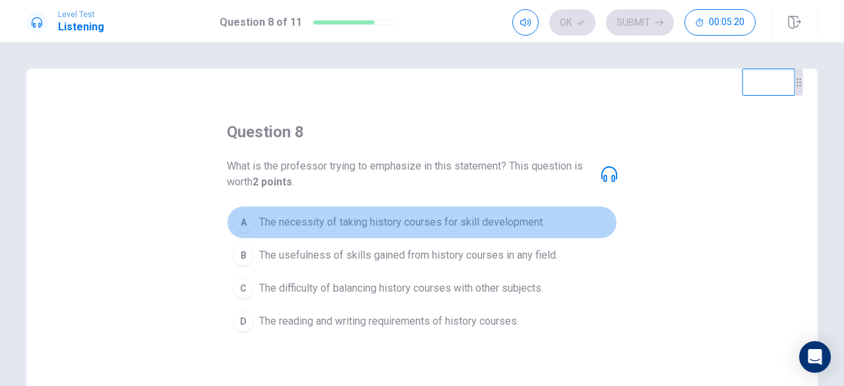
click at [240, 225] on div "A" at bounding box center [243, 222] width 21 height 21
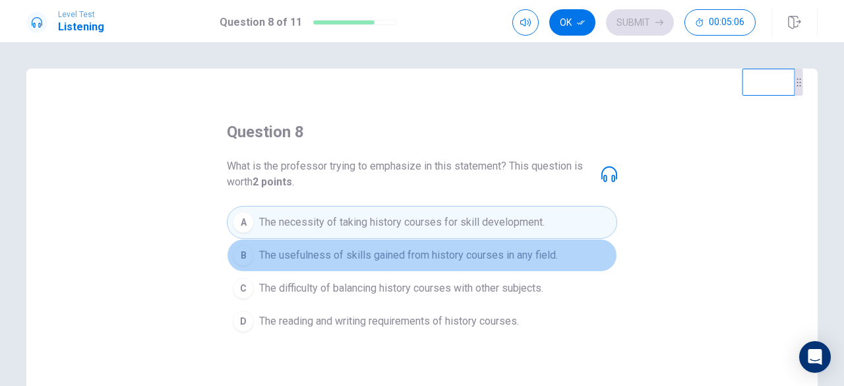
click at [241, 259] on div "B" at bounding box center [243, 255] width 21 height 21
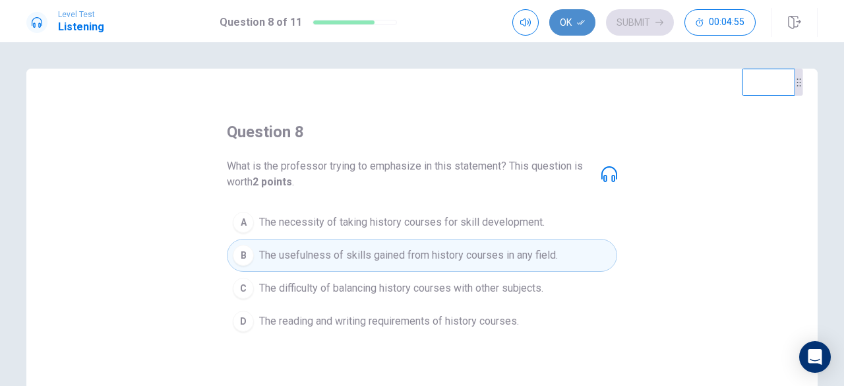
click at [583, 22] on icon "button" at bounding box center [581, 22] width 8 height 5
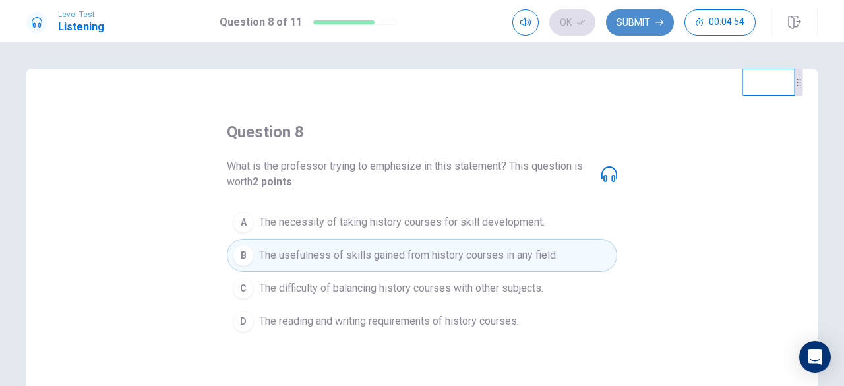
click at [629, 25] on button "Submit" at bounding box center [640, 22] width 68 height 26
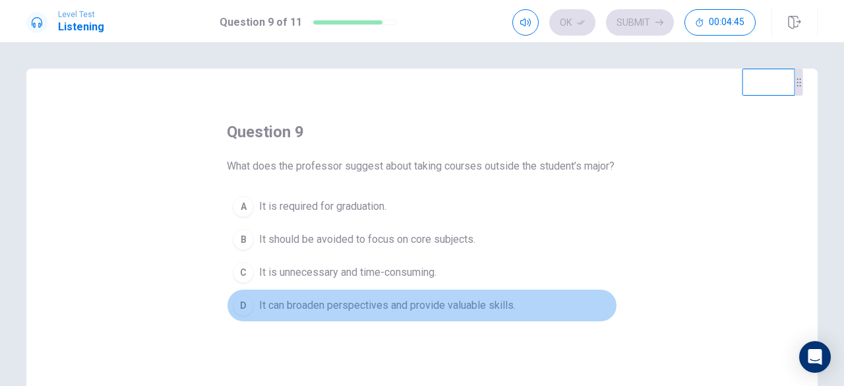
click at [249, 322] on button "D It can broaden perspectives and provide valuable skills." at bounding box center [422, 305] width 390 height 33
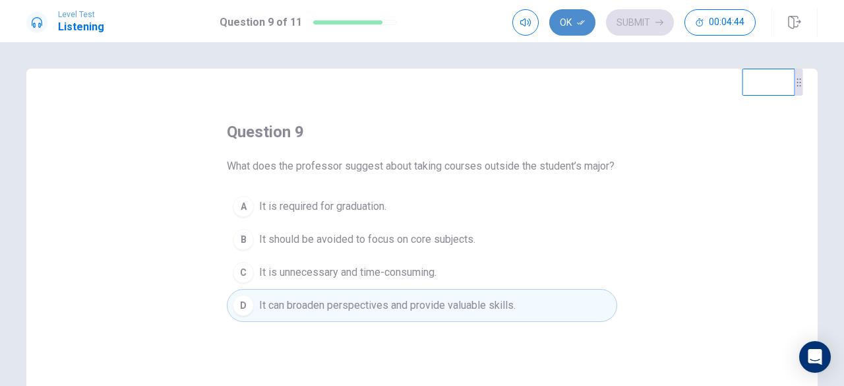
click at [579, 26] on icon "button" at bounding box center [581, 22] width 8 height 8
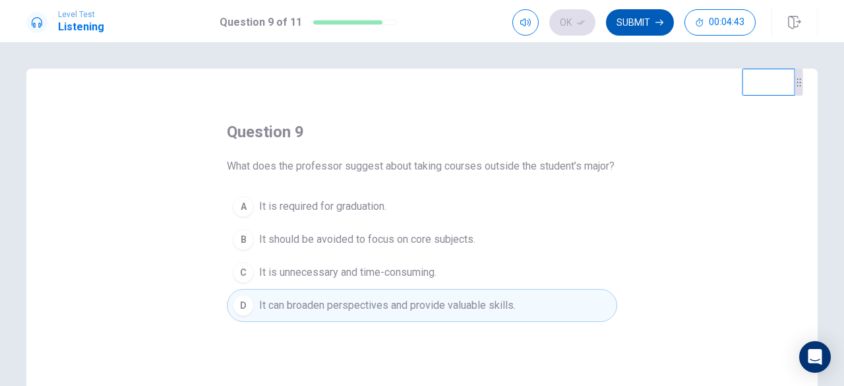
click at [629, 32] on button "Submit" at bounding box center [640, 22] width 68 height 26
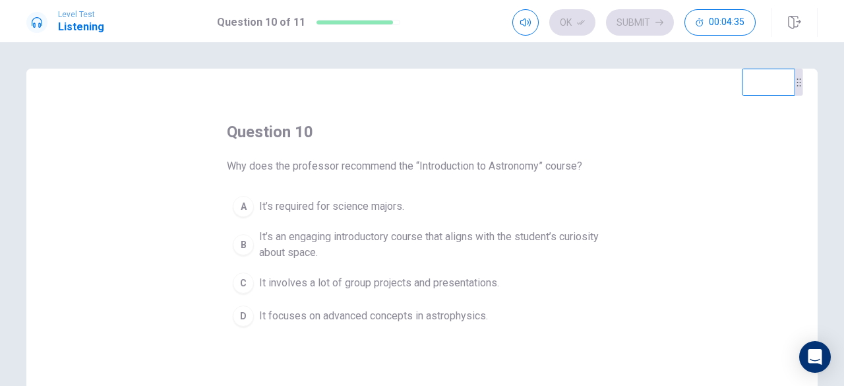
click at [244, 247] on div "B" at bounding box center [243, 244] width 21 height 21
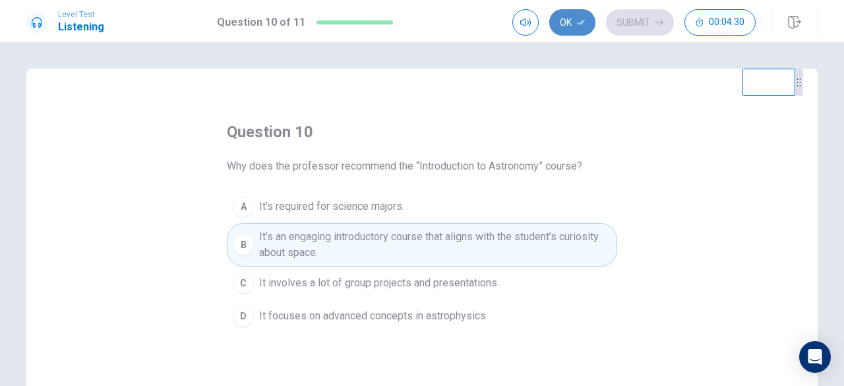
click at [570, 30] on button "Ok" at bounding box center [572, 22] width 46 height 26
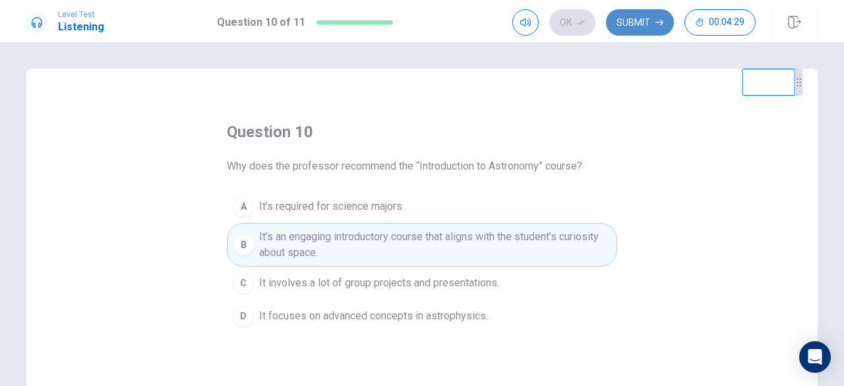
click at [631, 25] on button "Submit" at bounding box center [640, 22] width 68 height 26
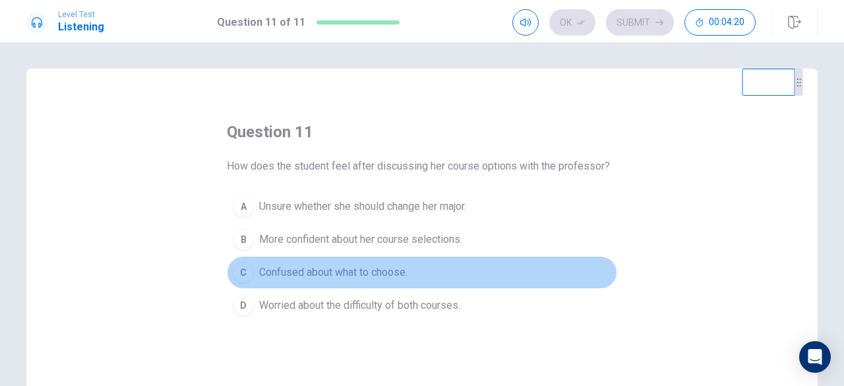
click at [364, 256] on button "C Confused about what to choose." at bounding box center [422, 272] width 390 height 33
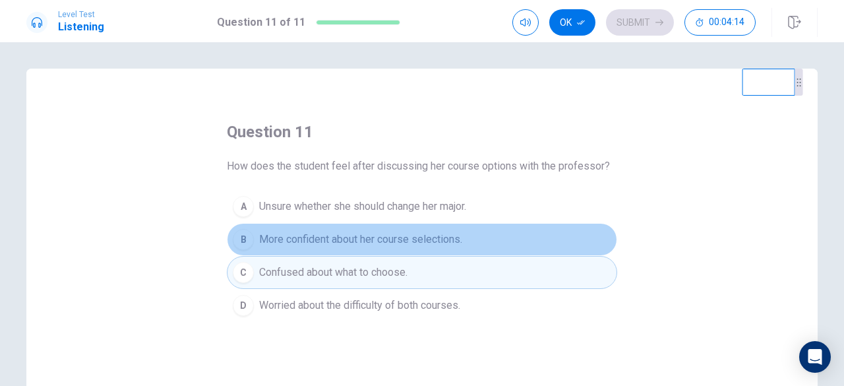
click at [361, 237] on span "More confident about her course selections." at bounding box center [360, 239] width 203 height 16
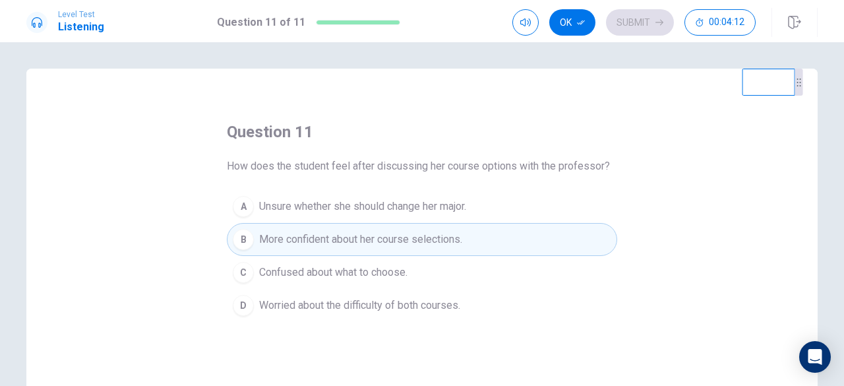
click at [395, 339] on div "question 11 How does the student feel after discussing her course options with …" at bounding box center [421, 298] width 791 height 458
click at [583, 24] on icon "button" at bounding box center [581, 22] width 8 height 8
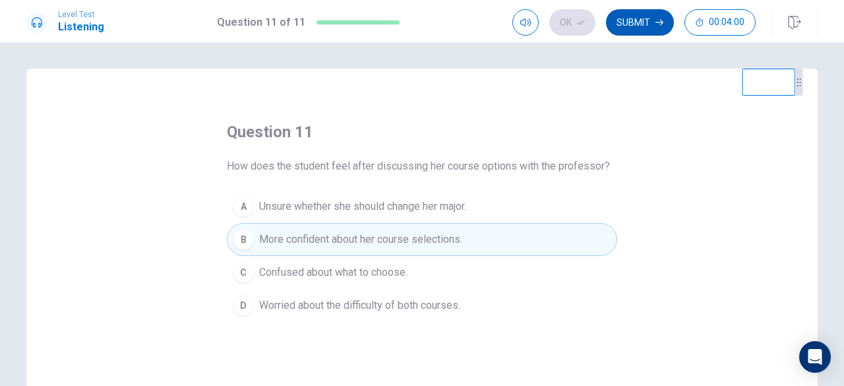
click at [632, 29] on button "Submit" at bounding box center [640, 22] width 68 height 26
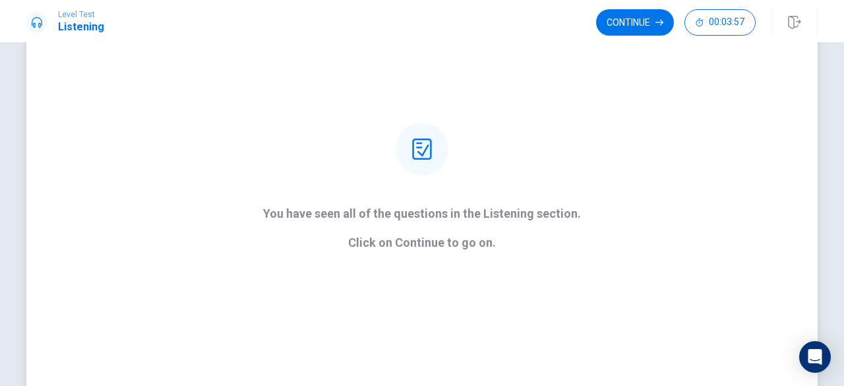
scroll to position [100, 0]
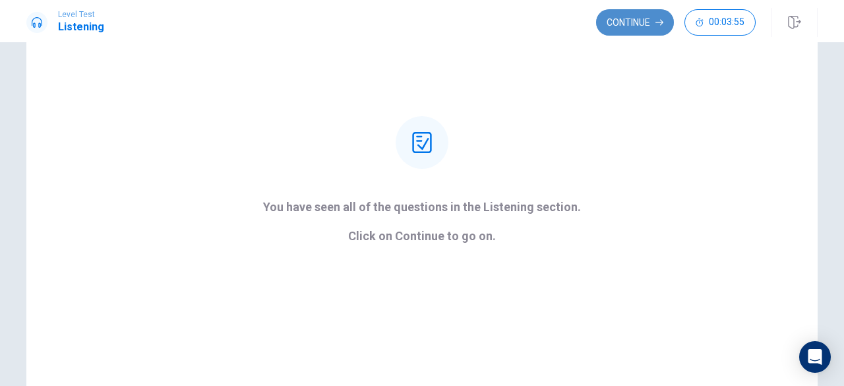
click at [628, 20] on button "Continue" at bounding box center [635, 22] width 78 height 26
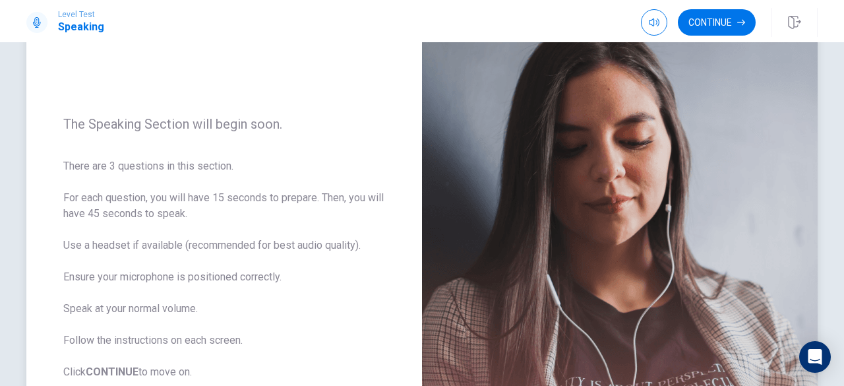
scroll to position [108, 0]
click at [701, 20] on button "Continue" at bounding box center [717, 22] width 78 height 26
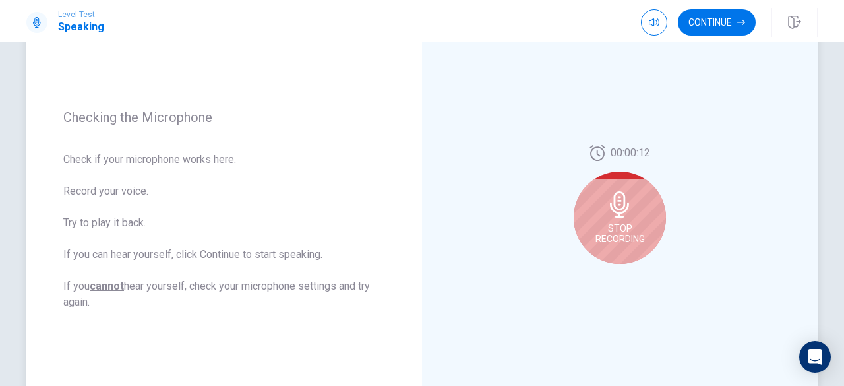
scroll to position [146, 0]
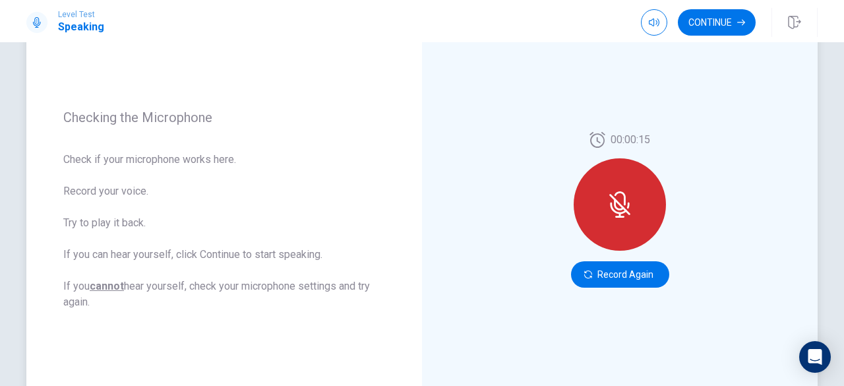
click at [614, 204] on icon at bounding box center [619, 204] width 11 height 12
click at [625, 197] on icon at bounding box center [619, 204] width 26 height 26
click at [606, 200] on icon at bounding box center [619, 204] width 26 height 26
click at [600, 271] on button "Record Again" at bounding box center [620, 274] width 98 height 26
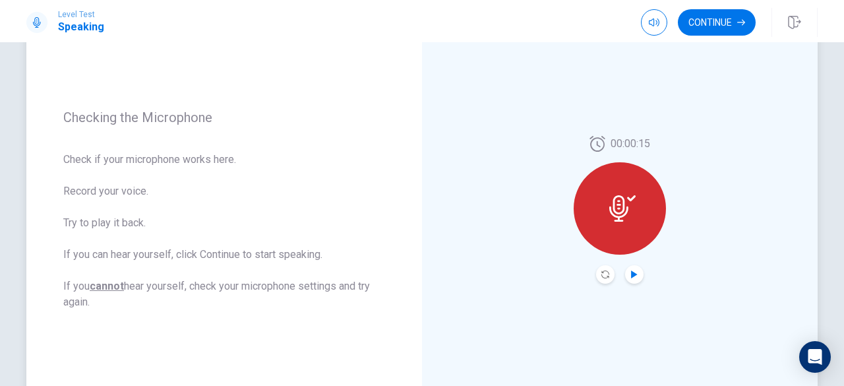
click at [631, 274] on icon "Play Audio" at bounding box center [634, 274] width 6 height 8
click at [601, 272] on icon "Record Again" at bounding box center [605, 274] width 8 height 8
click at [637, 277] on button "Play Audio" at bounding box center [634, 274] width 18 height 18
click at [708, 20] on button "Continue" at bounding box center [717, 22] width 78 height 26
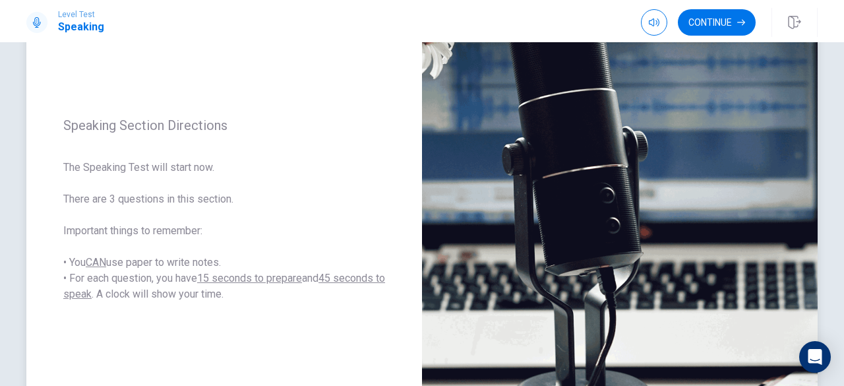
scroll to position [119, 0]
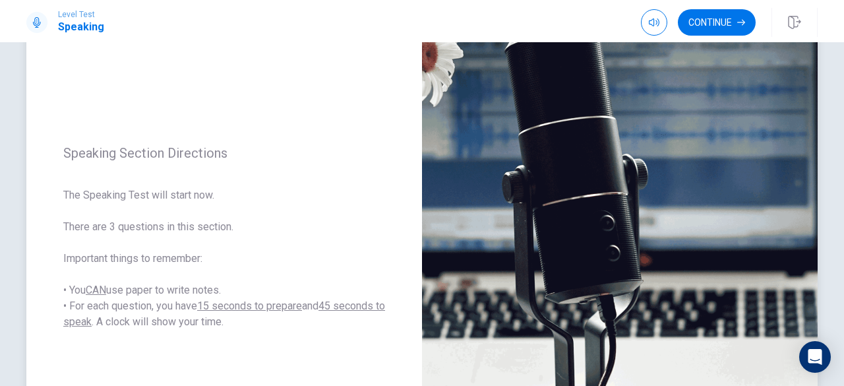
click at [326, 137] on div "Speaking Section Directions The Speaking Test will start now. There are 3 quest…" at bounding box center [223, 237] width 395 height 575
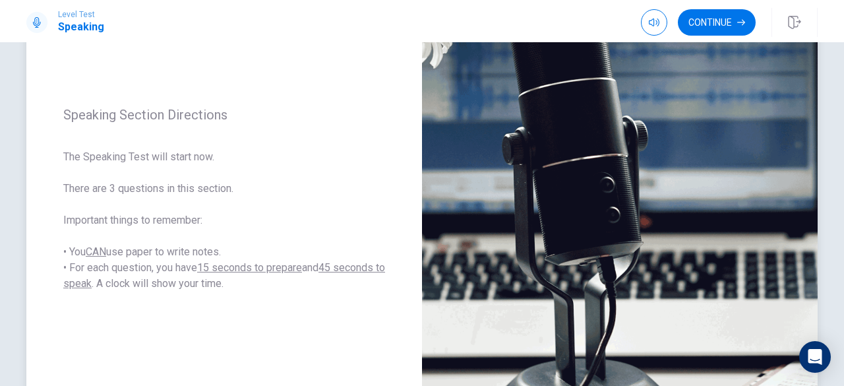
scroll to position [107, 0]
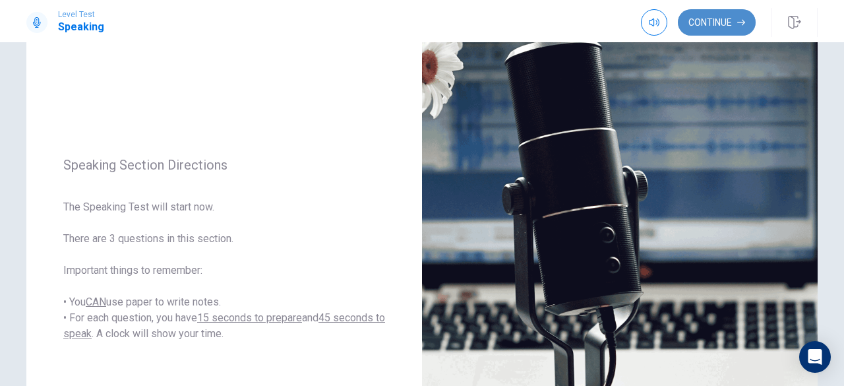
click at [701, 22] on button "Continue" at bounding box center [717, 22] width 78 height 26
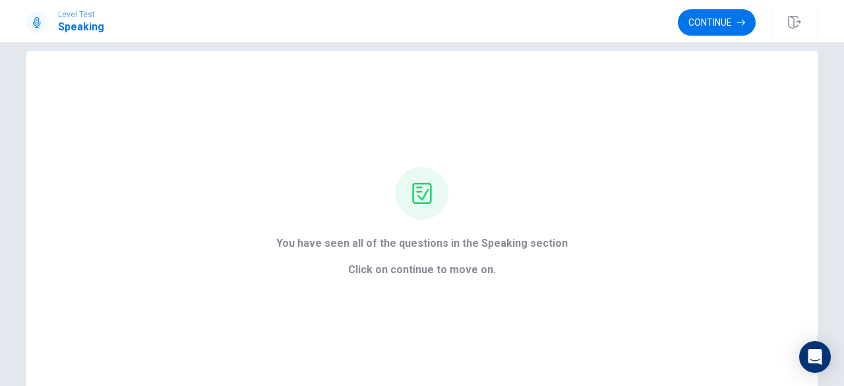
scroll to position [0, 0]
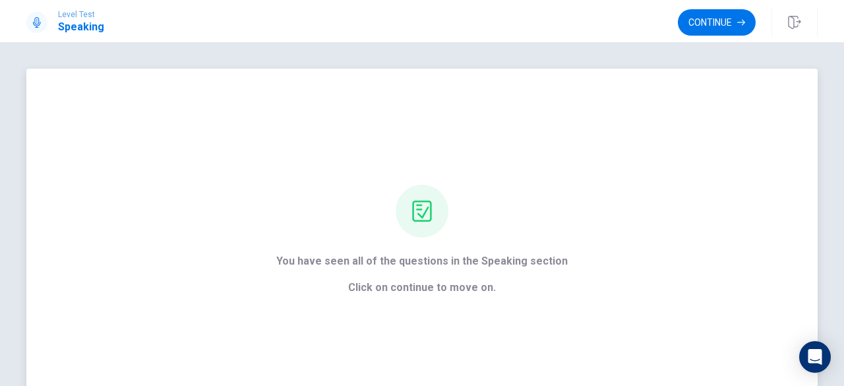
click at [483, 284] on span "Click on continue to move on." at bounding box center [421, 287] width 291 height 16
click at [707, 8] on div "Continue" at bounding box center [748, 22] width 140 height 29
click at [701, 23] on button "Continue" at bounding box center [717, 22] width 78 height 26
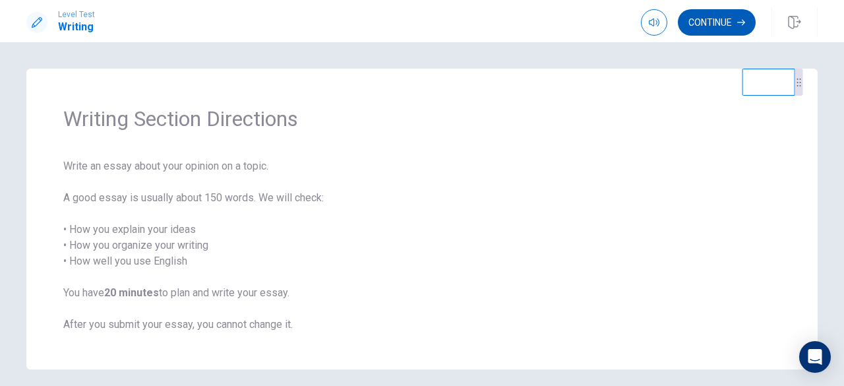
click at [720, 23] on button "Continue" at bounding box center [717, 22] width 78 height 26
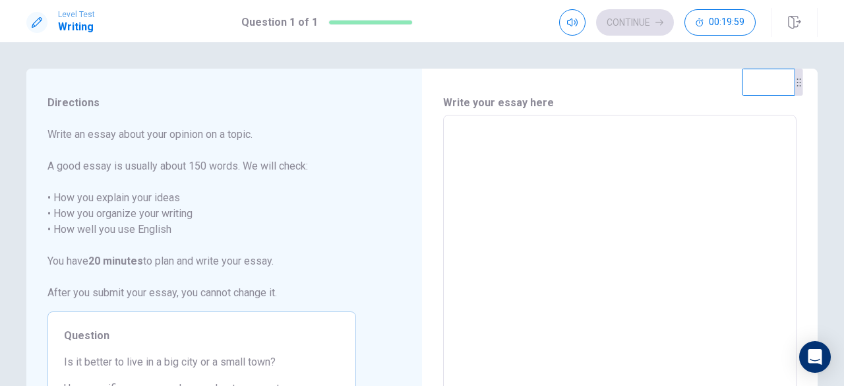
click at [466, 141] on textarea at bounding box center [619, 297] width 335 height 343
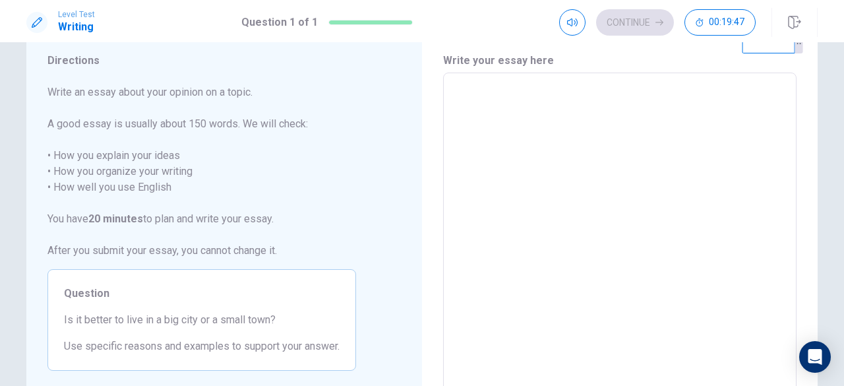
scroll to position [36, 0]
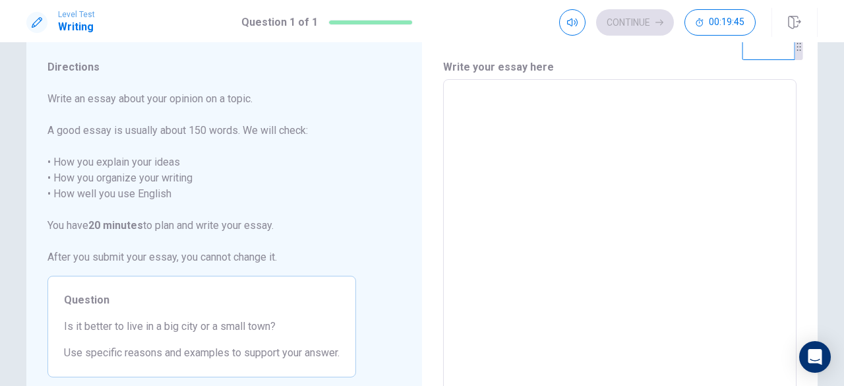
type textarea "I"
type textarea "x"
type textarea "I"
type textarea "x"
type textarea "I b"
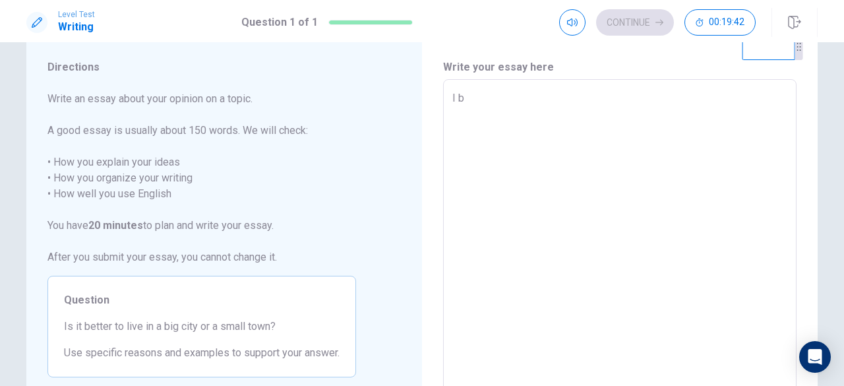
type textarea "x"
type textarea "I be"
type textarea "x"
type textarea "I bel"
type textarea "x"
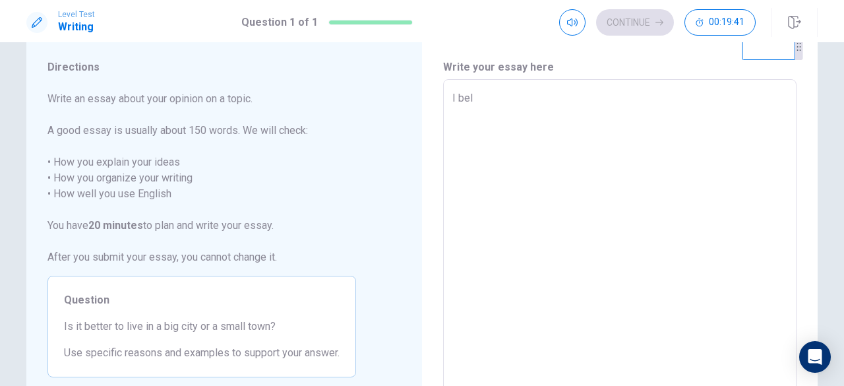
type textarea "I beli"
type textarea "x"
type textarea "I belie"
type textarea "x"
type textarea "I believ"
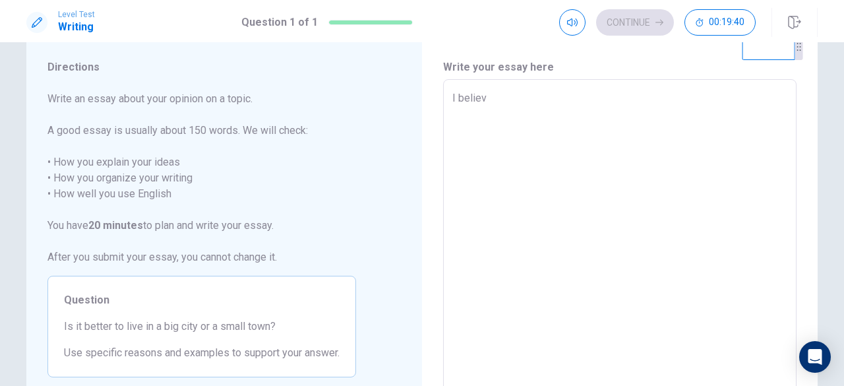
type textarea "x"
type textarea "I believe"
type textarea "x"
type textarea "I believe"
type textarea "x"
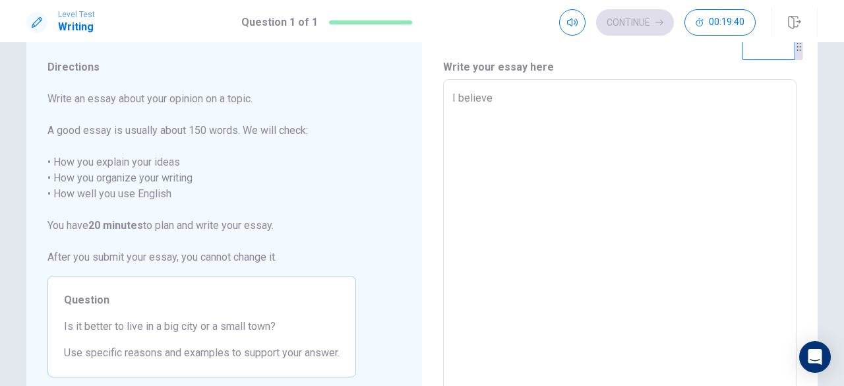
type textarea "I believe t"
type textarea "x"
type textarea "I believe th"
type textarea "x"
type textarea "I believe tha"
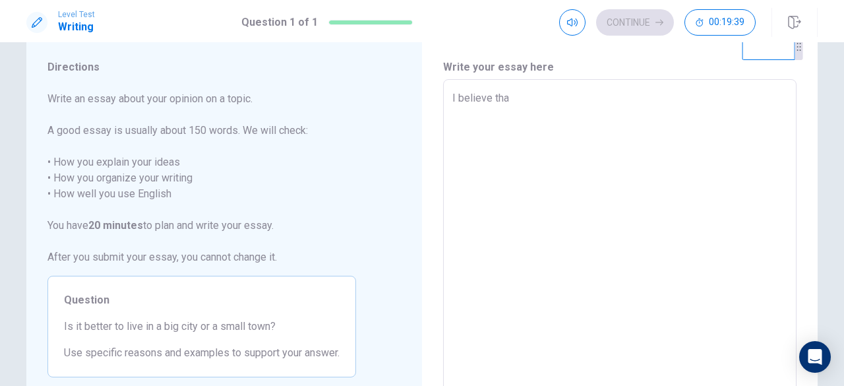
type textarea "x"
type textarea "I believe that"
type textarea "x"
type textarea "I believe thath"
type textarea "x"
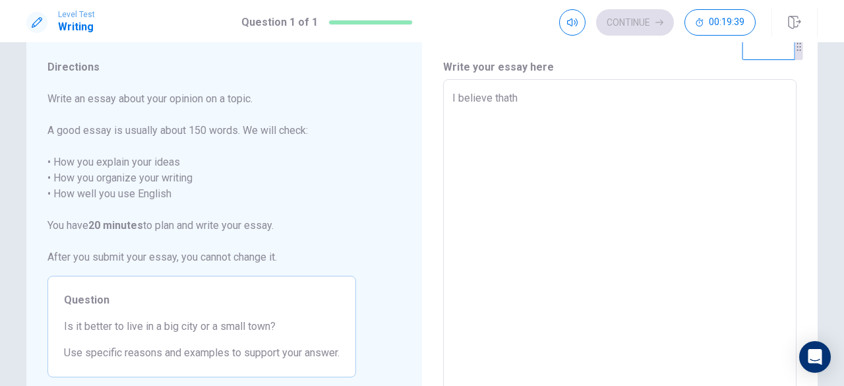
type textarea "I believe thath"
type textarea "x"
type textarea "I believe thath"
type textarea "x"
type textarea "I believe that"
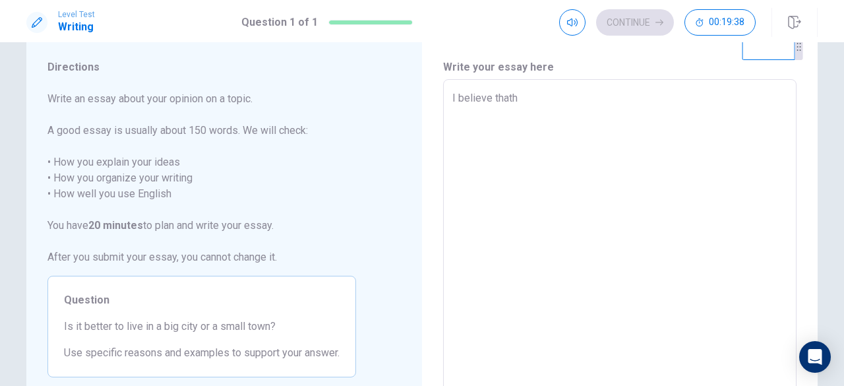
type textarea "x"
type textarea "I believe that"
type textarea "x"
type textarea "I believe that i"
type textarea "x"
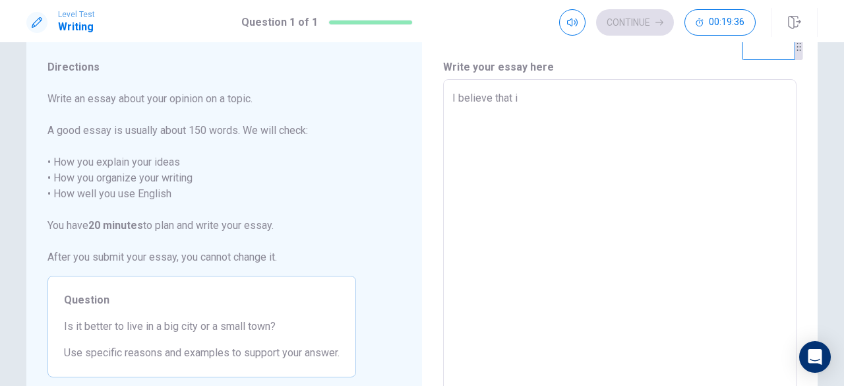
type textarea "I believe that it"
type textarea "x"
type textarea "I believe that it"
type textarea "x"
type textarea "I believe that it s"
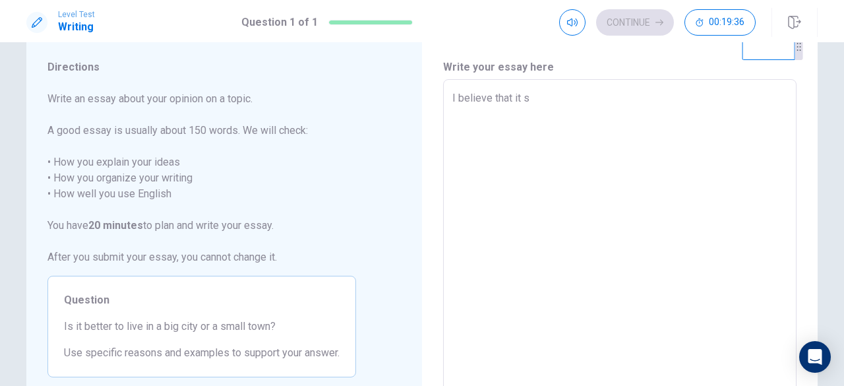
type textarea "x"
type textarea "I believe that it si"
type textarea "x"
type textarea "I believe that it s"
type textarea "x"
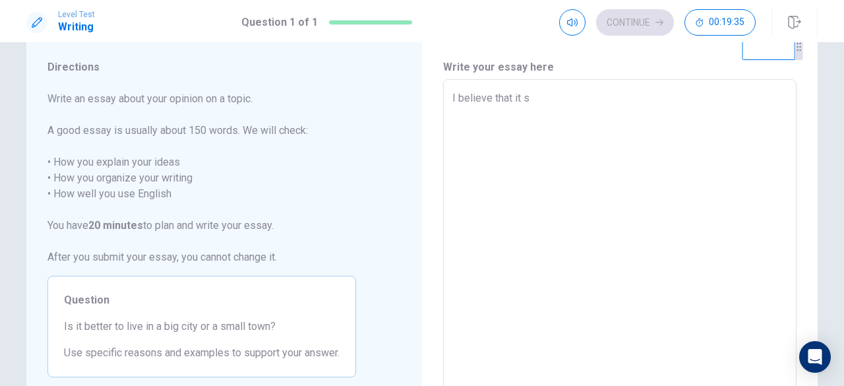
type textarea "I believe that it"
type textarea "x"
type textarea "I believe that it i"
type textarea "x"
type textarea "I believe that it is"
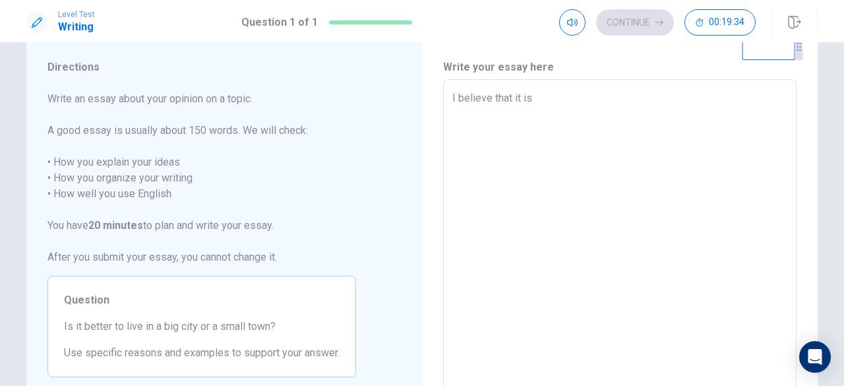
type textarea "x"
type textarea "I believe that it is"
type textarea "x"
type textarea "I believe that it is b"
type textarea "x"
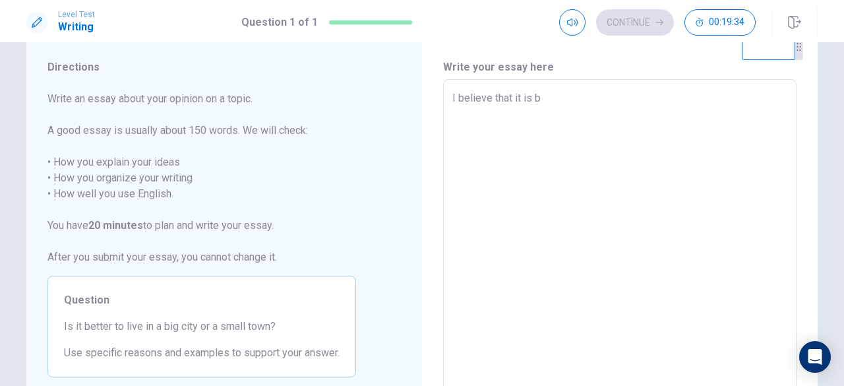
type textarea "I believe that it is be"
type textarea "x"
type textarea "I believe that it is bet"
type textarea "x"
type textarea "I believe that it is bett"
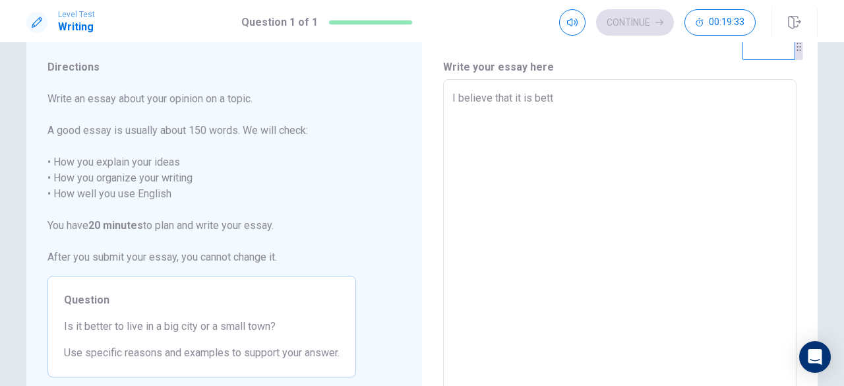
type textarea "x"
type textarea "I believe that it is [PERSON_NAME]"
type textarea "x"
type textarea "I believe that it is better"
type textarea "x"
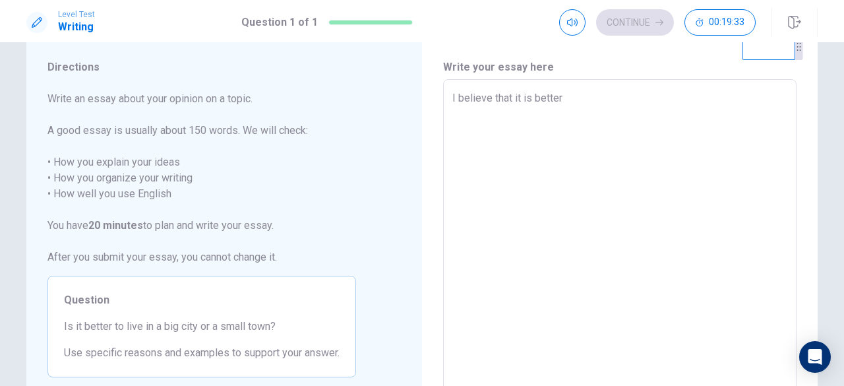
type textarea "I believe that it is better"
type textarea "x"
type textarea "I believe that it is better t"
type textarea "x"
type textarea "I believe that it is better to"
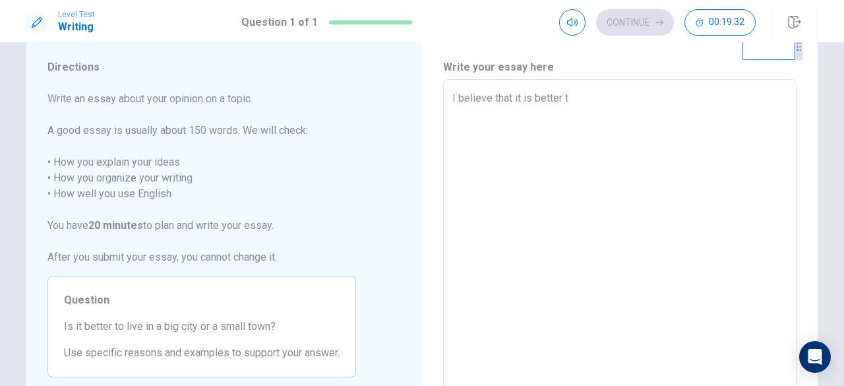
type textarea "x"
type textarea "I believe that it is better to"
type textarea "x"
type textarea "I believe that it is better to l"
type textarea "x"
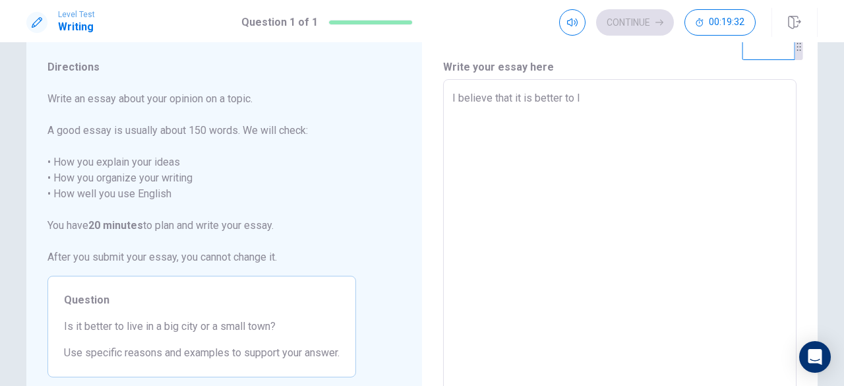
type textarea "I believe that it is better to li"
type textarea "x"
type textarea "I believe that it is better to liv"
type textarea "x"
type textarea "I believe that it is better to live"
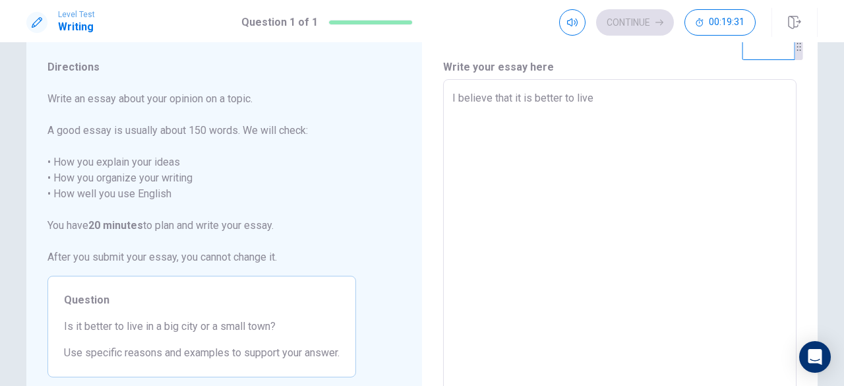
type textarea "x"
type textarea "I believe that it is better to live"
type textarea "x"
type textarea "I believe that it is better to live i"
type textarea "x"
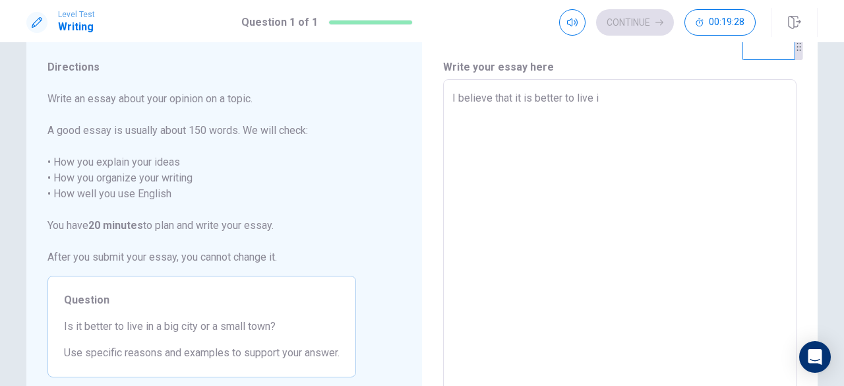
type textarea "I believe that it is better to live in"
type textarea "x"
type textarea "I believe that it is better to live in"
type textarea "x"
type textarea "I believe that it is better to live in a"
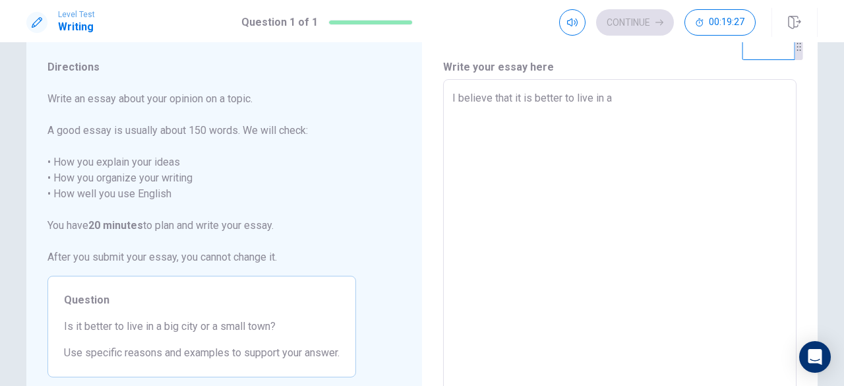
type textarea "x"
type textarea "I believe that it is better to live in a"
type textarea "x"
type textarea "I believe that it is better to live in a b"
type textarea "x"
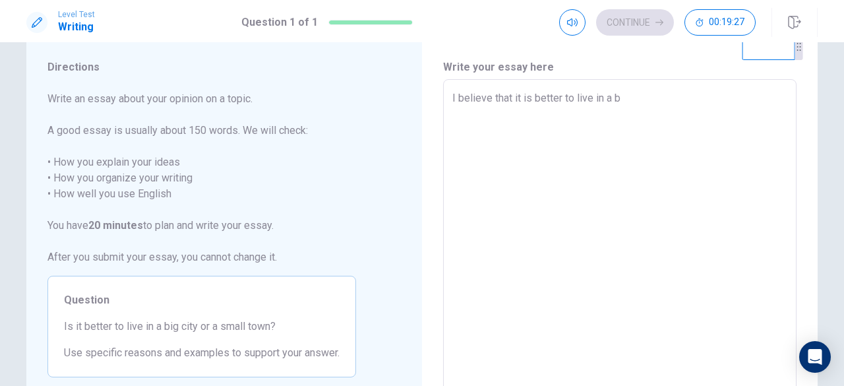
type textarea "I believe that it is better to live in a bi"
type textarea "x"
type textarea "I believe that it is better to live in a big"
type textarea "x"
type textarea "I believe that it is better to live in a bigu"
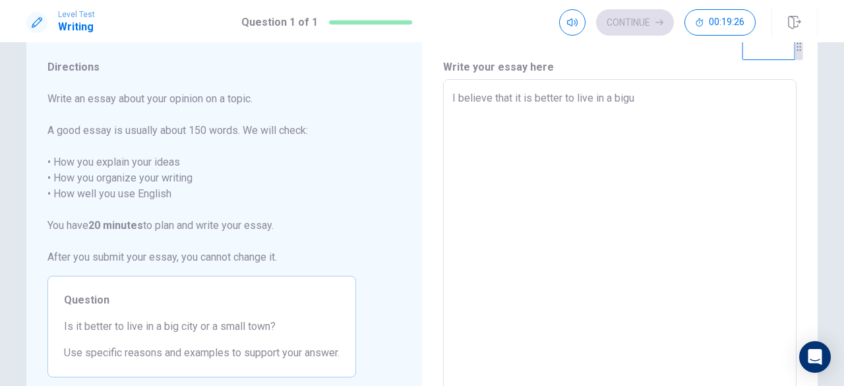
type textarea "x"
type textarea "I believe that it is better to live in a [PERSON_NAME]"
type textarea "x"
type textarea "I believe that it is better to live in a bigu"
type textarea "x"
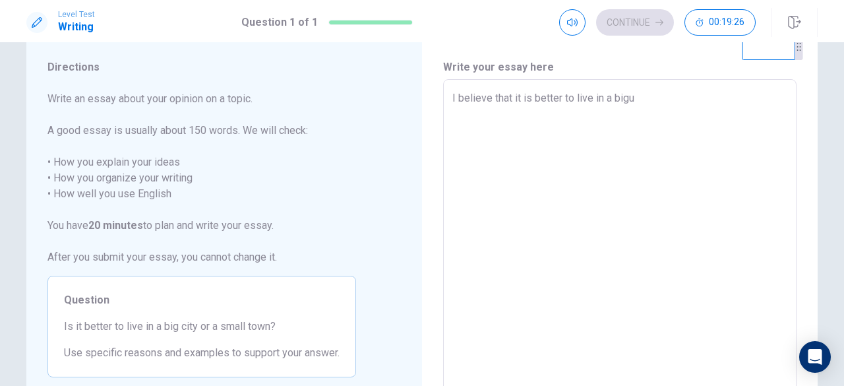
type textarea "I believe that it is better to live in a biguc"
type textarea "x"
type textarea "I believe that it is better to live in a biguci"
type textarea "x"
type textarea "I believe that it is better to live in a bigucit"
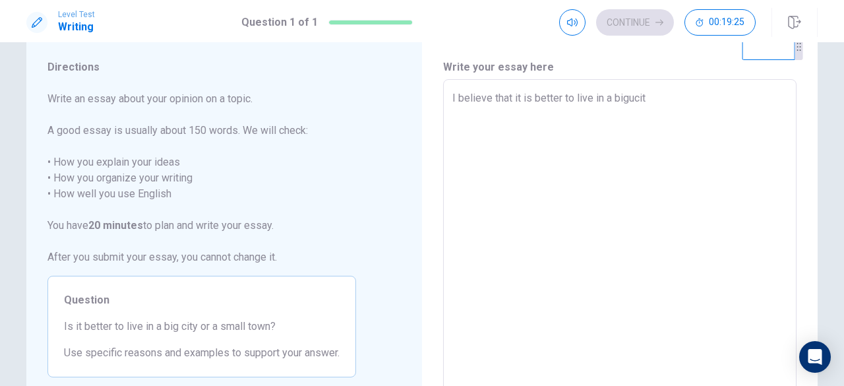
type textarea "x"
type textarea "I believe that it is better to live in a bigucity"
type textarea "x"
type textarea "I believe that it is better to live in a bigucit"
type textarea "x"
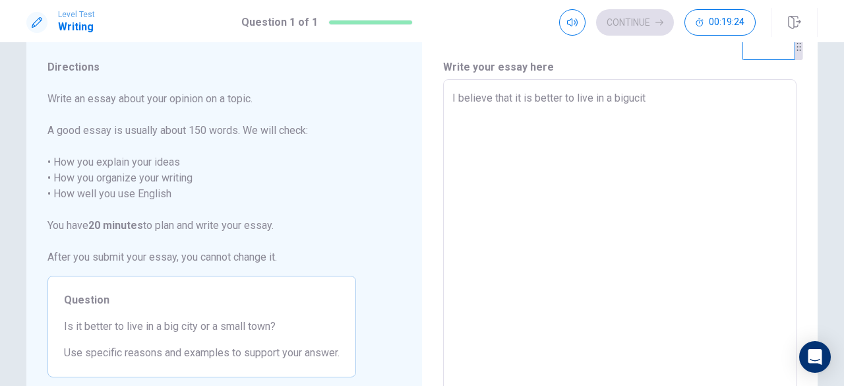
type textarea "I believe that it is better to live in a biguci"
type textarea "x"
type textarea "I believe that it is better to live in a biguc"
type textarea "x"
type textarea "I believe that it is better to live in a bigu"
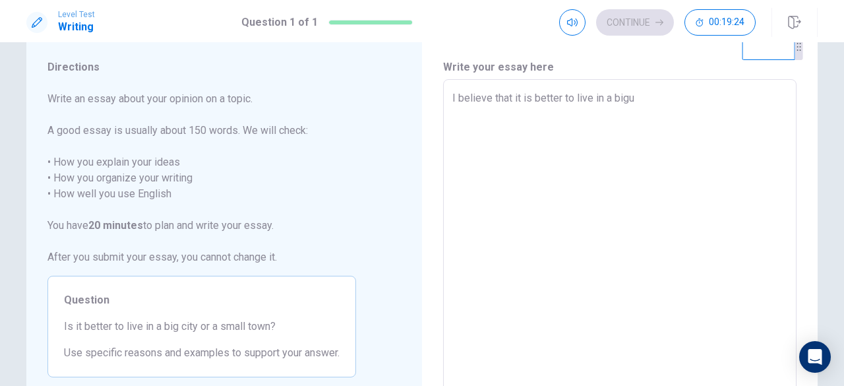
type textarea "x"
type textarea "I believe that it is better to live in a big"
type textarea "x"
type textarea "I believe that it is better to live in a big"
type textarea "x"
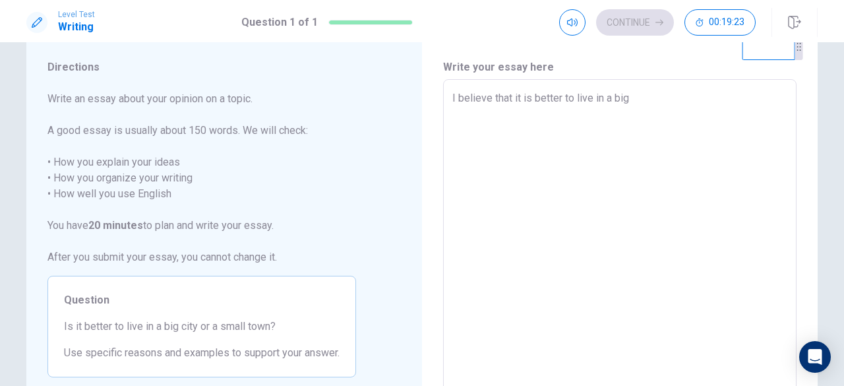
type textarea "I believe that it is better to live in a big c"
type textarea "x"
type textarea "I believe that it is better to live in a big cit"
type textarea "x"
type textarea "I believe that it is better to live in a big city"
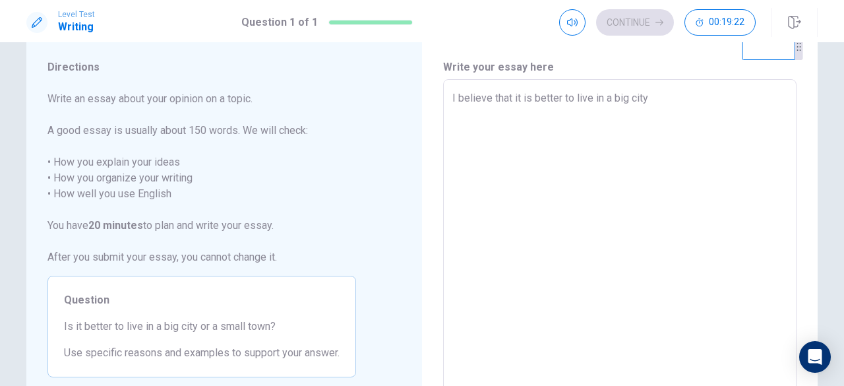
type textarea "x"
type textarea "I believe that it is better to live in a big city."
type textarea "x"
type textarea "I believe that it is better to live in a big city."
type textarea "x"
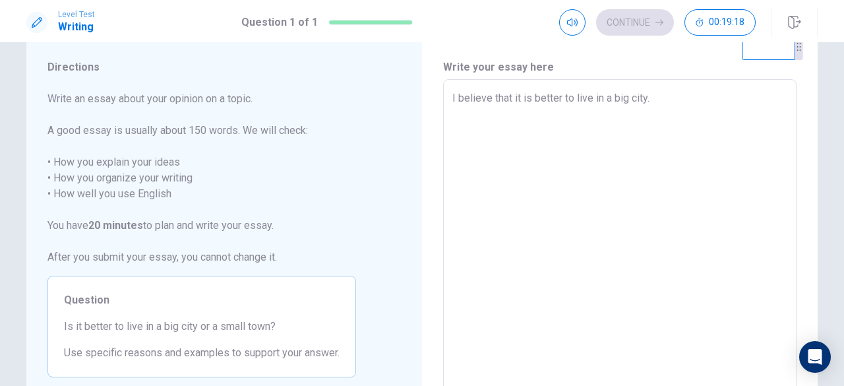
type textarea "I believe that it is better to live in a big city. I"
type textarea "x"
type textarea "I believe that it is better to live in a big city. I"
type textarea "x"
type textarea "I believe that it is better to live in a big city. I h"
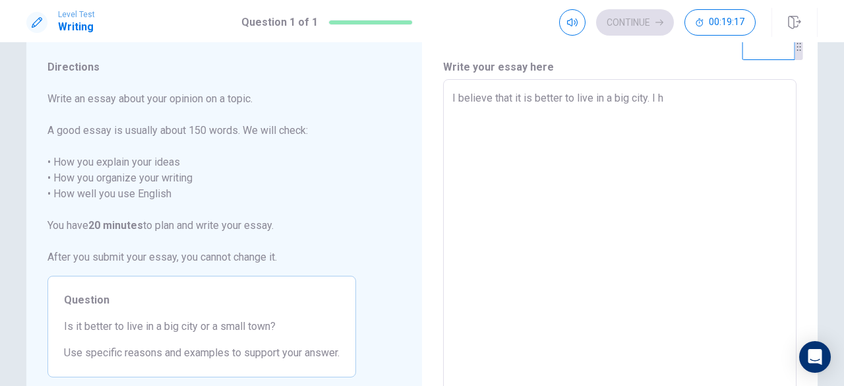
type textarea "x"
type textarea "I believe that it is better to live in a big city. I ha"
type textarea "x"
type textarea "I believe that it is better to live in a big city. I hav"
type textarea "x"
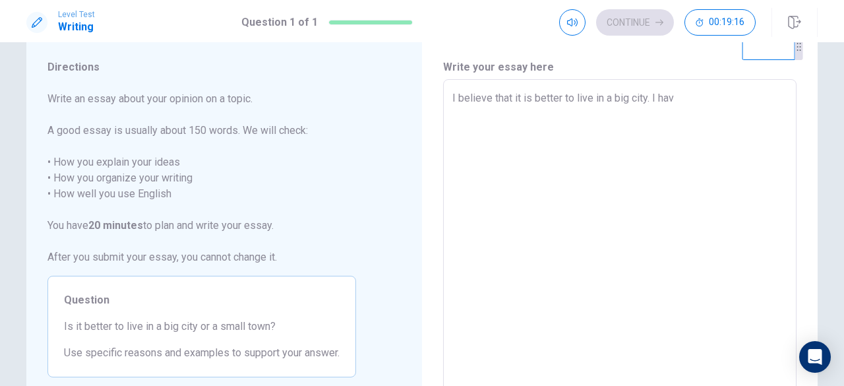
type textarea "I believe that it is better to live in a big city. I have"
type textarea "x"
type textarea "I believe that it is better to live in a big city. I have"
type textarea "x"
type textarea "I believe that it is better to live in a big city. I have r"
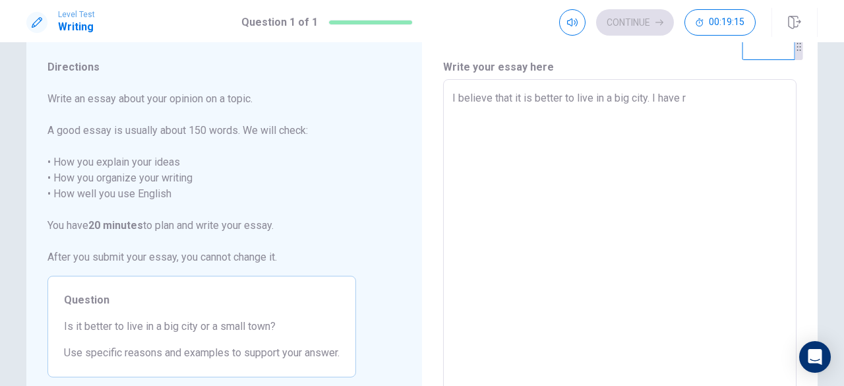
type textarea "x"
type textarea "I believe that it is better to live in a big city. I have re"
type textarea "x"
type textarea "I believe that it is better to live in a big city. I have rea"
type textarea "x"
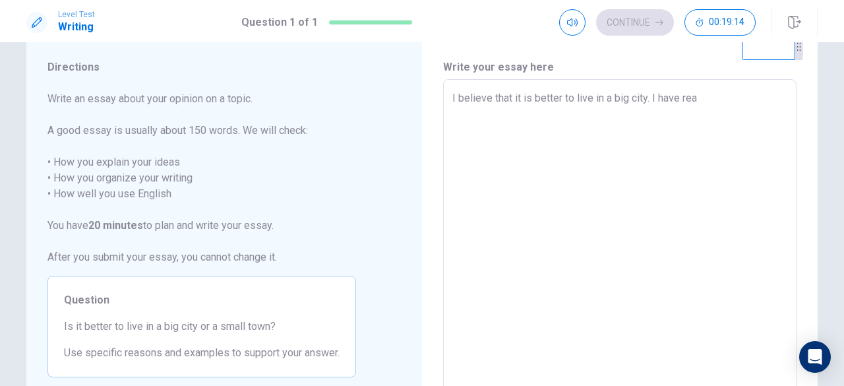
type textarea "I believe that it is better to live in a big city. I have read"
type textarea "x"
type textarea "I believe that it is better to live in a big city. I have [PERSON_NAME]"
type textarea "x"
type textarea "I believe that it is better to live in a big city. I have readon"
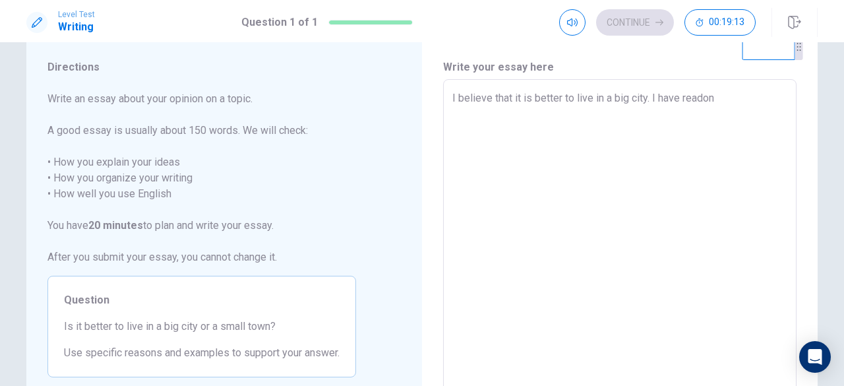
type textarea "x"
type textarea "I believe that it is better to live in a big city. I have [PERSON_NAME]"
type textarea "x"
type textarea "I believe that it is better to live in a big city. I have read"
type textarea "x"
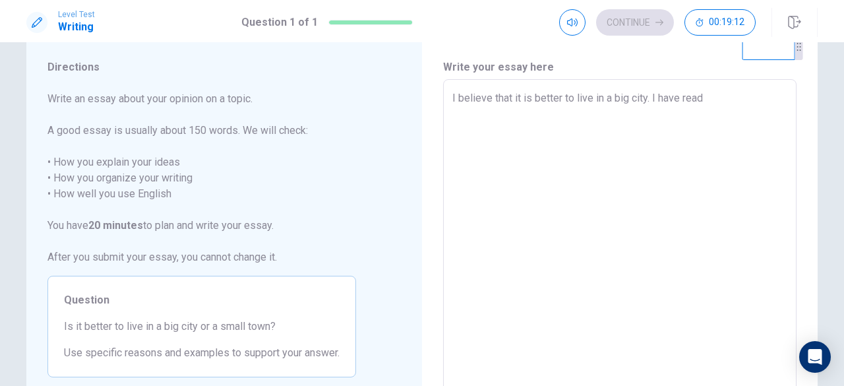
type textarea "I believe that it is better to live in a big city. I have rea"
type textarea "x"
type textarea "I believe that it is better to live in a big city. I have reas"
type textarea "x"
type textarea "I believe that it is better to live in a big city. I have reaso"
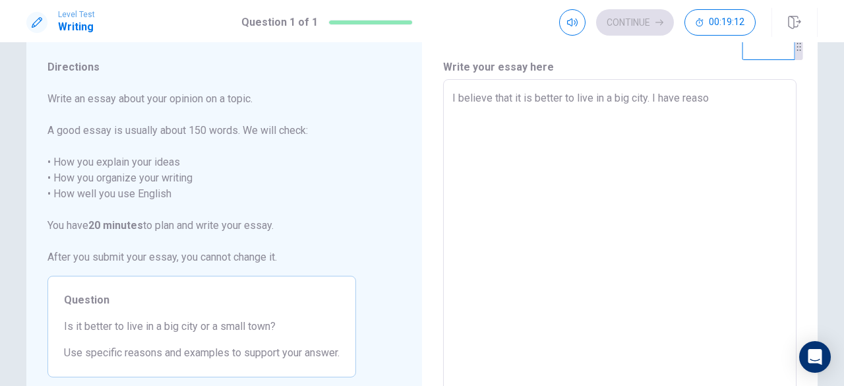
type textarea "x"
type textarea "I believe that it is better to live in a big city. I have reason"
type textarea "x"
type textarea "I believe that it is better to live in a big city. I have reasons"
type textarea "x"
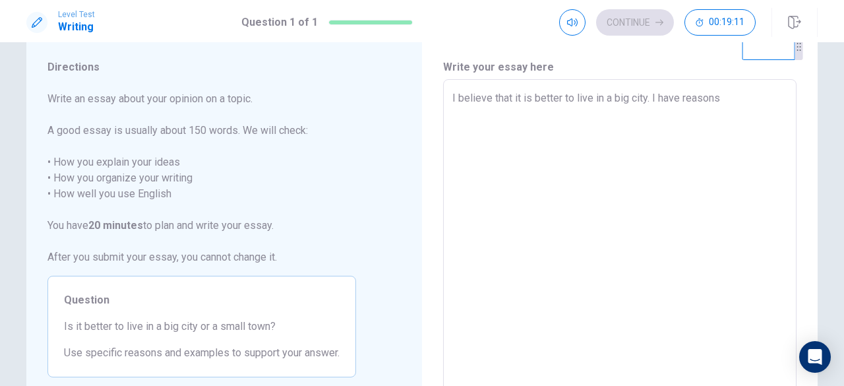
type textarea "I believe that it is better to live in a big city. I have reasons"
type textarea "x"
type textarea "I believe that it is better to live in a big city. I have reasons"
type textarea "x"
type textarea "I believe that it is better to live in a big city. I have reasons."
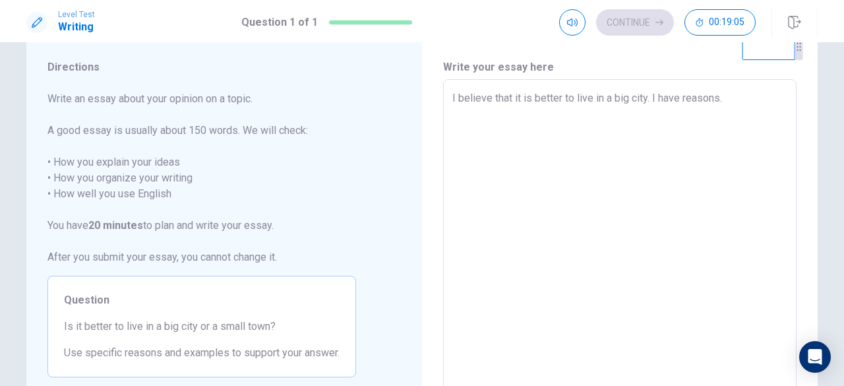
type textarea "x"
type textarea "I believe that it is better to live in a big city. I have reasons."
type textarea "x"
type textarea "I believe that it is better to live in a big city. I have reasons."
type textarea "x"
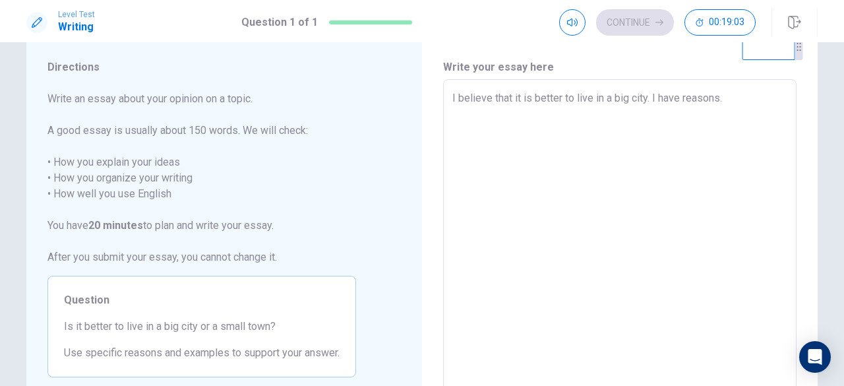
type textarea "I believe that it is better to live in a big city. I have reasons."
type textarea "x"
type textarea "I believe that it is better to live in a big city. I have reasons. F"
type textarea "x"
type textarea "I believe that it is better to live in a big city. I have reasons. Fi"
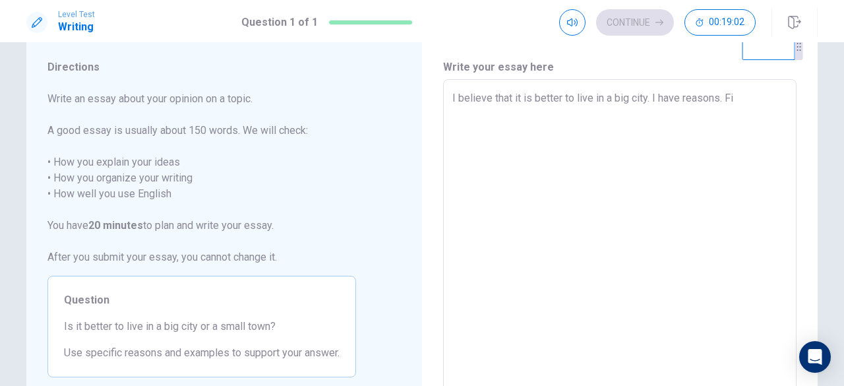
type textarea "x"
type textarea "I believe that it is better to live in a big city. I have reasons. Fir"
type textarea "x"
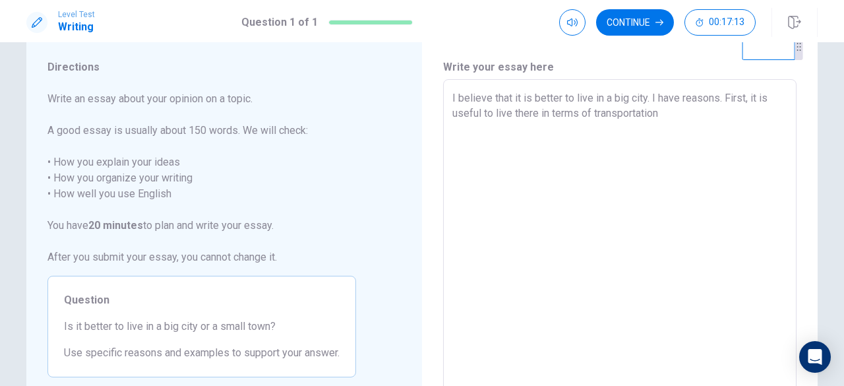
click at [591, 114] on textarea "I believe that it is better to live in a big city. I have reasons. First, it is…" at bounding box center [619, 261] width 335 height 343
click at [685, 114] on textarea "I believe that it is better to live in a big city. I have reasons. First, it is…" at bounding box center [619, 261] width 335 height 343
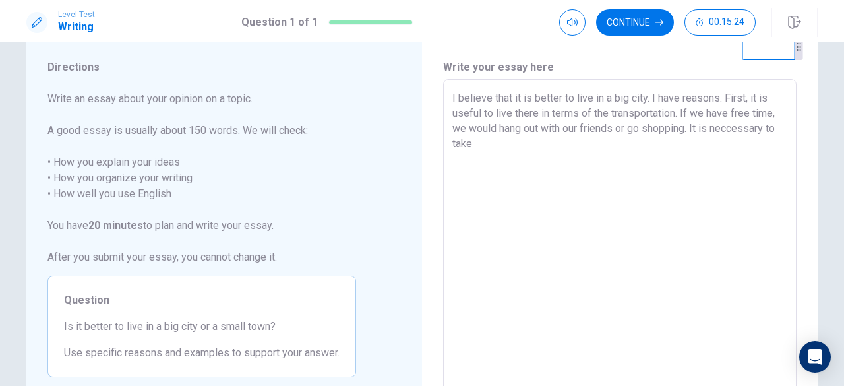
click at [708, 131] on textarea "I believe that it is better to live in a big city. I have reasons. First, it is…" at bounding box center [619, 261] width 335 height 343
click at [567, 143] on textarea "I believe that it is better to live in a big city. I have reasons. First, it is…" at bounding box center [619, 261] width 335 height 343
click at [502, 167] on textarea "I believe that it is better to live in a big city. I have reasons. First, it is…" at bounding box center [619, 261] width 335 height 343
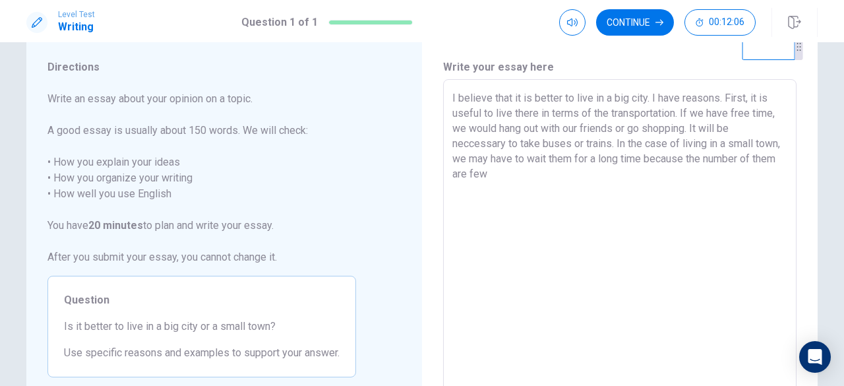
drag, startPoint x: 718, startPoint y: 158, endPoint x: 714, endPoint y: 186, distance: 28.0
click at [714, 186] on textarea "I believe that it is better to live in a big city. I have reasons. First, it is…" at bounding box center [619, 261] width 335 height 343
click at [486, 174] on textarea "I believe that it is better to live in a big city. I have reasons. First, it is…" at bounding box center [619, 261] width 335 height 343
click at [578, 181] on textarea "I believe that it is better to live in a big city. I have reasons. First, it is…" at bounding box center [619, 261] width 335 height 343
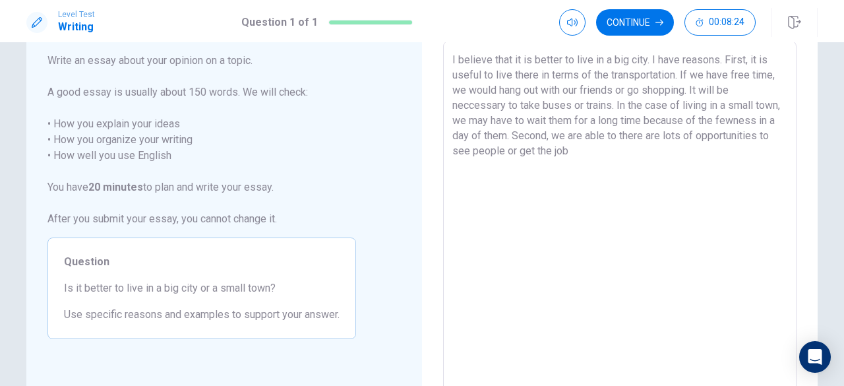
click at [581, 149] on textarea "I believe that it is better to live in a big city. I have reasons. First, it is…" at bounding box center [619, 223] width 335 height 343
click at [654, 152] on textarea "I believe that it is better to live in a big city. I have reasons. First, it is…" at bounding box center [619, 223] width 335 height 343
drag, startPoint x: 677, startPoint y: 134, endPoint x: 609, endPoint y: 139, distance: 68.1
click at [609, 139] on textarea "I believe that it is better to live in a big city. I have reasons. First, it is…" at bounding box center [619, 223] width 335 height 343
click at [664, 152] on textarea "I believe that it is better to live in a big city. I have reasons. First, it is…" at bounding box center [619, 223] width 335 height 343
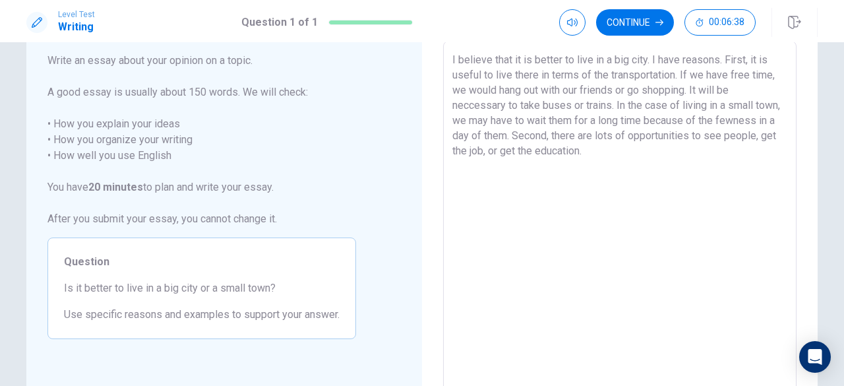
click at [664, 152] on textarea "I believe that it is better to live in a big city. I have reasons. First, it is…" at bounding box center [619, 223] width 335 height 343
click at [674, 154] on textarea "I believe that it is better to live in a big city. I have reasons. First, it is…" at bounding box center [619, 223] width 335 height 343
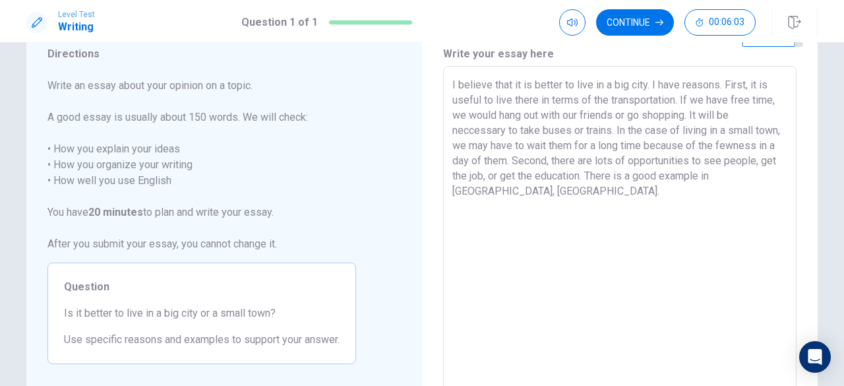
scroll to position [47, 0]
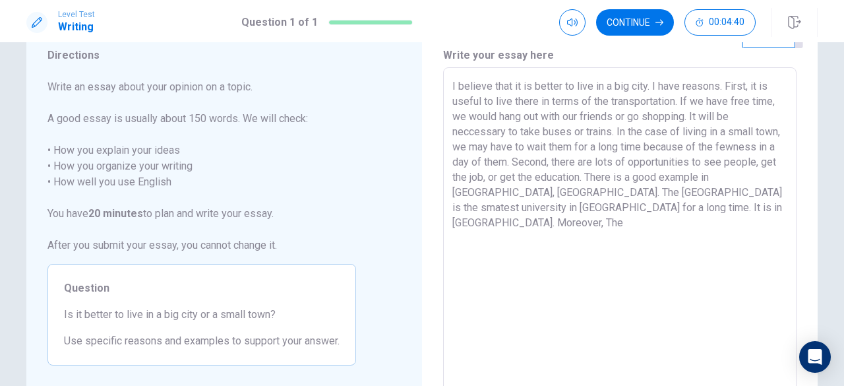
click at [720, 179] on textarea "I believe that it is better to live in a big city. I have reasons. First, it is…" at bounding box center [619, 249] width 335 height 343
click at [705, 222] on textarea "I believe that it is better to live in a big city. I have reasons. First, it is…" at bounding box center [619, 249] width 335 height 343
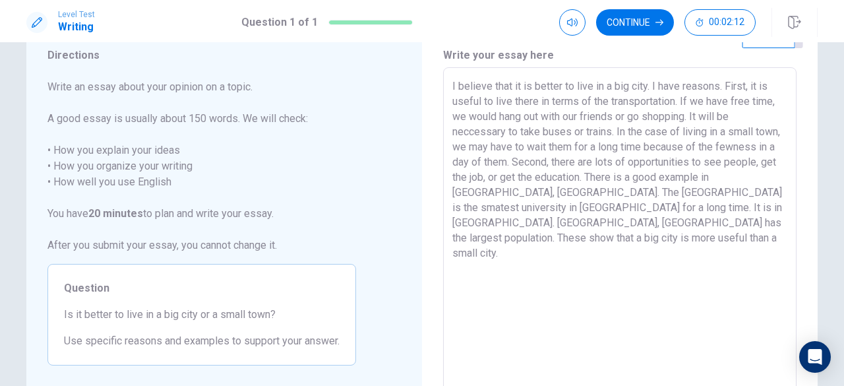
click at [679, 84] on textarea "I believe that it is better to live in a big city. I have reasons. First, it is…" at bounding box center [619, 249] width 335 height 343
click at [571, 156] on textarea "I believe that it is better to live in a big city. I have two reasons. First, i…" at bounding box center [619, 249] width 335 height 343
click at [578, 244] on textarea "I believe that it is better to live in a big city. I have two reasons. First, i…" at bounding box center [619, 249] width 335 height 343
click at [683, 192] on textarea "I believe that it is better to live in a big city. I have two reasons. First, i…" at bounding box center [619, 249] width 335 height 343
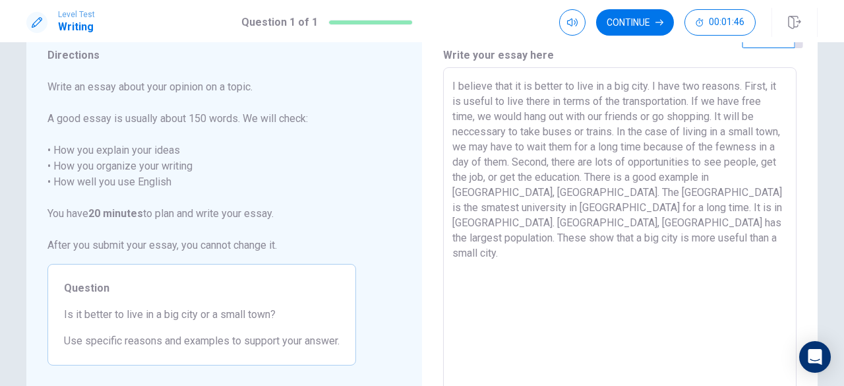
click at [687, 193] on textarea "I believe that it is better to live in a big city. I have two reasons. First, i…" at bounding box center [619, 249] width 335 height 343
drag, startPoint x: 707, startPoint y: 193, endPoint x: 664, endPoint y: 191, distance: 42.9
click at [664, 191] on textarea "I believe that it is better to live in a big city. I have two reasons. First, i…" at bounding box center [619, 249] width 335 height 343
click at [647, 221] on textarea "I believe that it is better to live in a big city. I have two reasons. First, i…" at bounding box center [619, 249] width 335 height 343
click at [558, 223] on textarea "I believe that it is better to live in a big city. I have two reasons. First, i…" at bounding box center [619, 249] width 335 height 343
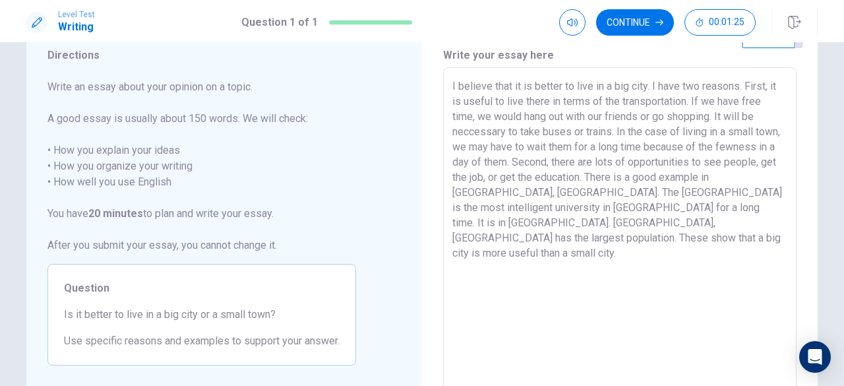
click at [555, 221] on textarea "I believe that it is better to live in a big city. I have two reasons. First, i…" at bounding box center [619, 249] width 335 height 343
click at [766, 238] on textarea "I believe that it is better to live in a big city. I have two reasons. First, i…" at bounding box center [619, 249] width 335 height 343
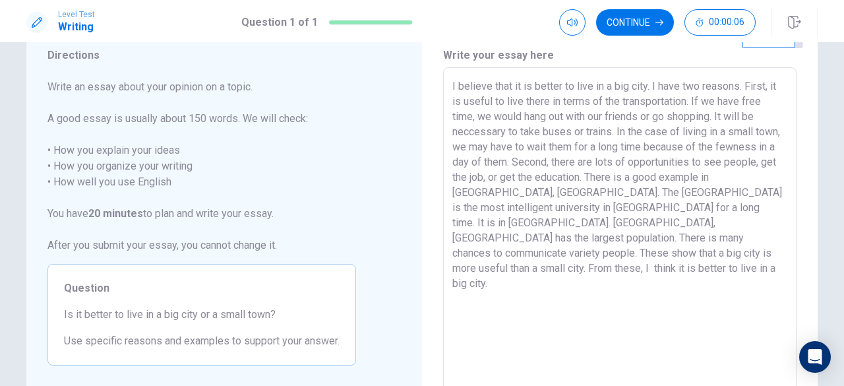
click at [513, 252] on textarea "I believe that it is better to live in a big city. I have two reasons. First, i…" at bounding box center [619, 249] width 335 height 343
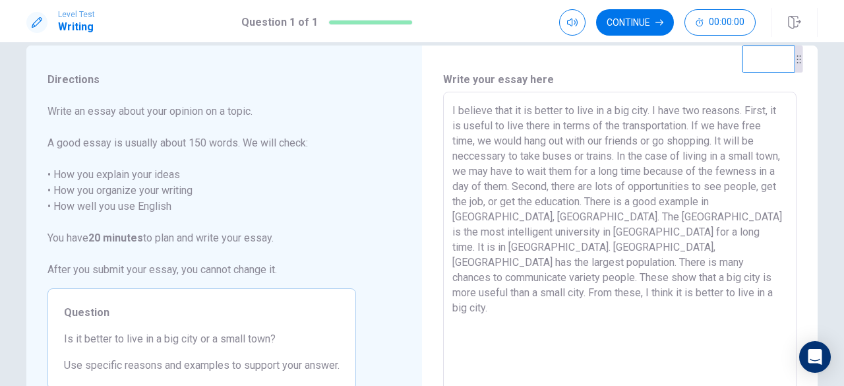
scroll to position [16, 0]
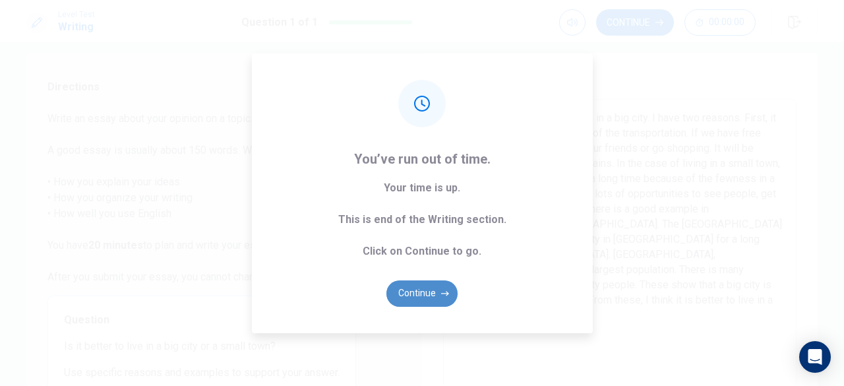
click at [414, 294] on button "Continue" at bounding box center [421, 293] width 71 height 26
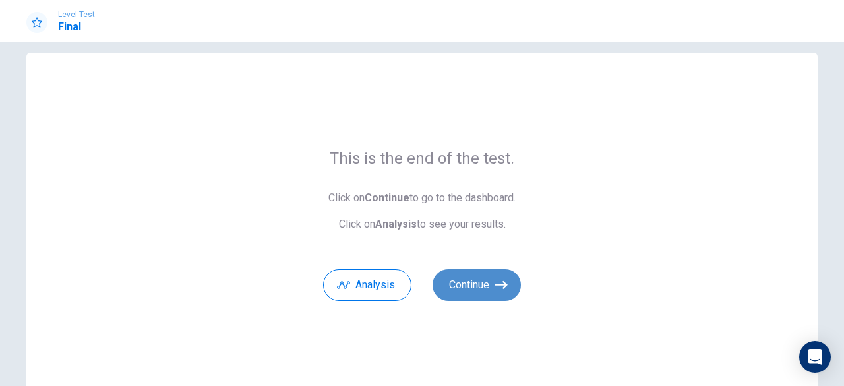
click at [463, 281] on button "Continue" at bounding box center [476, 285] width 88 height 32
